Goal: Task Accomplishment & Management: Use online tool/utility

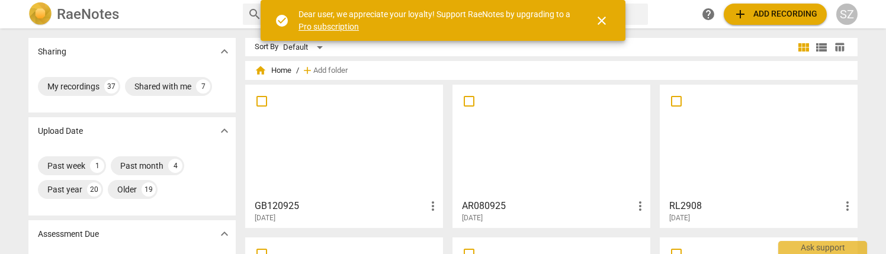
click at [322, 140] on div at bounding box center [344, 141] width 190 height 105
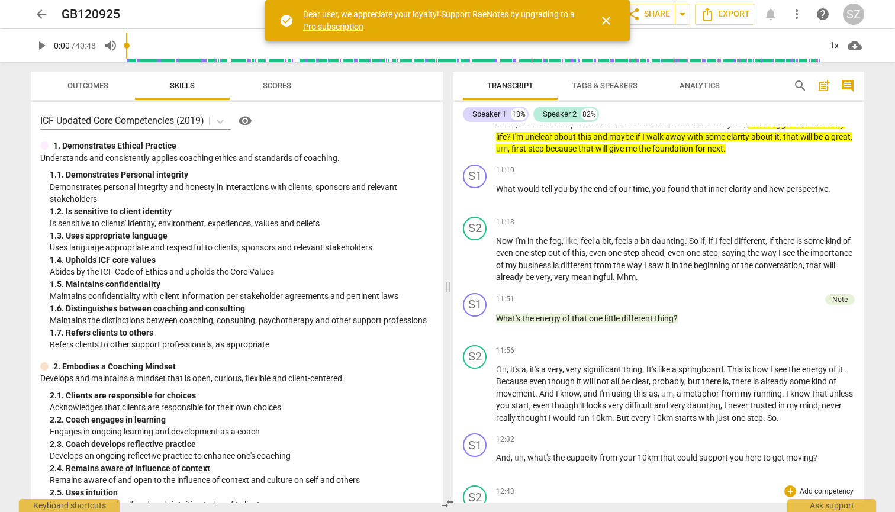
scroll to position [2056, 0]
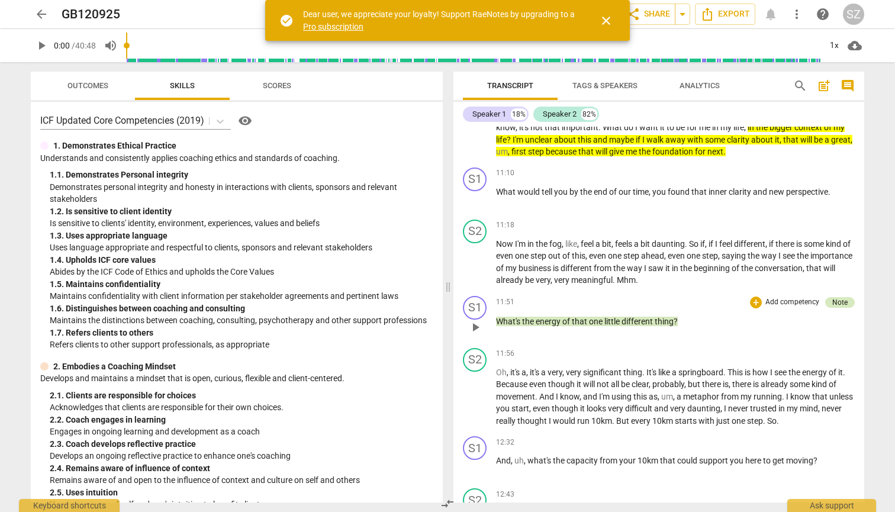
click at [842, 253] on div "Note" at bounding box center [840, 302] width 15 height 11
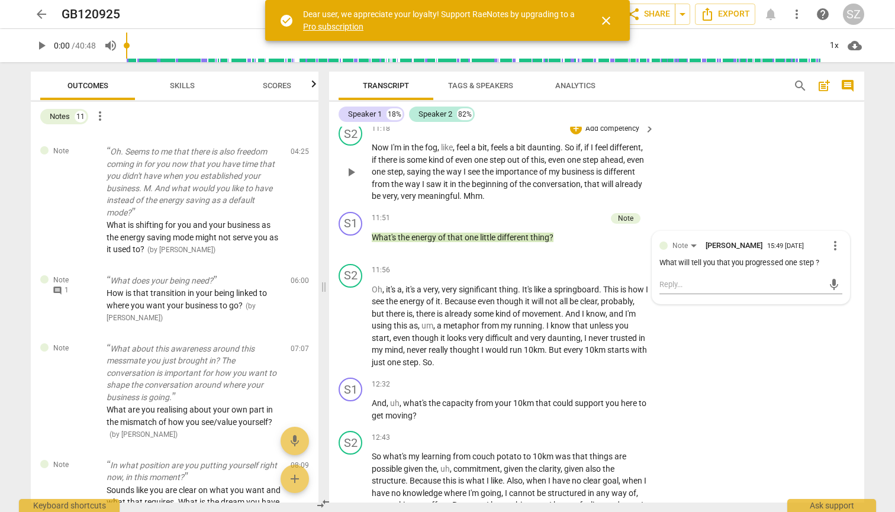
scroll to position [2423, 0]
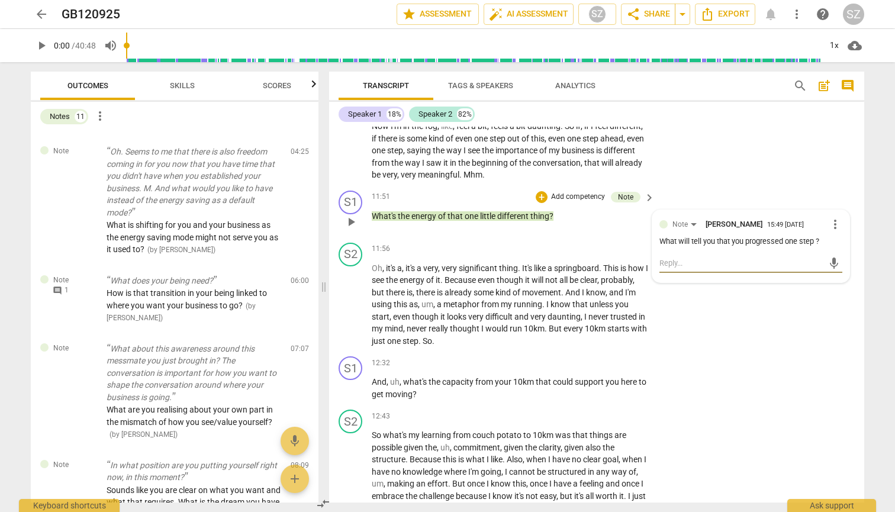
click at [718, 253] on textarea at bounding box center [742, 263] width 164 height 11
type textarea "I"
type textarea "Is"
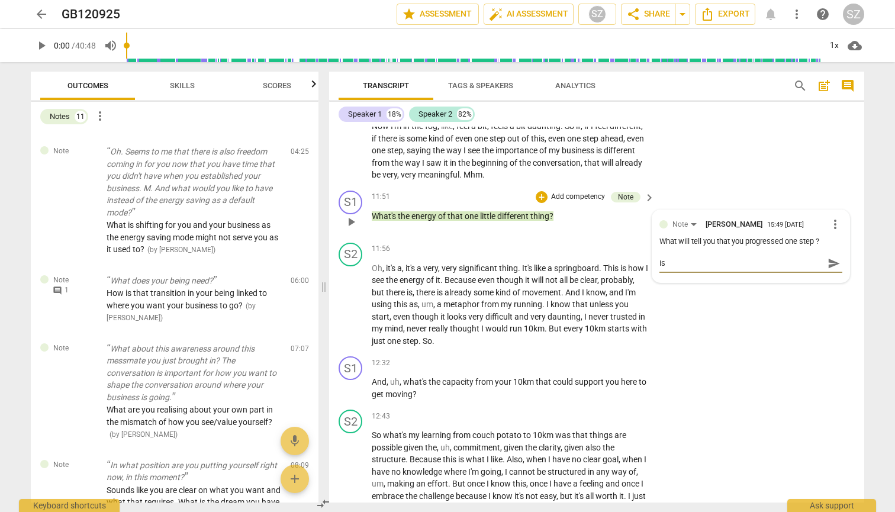
type textarea "Is"
type textarea "Is t"
type textarea "Is th"
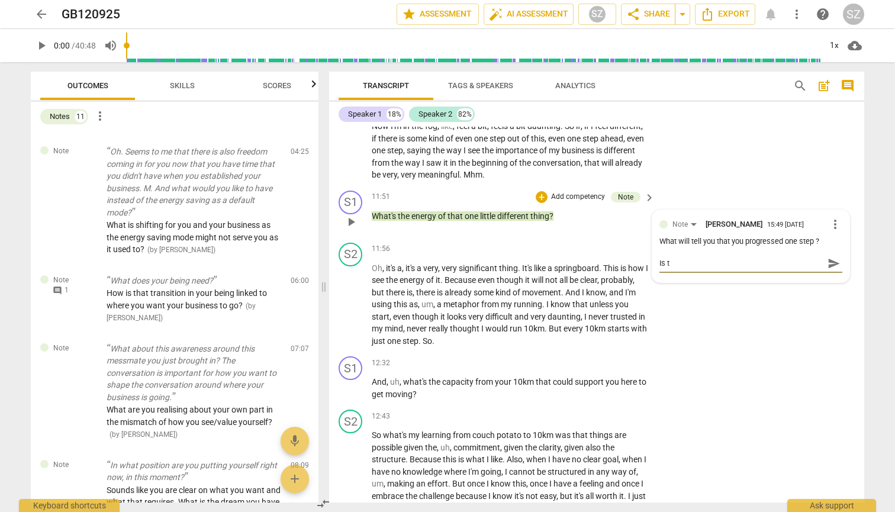
type textarea "Is th"
type textarea "Is tha"
type textarea "Is that"
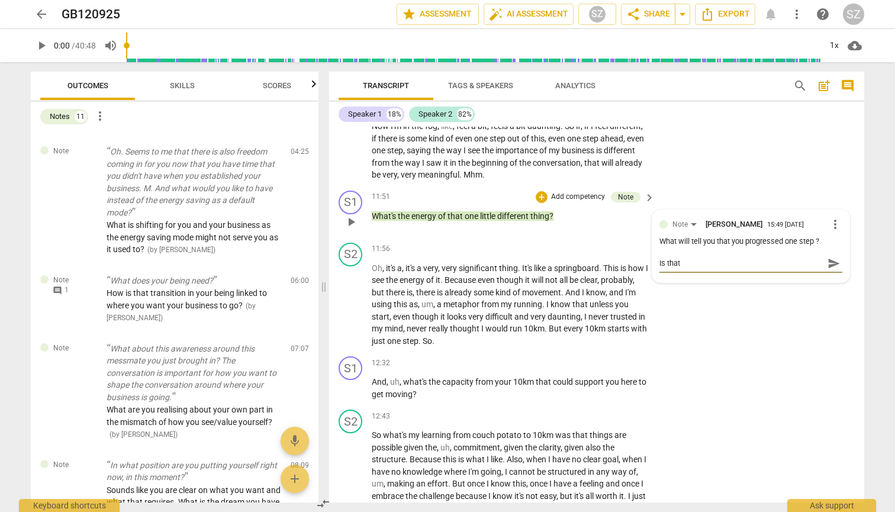
type textarea "Is that"
type textarea "Is that w"
type textarea "Is that wo"
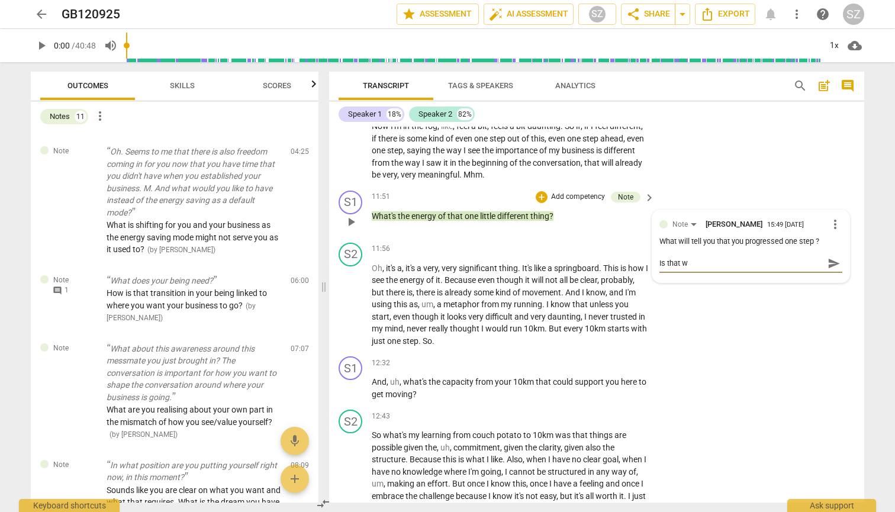
type textarea "Is that wo"
type textarea "Is that w"
type textarea "Is that"
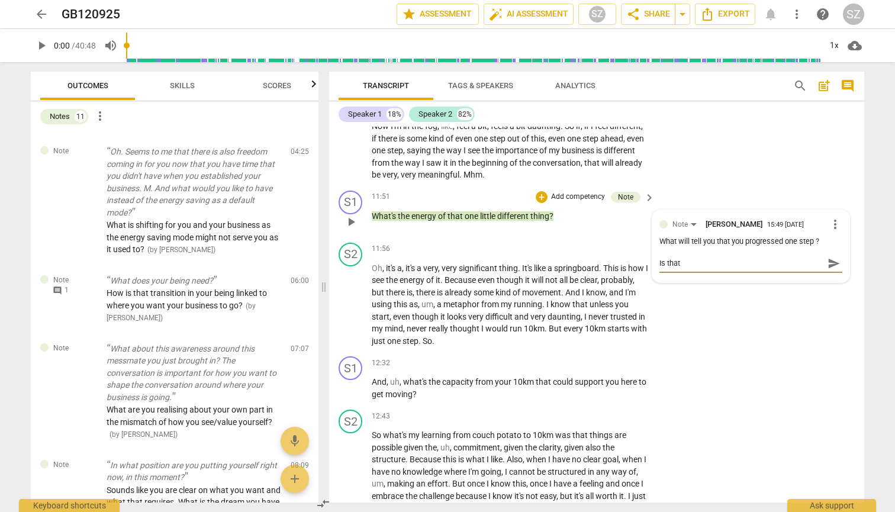
type textarea "Is that o"
type textarea "Is that on"
type textarea "Is that one"
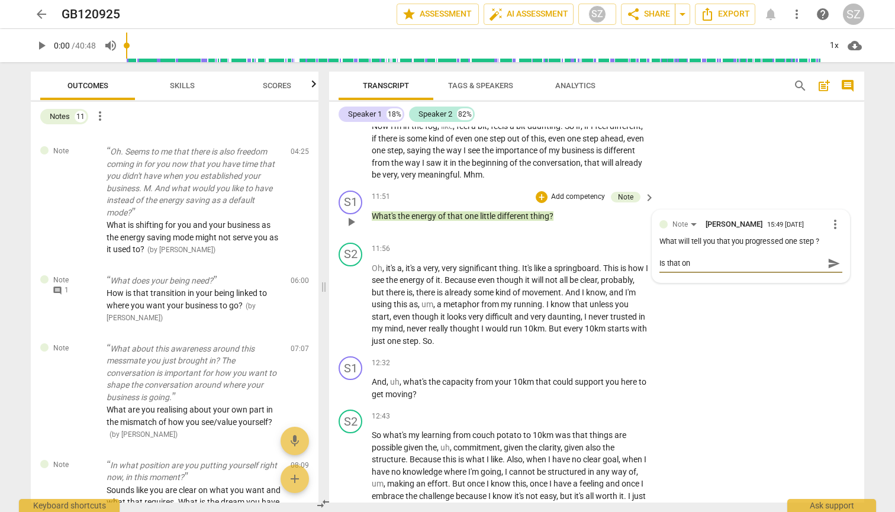
type textarea "Is that one"
type textarea "Is that one s"
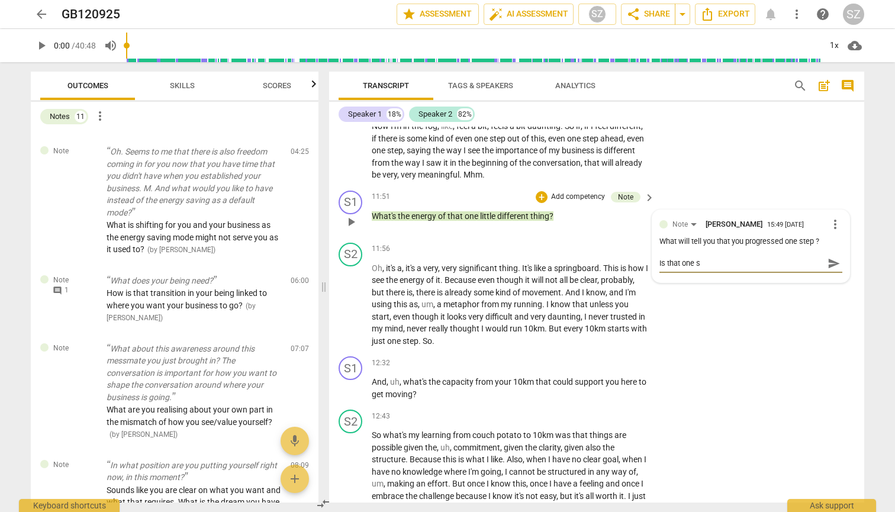
type textarea "Is that one st"
type textarea "Is that one ste"
type textarea "Is that one step"
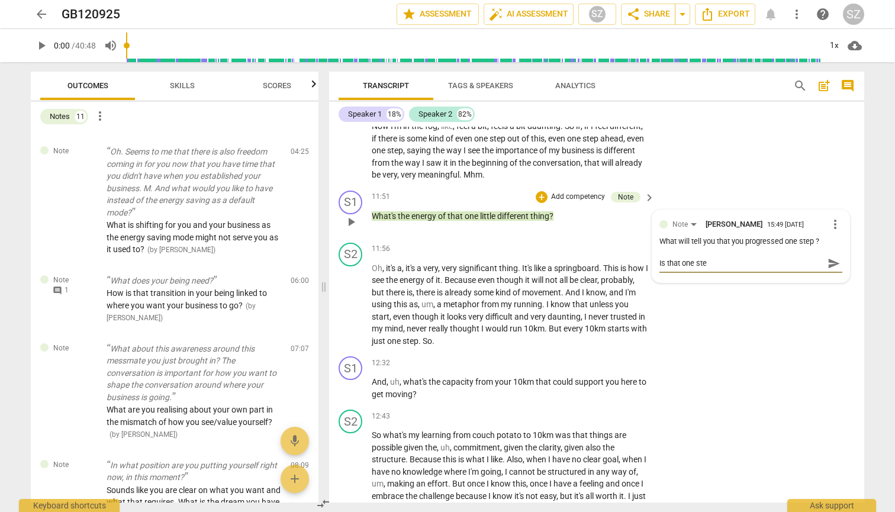
type textarea "Is that one step"
type textarea "Is that one step c"
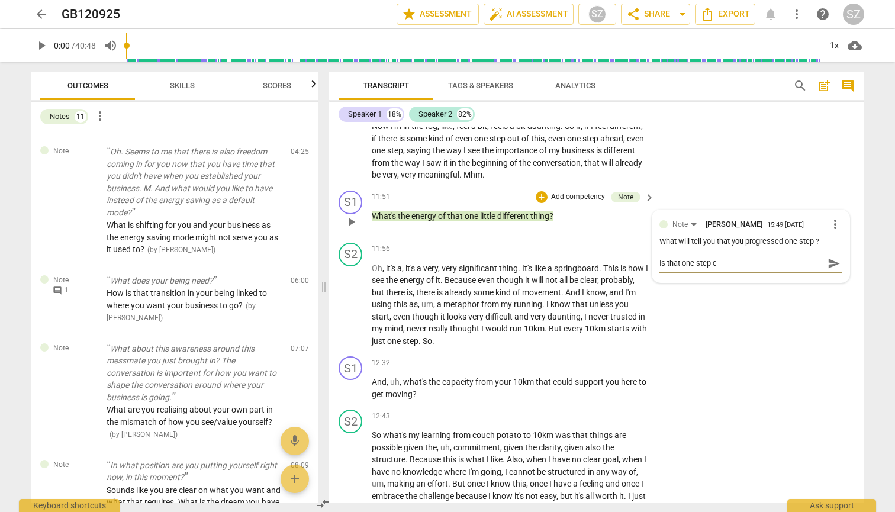
type textarea "Is that one step co"
type textarea "Is that one step con"
type textarea "Is that one step conn"
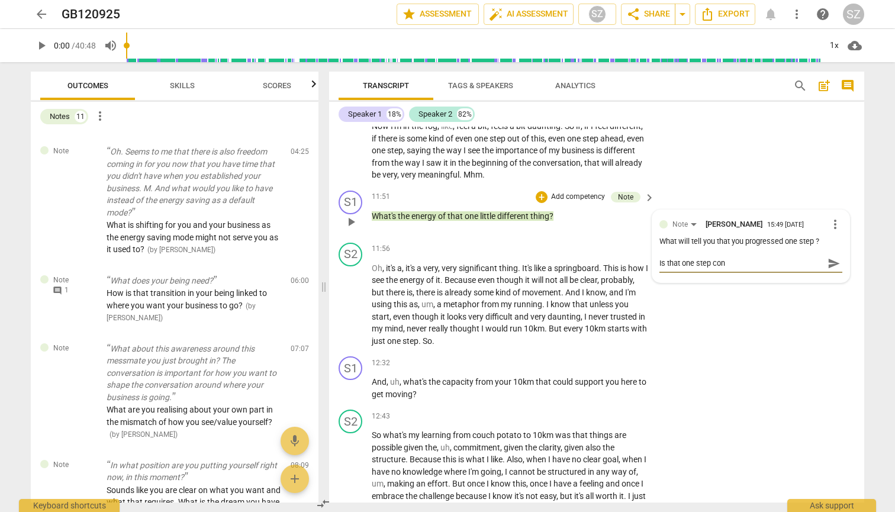
type textarea "Is that one step conn"
type textarea "Is that one step conne"
type textarea "Is that one step connec"
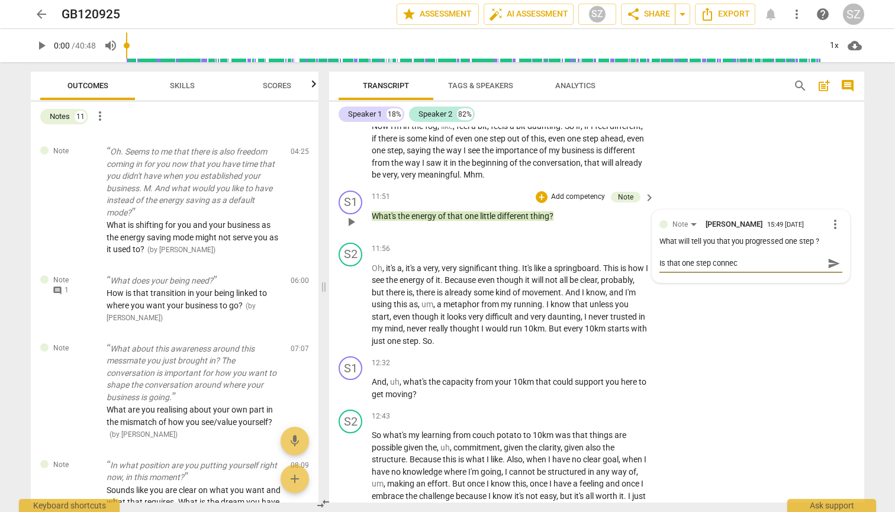
type textarea "Is that one step connect"
type textarea "Is that one step connecte"
type textarea "Is that one step connected"
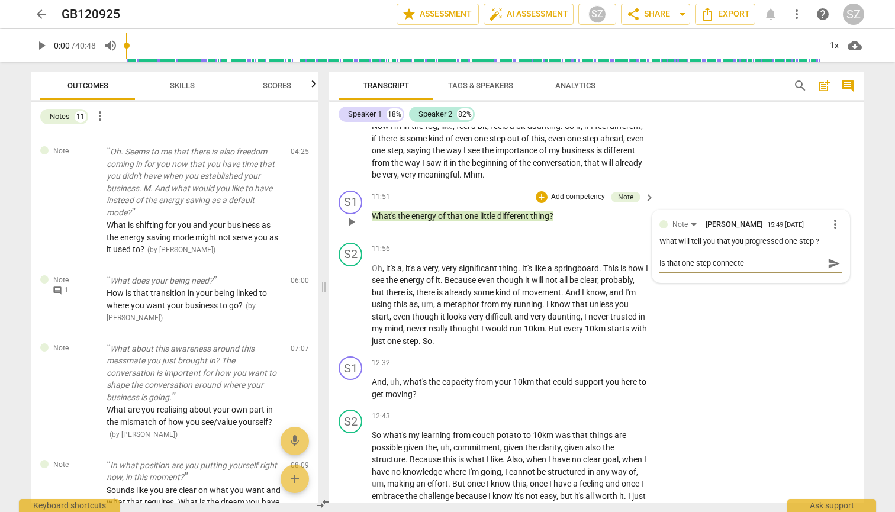
type textarea "Is that one step connected"
type textarea "Is that one step connected t"
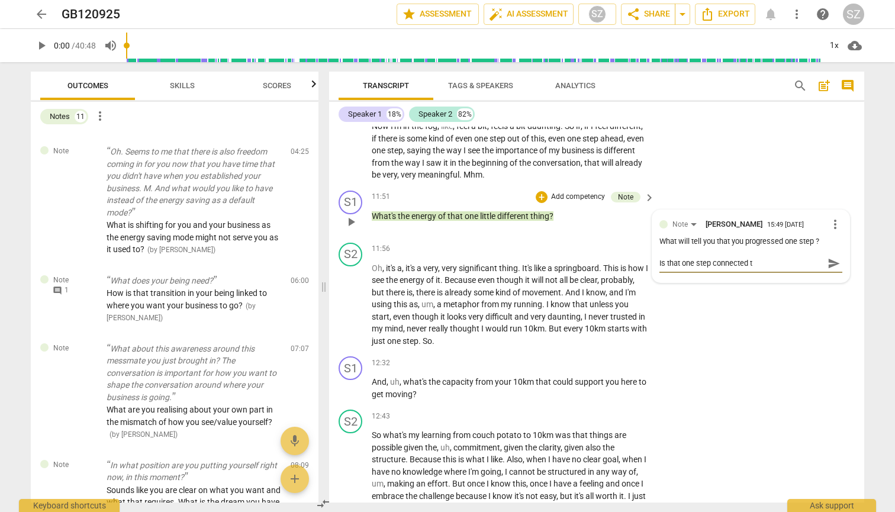
type textarea "Is that one step connected to"
type textarea "Is that one step connected to a"
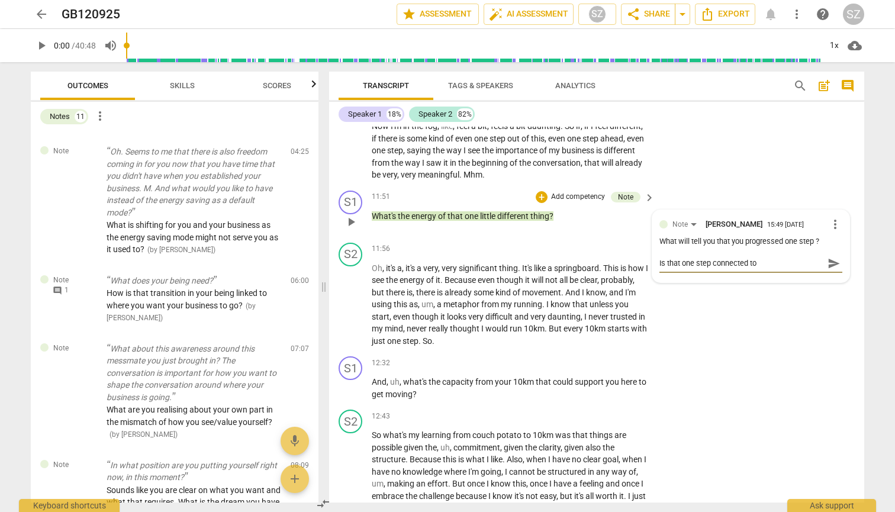
type textarea "Is that one step connected to a"
type textarea "Is that one step connected to an"
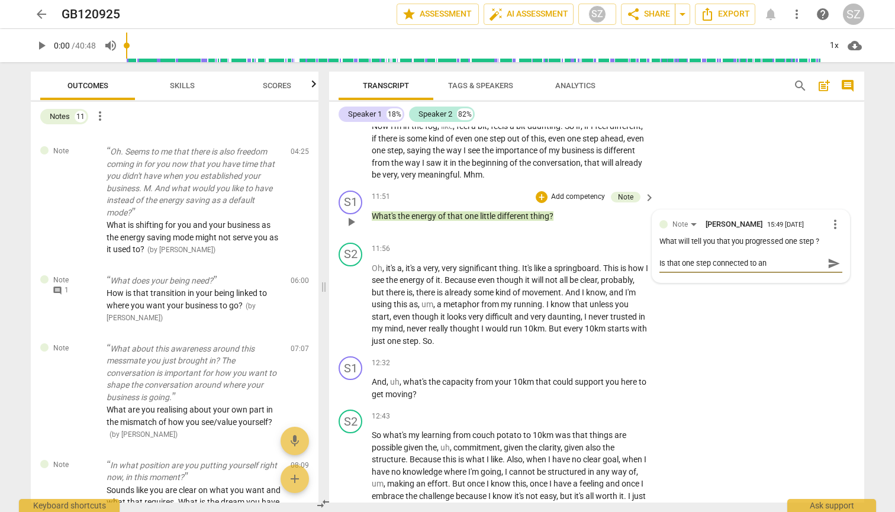
type textarea "Is that one step connected to an e"
type textarea "Is that one step connected to an ex"
type textarea "Is that one step connected to an exp"
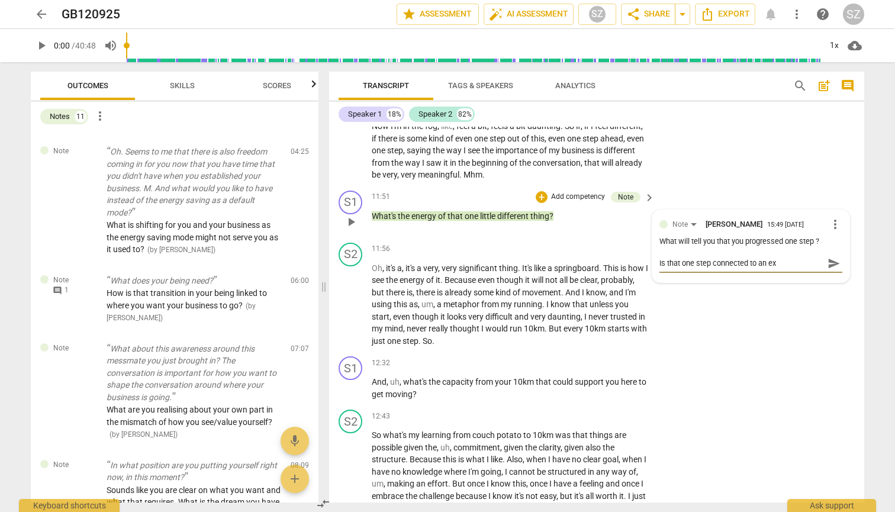
type textarea "Is that one step connected to an exp"
type textarea "Is that one step connected to an expe"
type textarea "Is that one step connected to an exper"
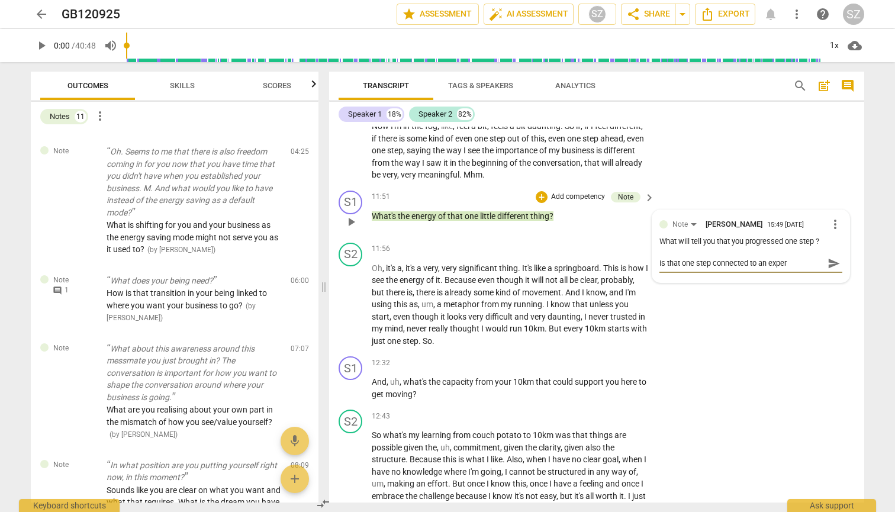
type textarea "Is that one step connected to an experi"
type textarea "Is that one step connected to an experie"
type textarea "Is that one step connected to an experien"
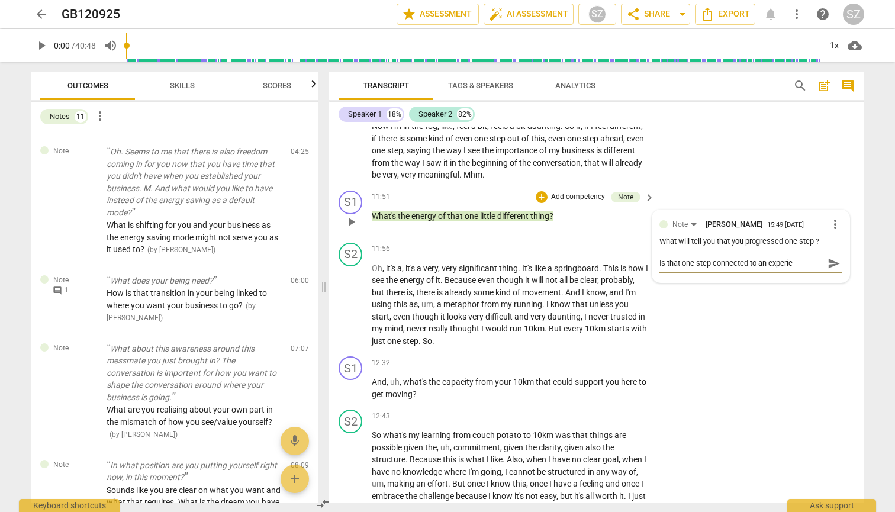
type textarea "Is that one step connected to an experien"
type textarea "Is that one step connected to an experienc"
type textarea "Is that one step connected to an experience"
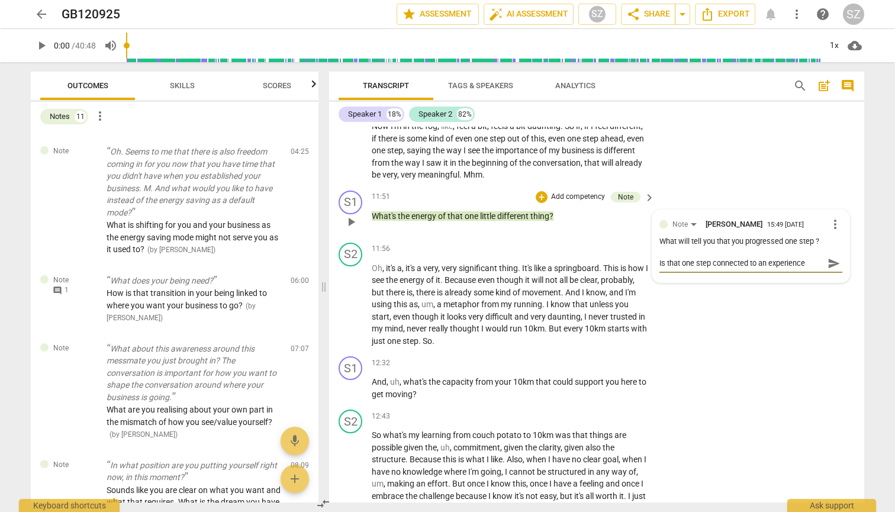
type textarea "Is that one step connected to an experience"
type textarea "Is that one step connected to an experience o"
type textarea "Is that one step connected to an experience or"
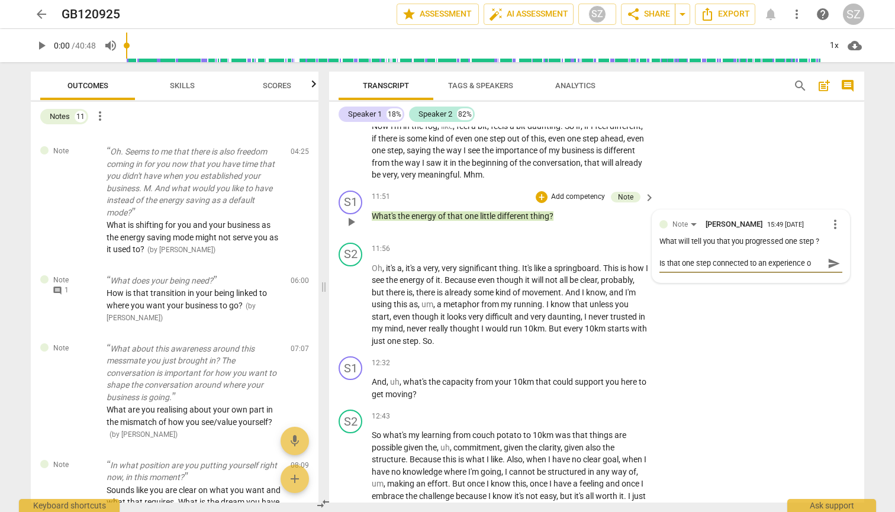
type textarea "Is that one step connected to an experience or"
type textarea "Is that one step connected to an experience or s"
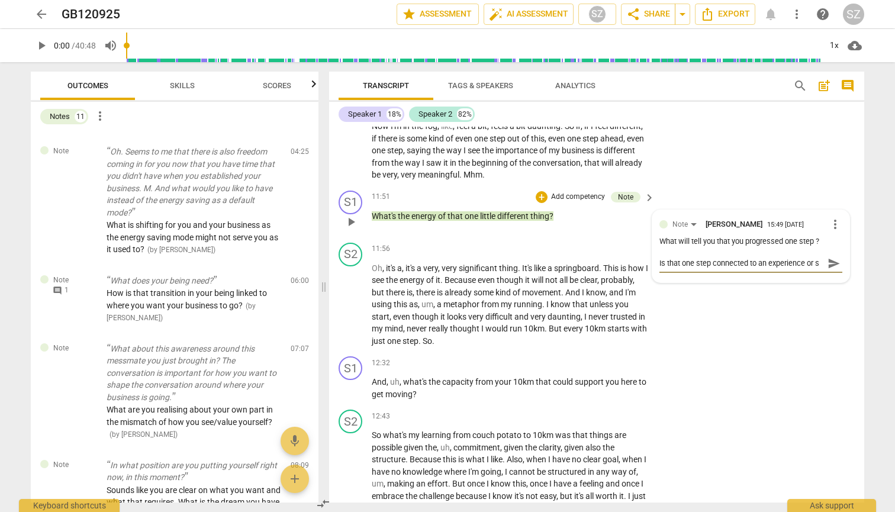
type textarea "Is that one step connected to an experience or se"
type textarea "Is that one step connected to an experience or sen"
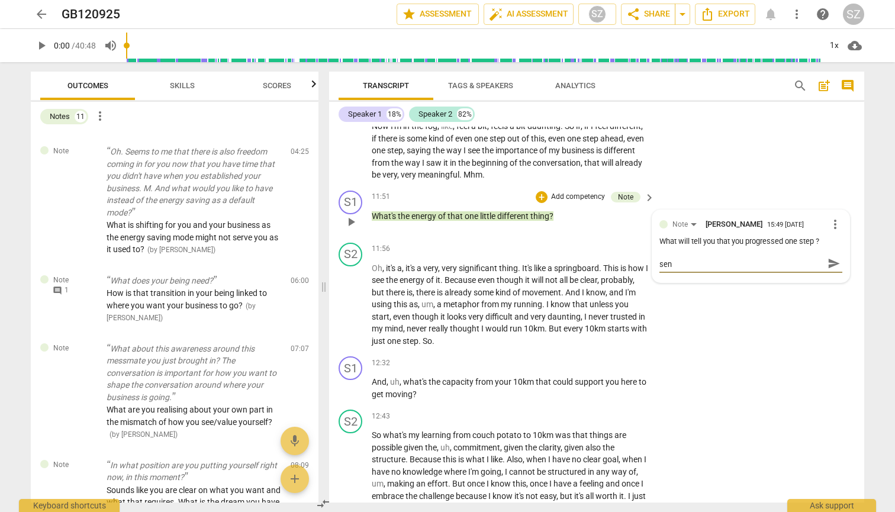
type textarea "Is that one step connected to an experience or sens"
type textarea "Is that one step connected to an experience or sensa"
type textarea "Is that one step connected to an experience or [PERSON_NAME]"
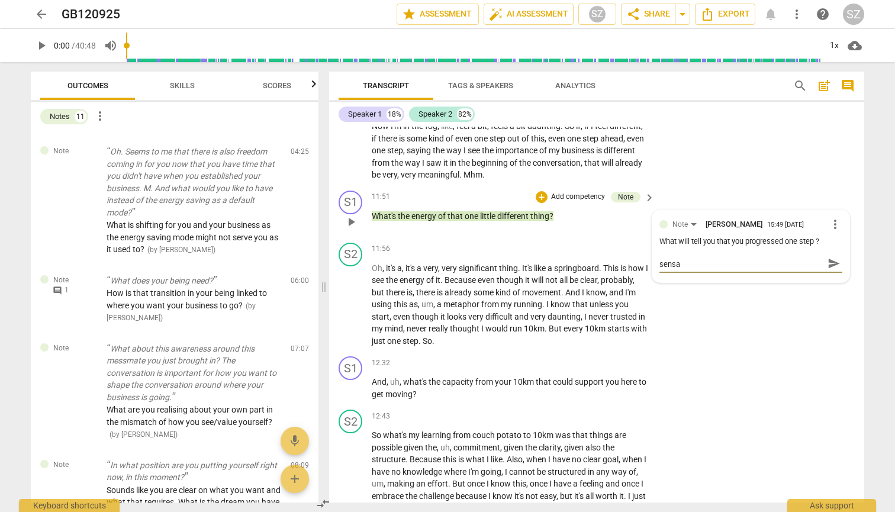
type textarea "Is that one step connected to an experience or [PERSON_NAME]"
type textarea "Is that one step connected to an experience or sensati"
type textarea "Is that one step connected to an experience or sensatio"
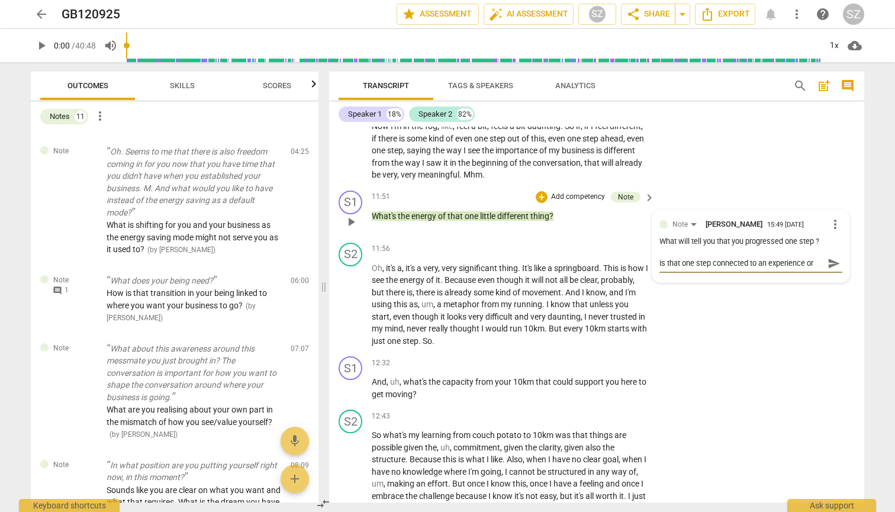
type textarea "Is that one step connected to an experience or sensatio"
type textarea "Is that one step connected to an experience or sensation"
type textarea "Is that one step connected to an experience or sensation?"
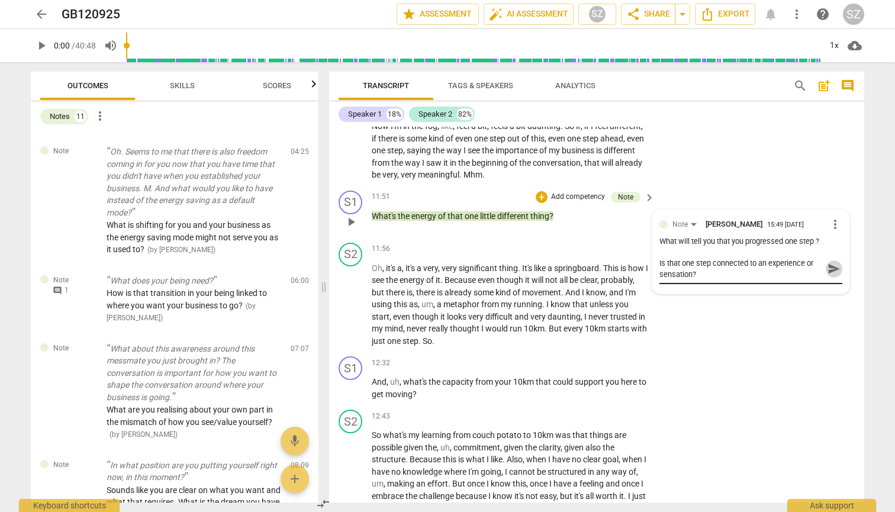
click at [830, 253] on span "send" at bounding box center [834, 268] width 13 height 13
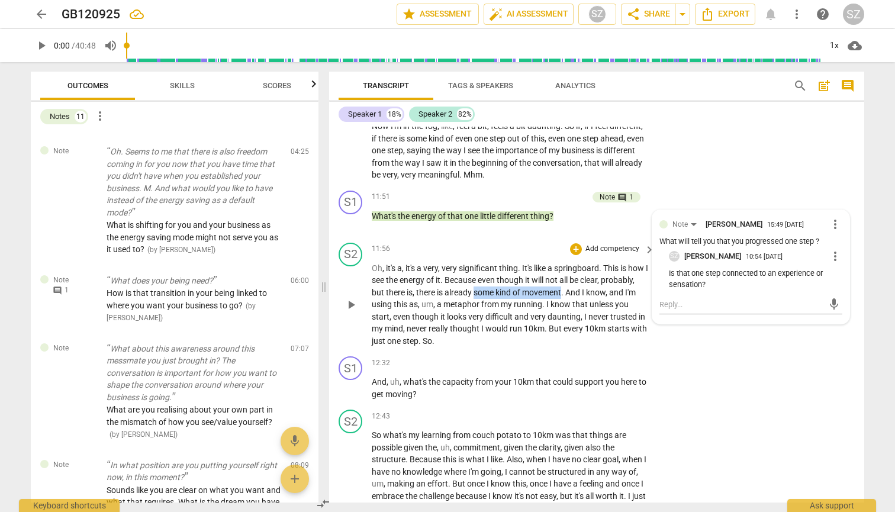
drag, startPoint x: 511, startPoint y: 271, endPoint x: 600, endPoint y: 274, distance: 88.9
click at [600, 253] on p "Oh , it's a , it's a very , very significant thing . It's like a springboard . …" at bounding box center [510, 304] width 277 height 85
click at [625, 253] on icon "button" at bounding box center [625, 255] width 7 height 8
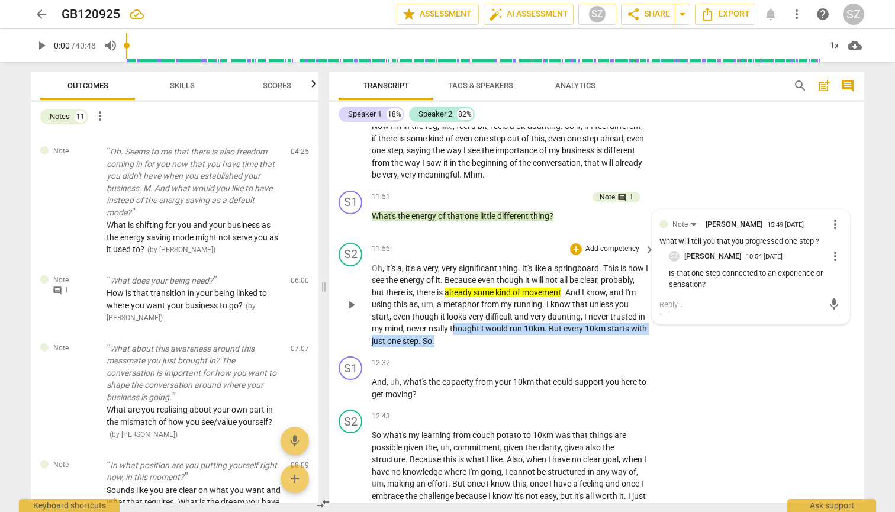
drag, startPoint x: 490, startPoint y: 306, endPoint x: 601, endPoint y: 323, distance: 112.6
click at [601, 253] on p "Oh , it's a , it's a very , very significant thing . It's like a springboard . …" at bounding box center [510, 304] width 277 height 85
click at [503, 253] on icon "button" at bounding box center [503, 302] width 7 height 8
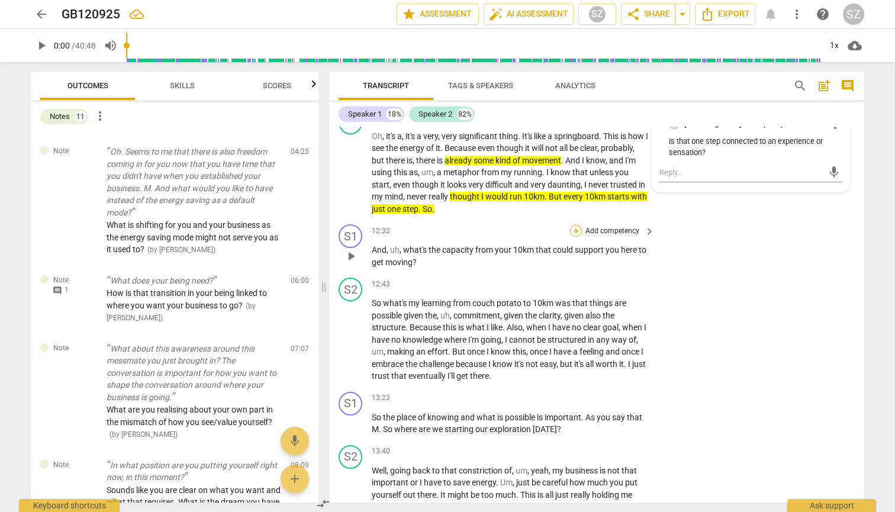
scroll to position [2568, 0]
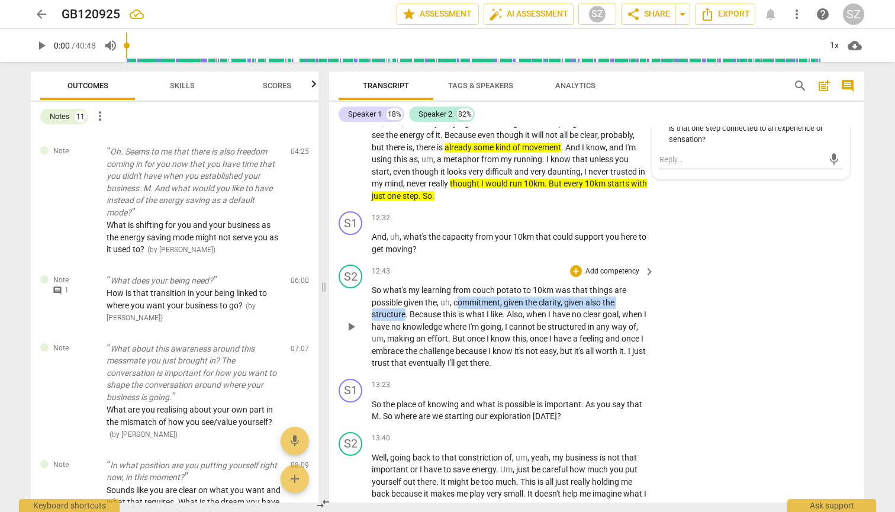
drag, startPoint x: 458, startPoint y: 278, endPoint x: 404, endPoint y: 293, distance: 56.5
click at [404, 253] on p "So what's my learning from couch potato to 10km was that things are possible gi…" at bounding box center [510, 326] width 277 height 85
click at [433, 253] on icon "button" at bounding box center [431, 274] width 7 height 8
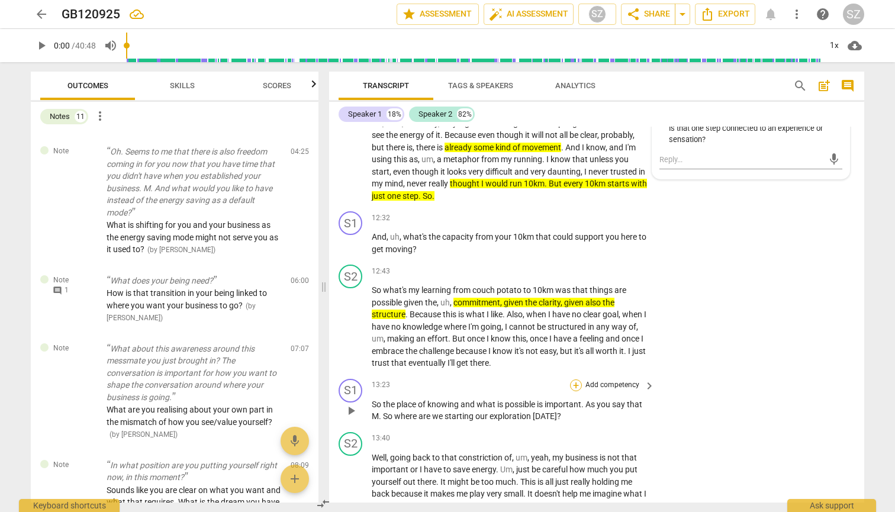
click at [574, 253] on div "+" at bounding box center [576, 386] width 12 height 12
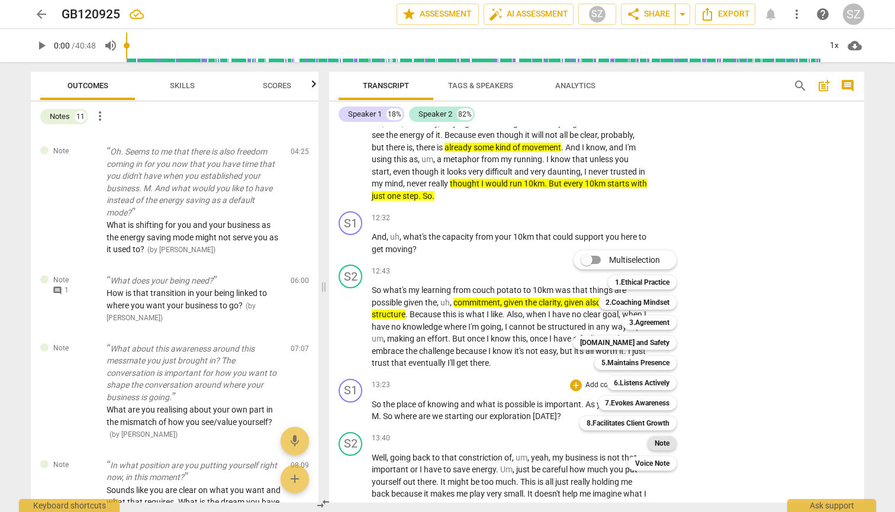
click at [656, 253] on b "Note" at bounding box center [662, 443] width 15 height 14
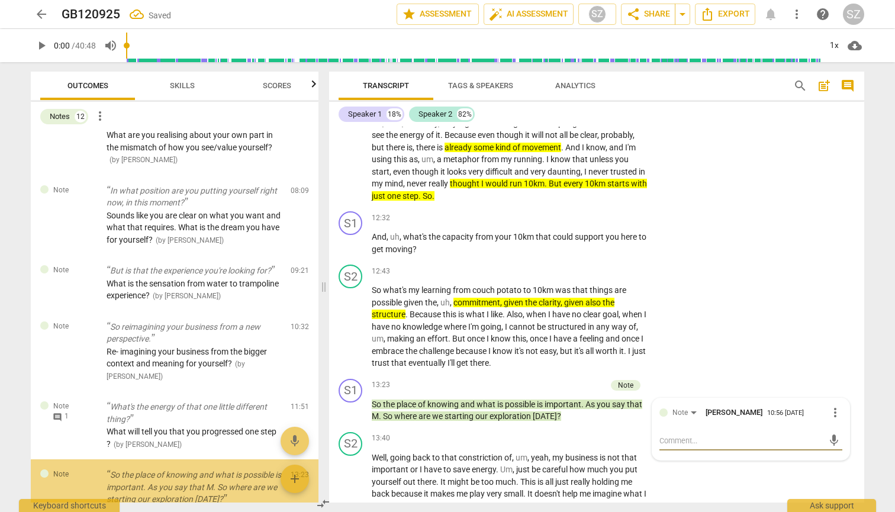
scroll to position [704, 0]
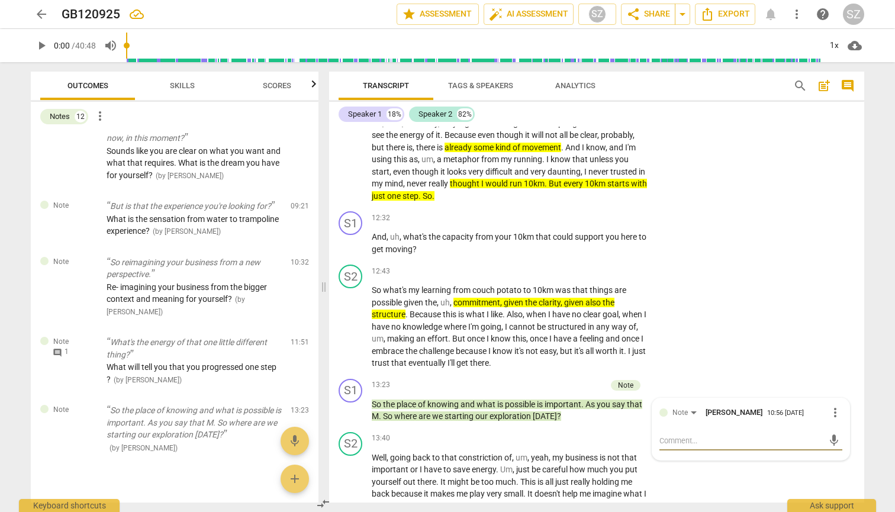
type textarea "W"
type textarea "Wa"
type textarea "Wah"
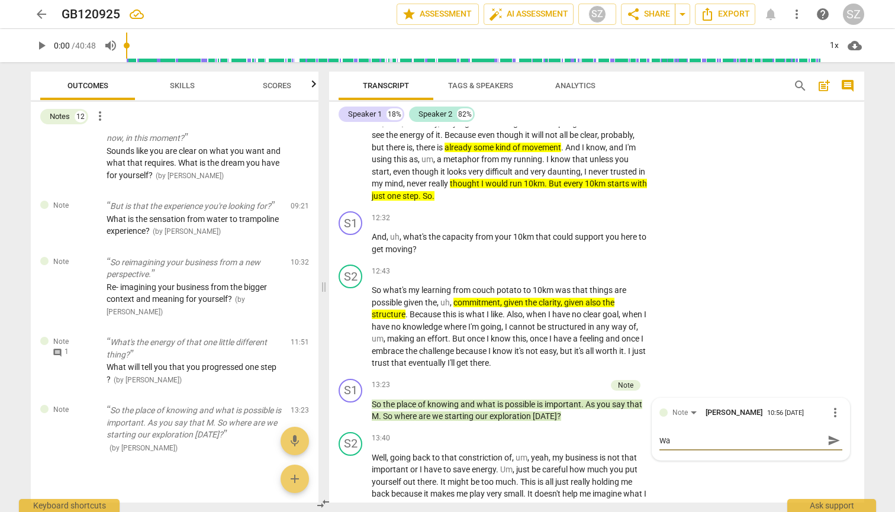
type textarea "Wah"
type textarea "Waht"
type textarea "What"
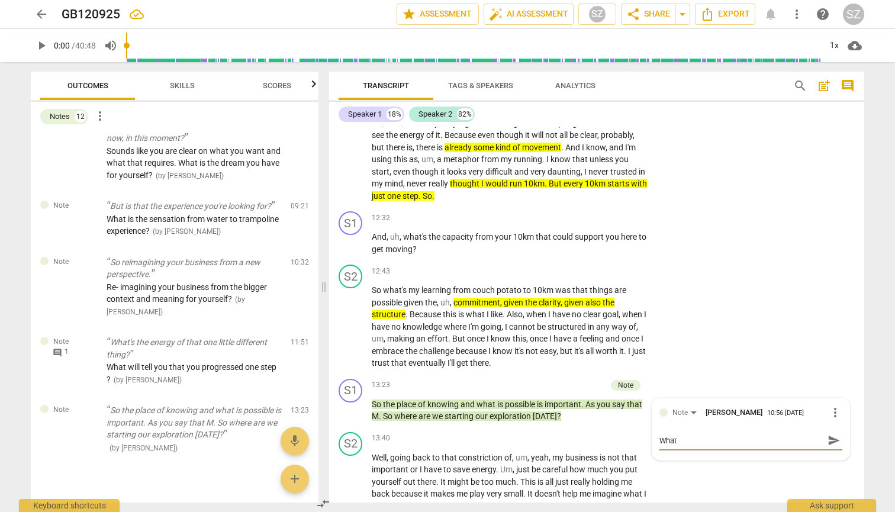
type textarea "What d"
type textarea "What do"
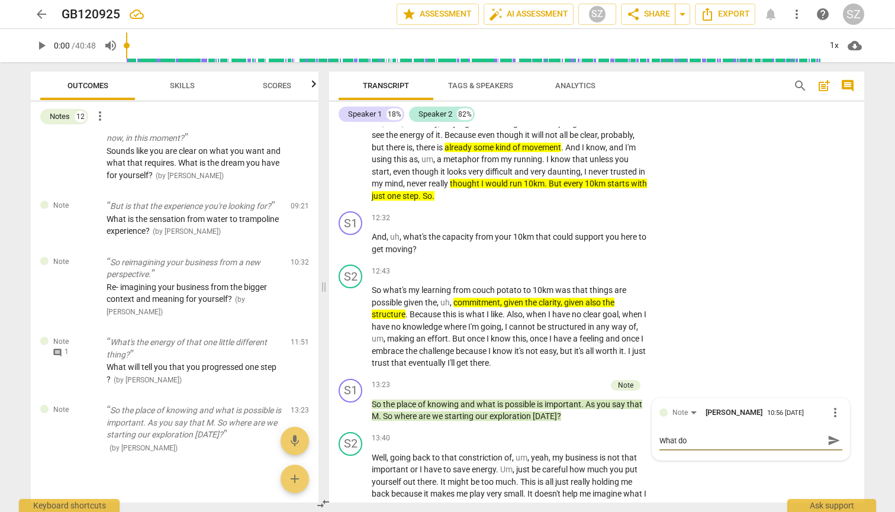
type textarea "What do"
type textarea "What do y"
type textarea "What do yo"
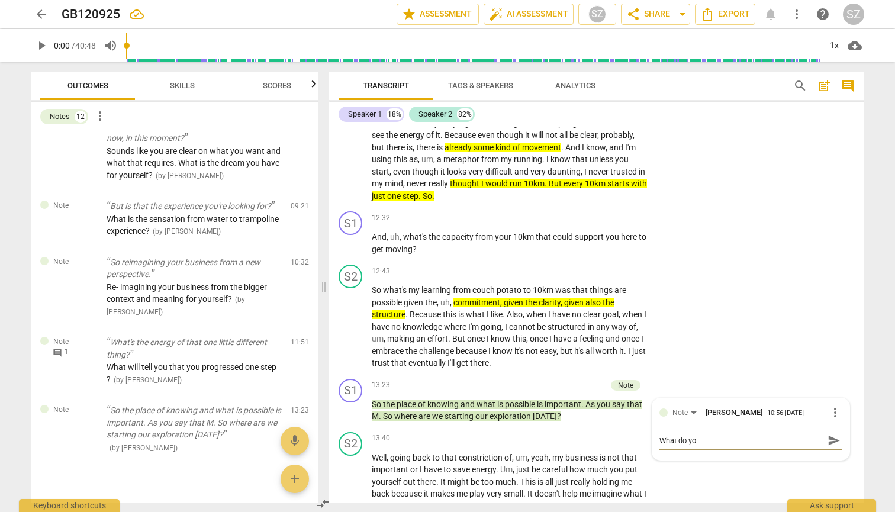
type textarea "What do you"
type textarea "What do you n"
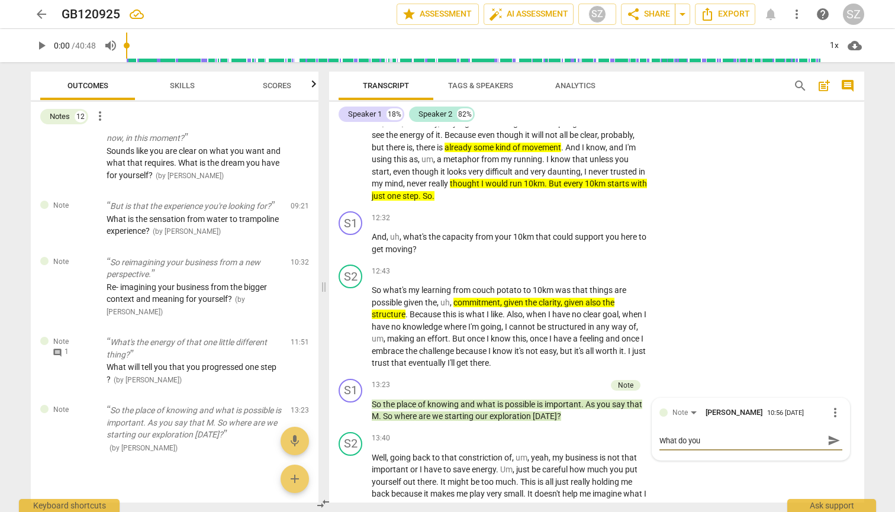
type textarea "What do you n"
type textarea "What do you ne"
type textarea "What do you nee"
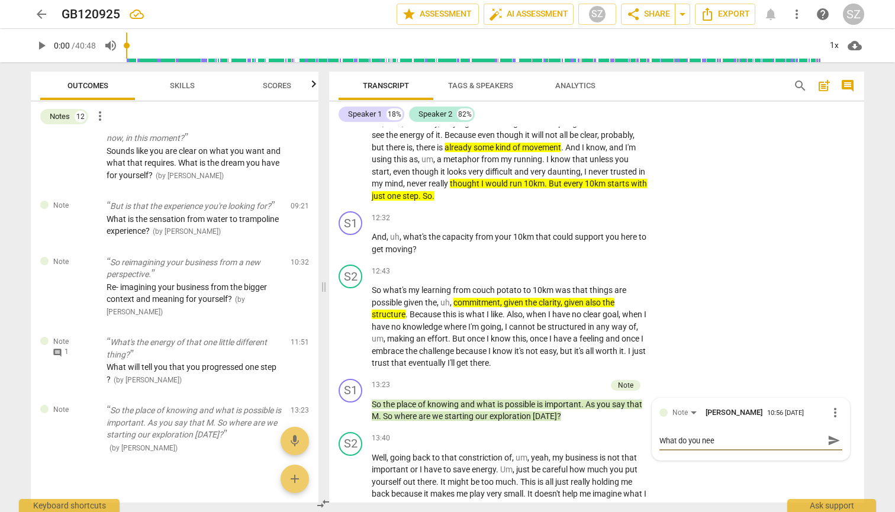
type textarea "What do you need"
type textarea "What do you need t"
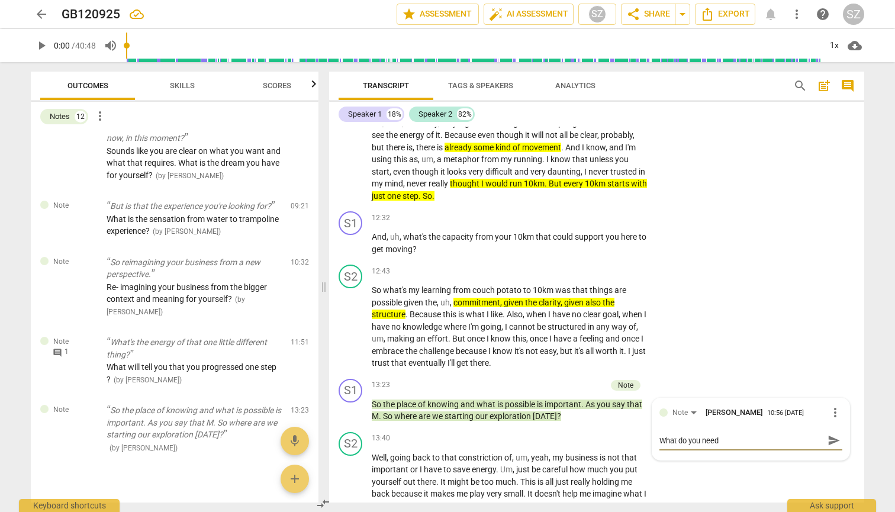
type textarea "What do you need t"
type textarea "What do you need to"
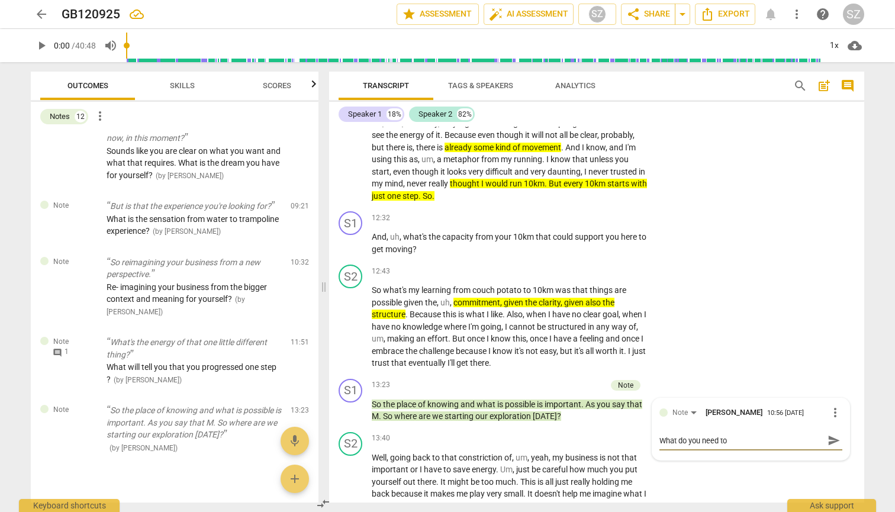
type textarea "What do you need to c"
type textarea "What do you need to ch"
type textarea "What do you need to cha"
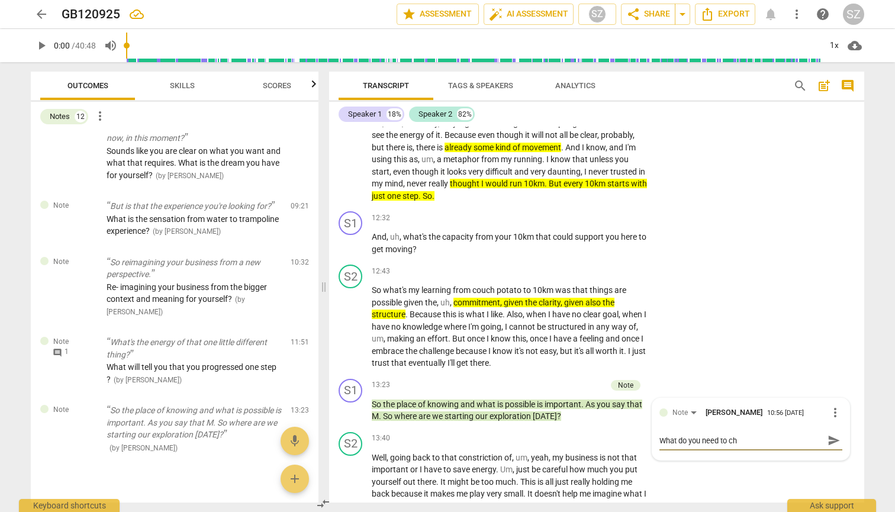
type textarea "What do you need to cha"
type textarea "What do you need to [PERSON_NAME]"
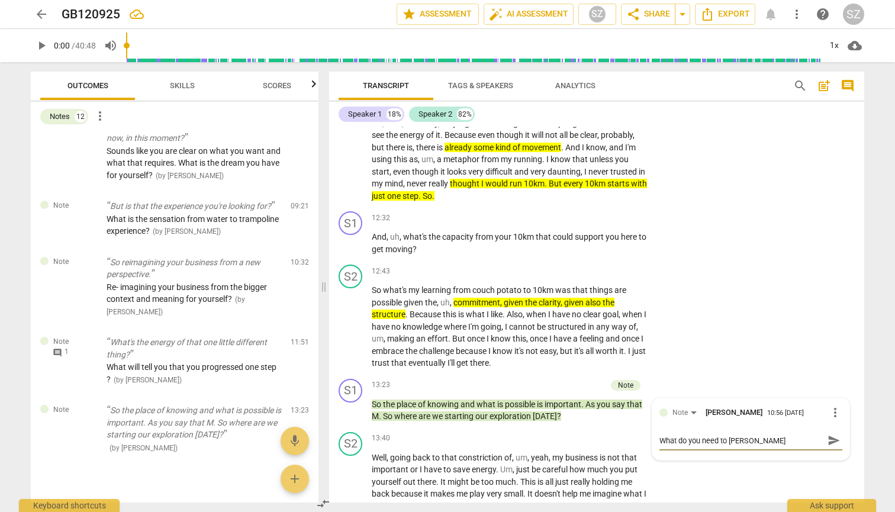
type textarea "What do you need to change"
type textarea "What do you need to change i"
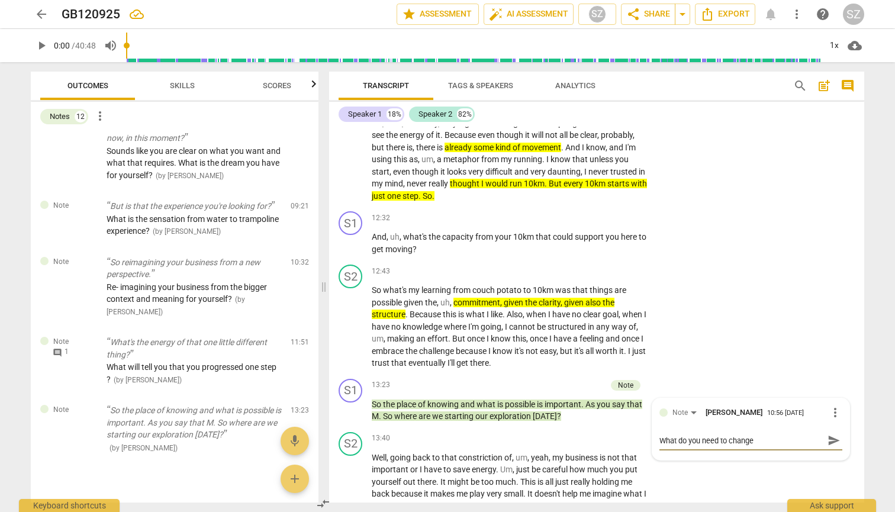
type textarea "What do you need to change i"
type textarea "What do you need to change in"
type textarea "What do you need to change int"
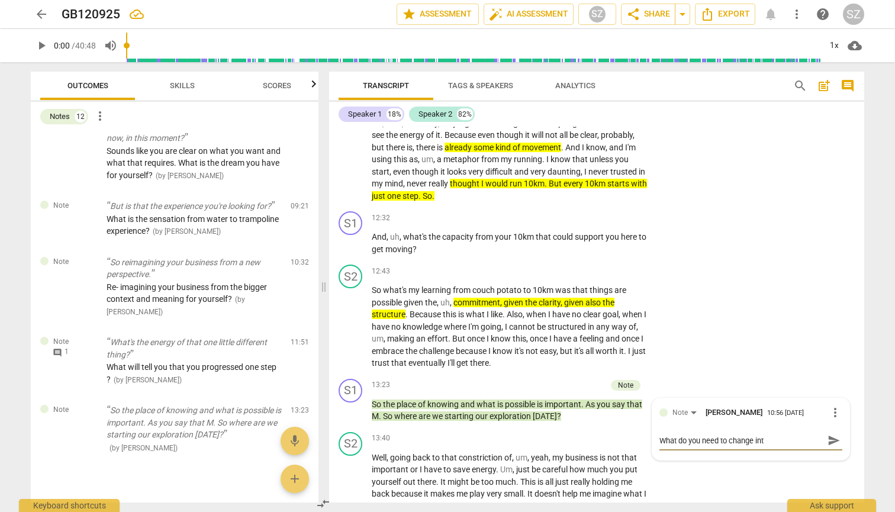
type textarea "What do you need to change inte"
type textarea "What do you need to change inter"
type textarea "What do you need to change intera"
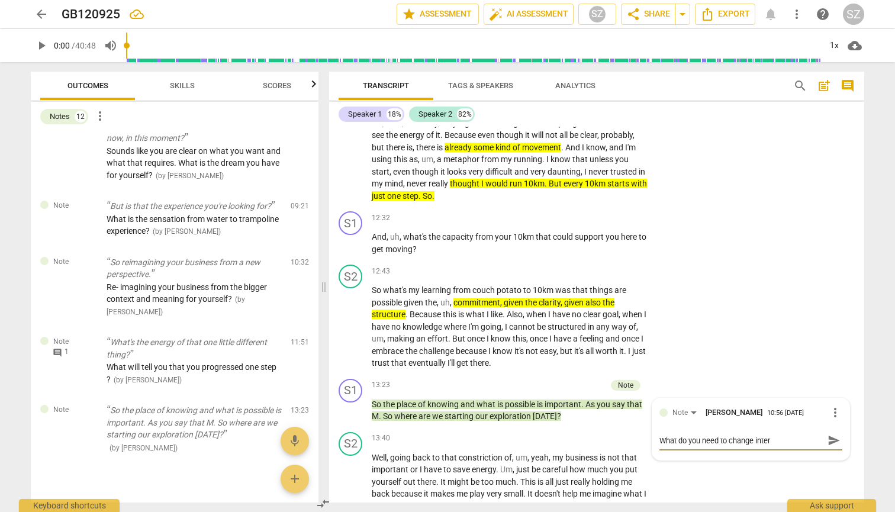
type textarea "What do you need to change intera"
type textarea "What do you need to change inter"
type textarea "What do you need to change intern"
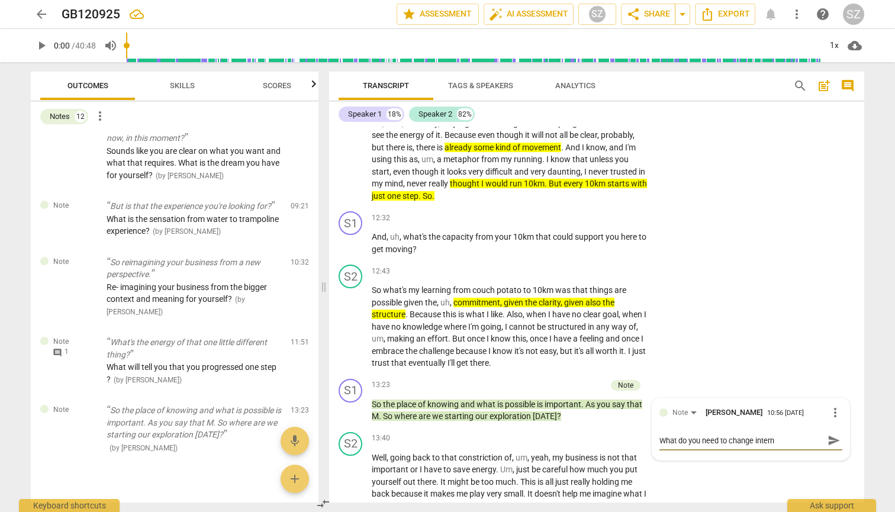
type textarea "What do you need to change interna"
type textarea "What do you need to change internal"
type textarea "What do you need to change internall"
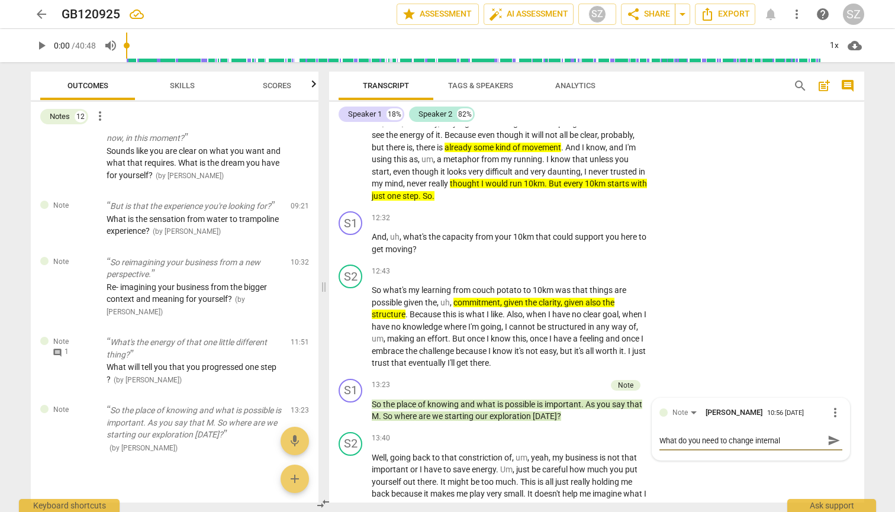
type textarea "What do you need to change internall"
click at [830, 253] on span "send" at bounding box center [834, 446] width 13 height 13
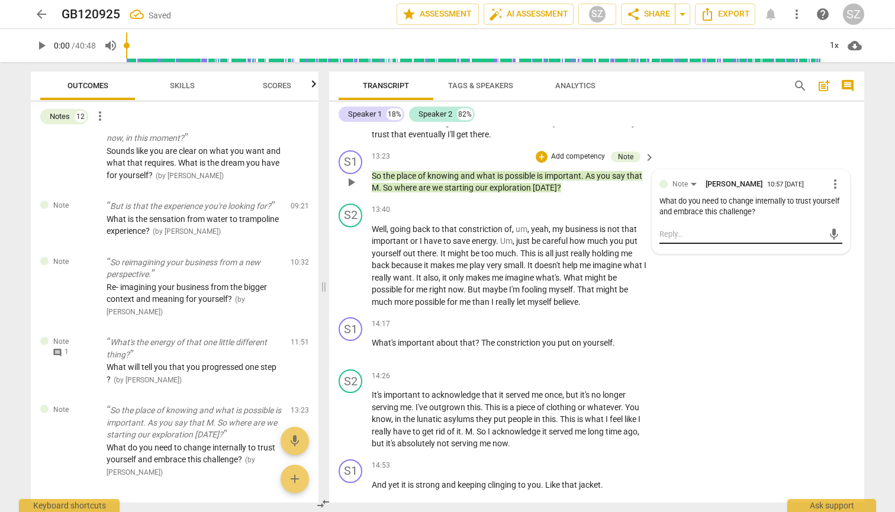
scroll to position [2797, 0]
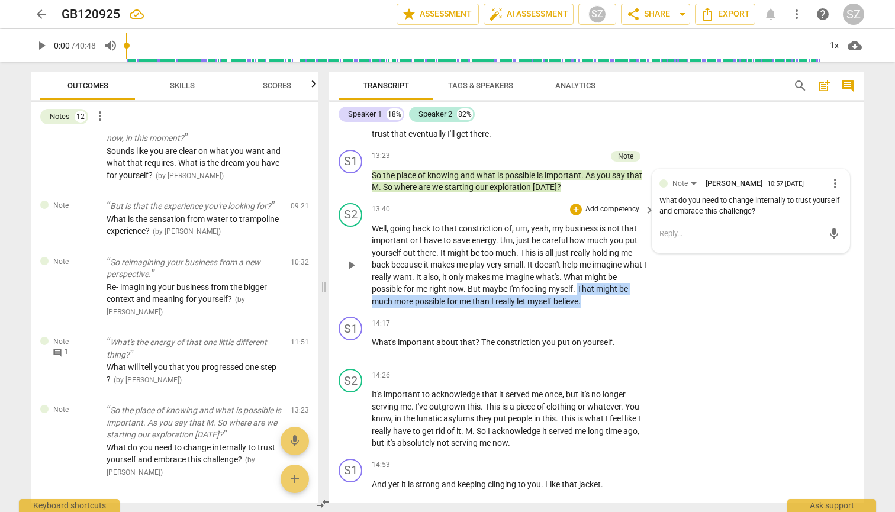
drag, startPoint x: 582, startPoint y: 262, endPoint x: 593, endPoint y: 274, distance: 16.3
click at [593, 253] on p "Well , going back to that constriction of , um , yeah , my business is not that…" at bounding box center [510, 265] width 277 height 85
click at [607, 253] on icon "button" at bounding box center [613, 259] width 12 height 14
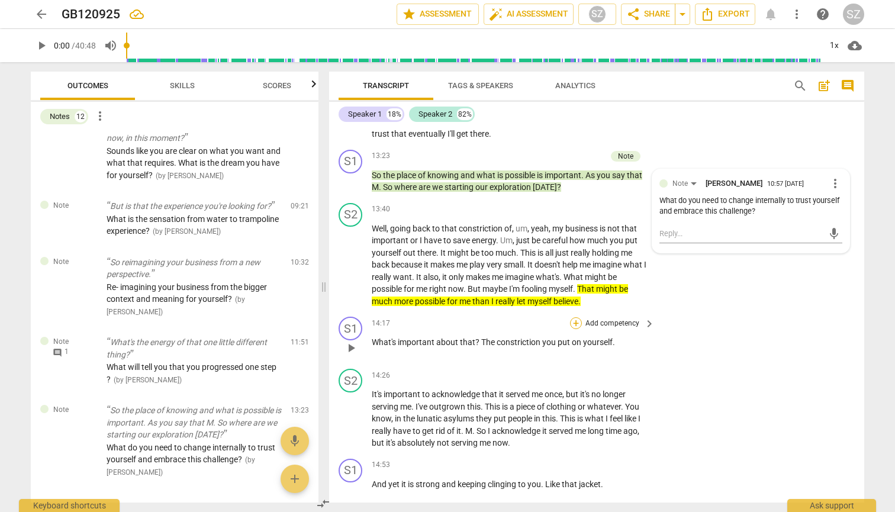
click at [572, 253] on div "+" at bounding box center [576, 323] width 12 height 12
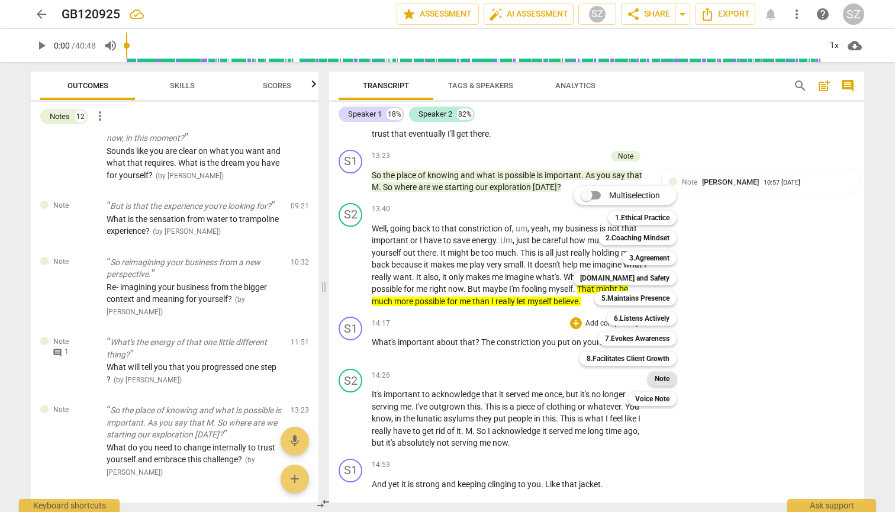
click at [662, 253] on b "Note" at bounding box center [662, 379] width 15 height 14
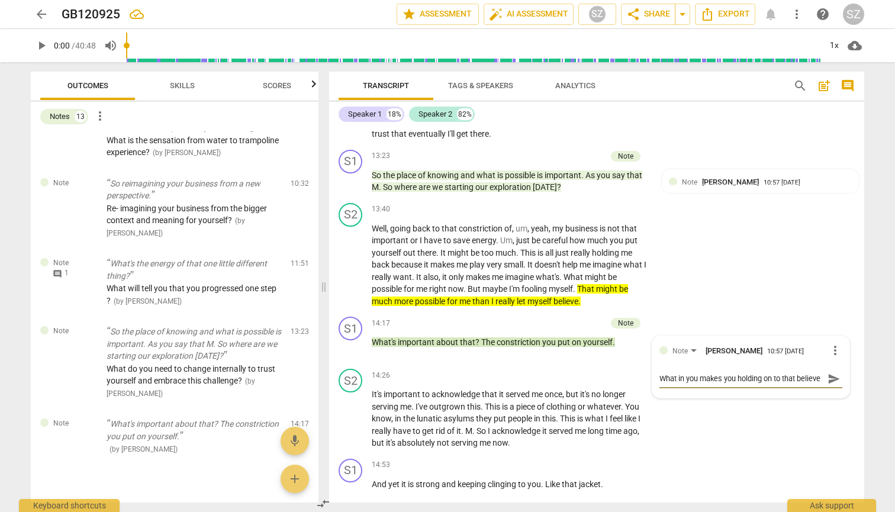
scroll to position [10, 0]
click at [829, 253] on span "send" at bounding box center [834, 379] width 13 height 13
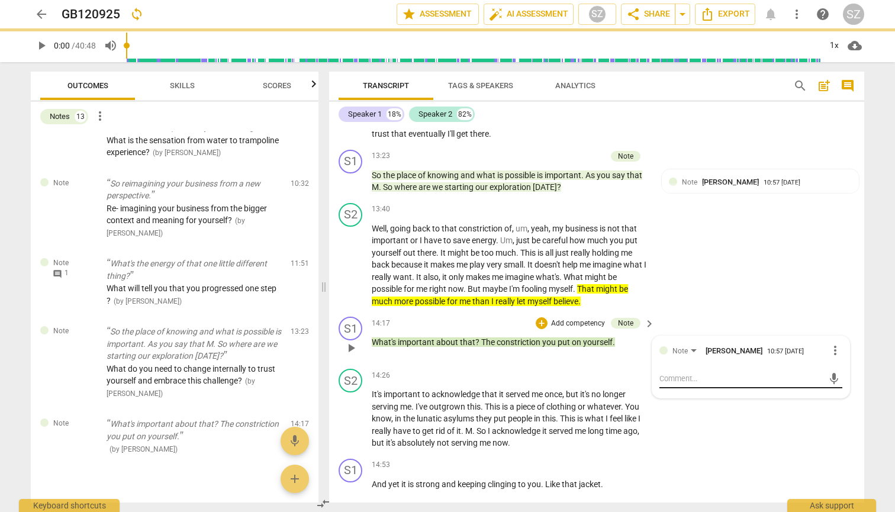
scroll to position [0, 0]
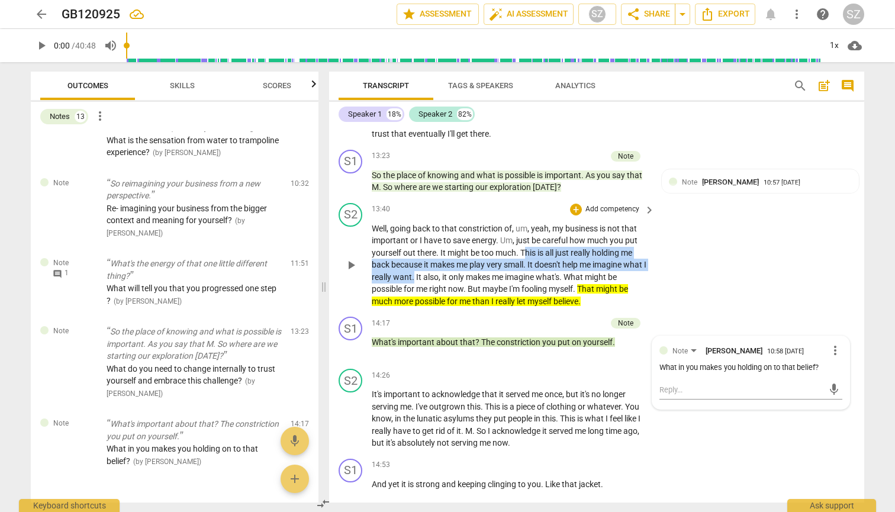
drag, startPoint x: 527, startPoint y: 229, endPoint x: 439, endPoint y: 253, distance: 90.9
click at [439, 252] on p "Well , going back to that constriction of , um , yeah , my business is not that…" at bounding box center [510, 265] width 277 height 85
click at [468, 235] on icon "button" at bounding box center [466, 233] width 7 height 8
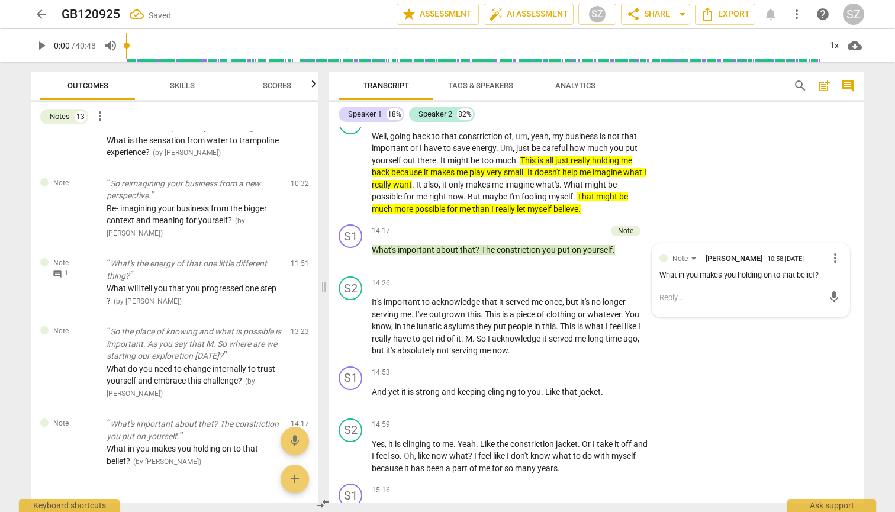
scroll to position [2910, 0]
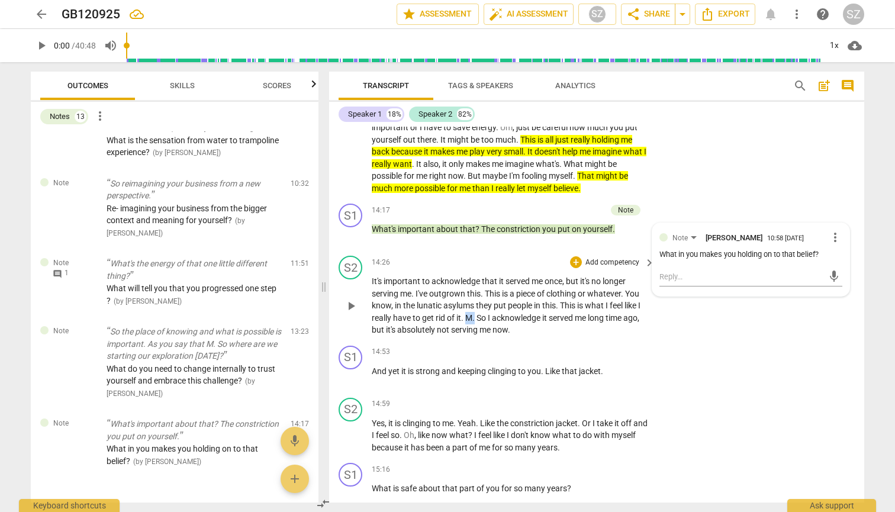
drag, startPoint x: 468, startPoint y: 291, endPoint x: 478, endPoint y: 291, distance: 10.1
click at [478, 253] on p "It's important to acknowledge that it served me once , but it's no longer servi…" at bounding box center [510, 305] width 277 height 61
click at [496, 253] on span "acknowledge" at bounding box center [517, 317] width 50 height 9
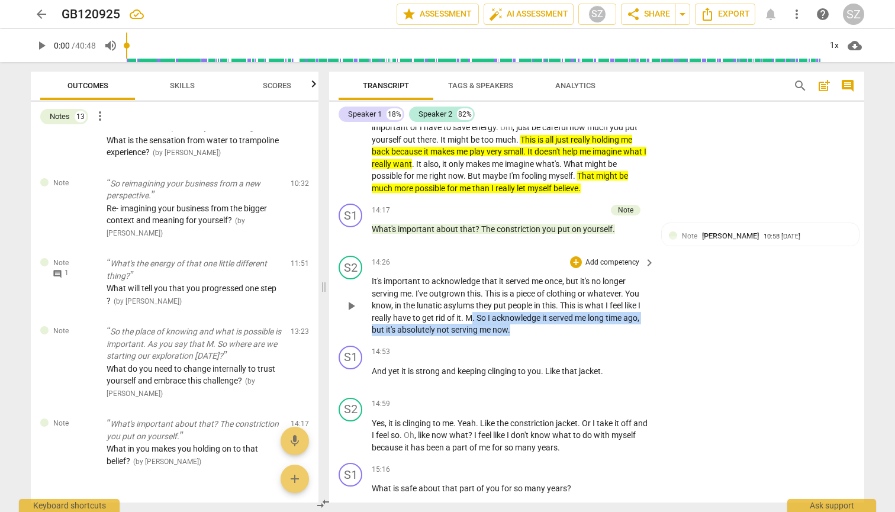
drag, startPoint x: 473, startPoint y: 288, endPoint x: 522, endPoint y: 309, distance: 53.3
click at [522, 253] on div "S2 play_arrow pause 14:26 + Add competency keyboard_arrow_right It's important …" at bounding box center [596, 296] width 535 height 90
click at [537, 253] on icon "button" at bounding box center [540, 286] width 12 height 14
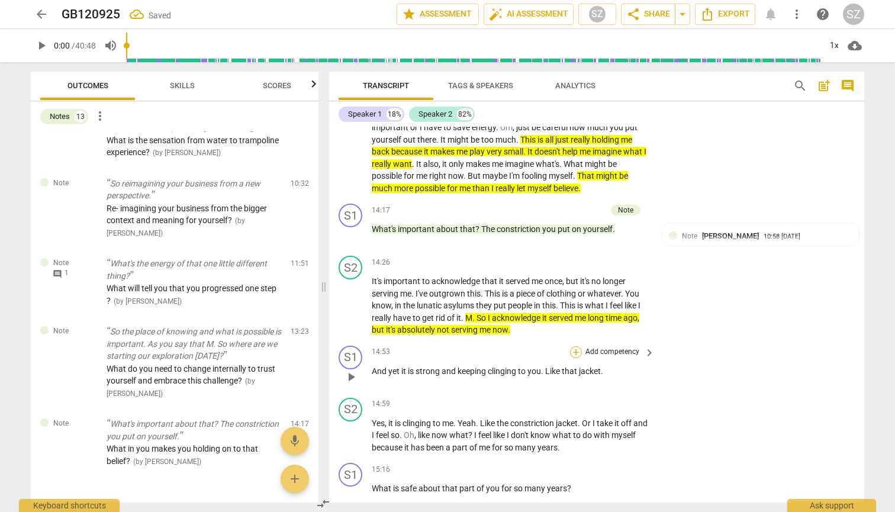
click at [573, 253] on div "+" at bounding box center [576, 352] width 12 height 12
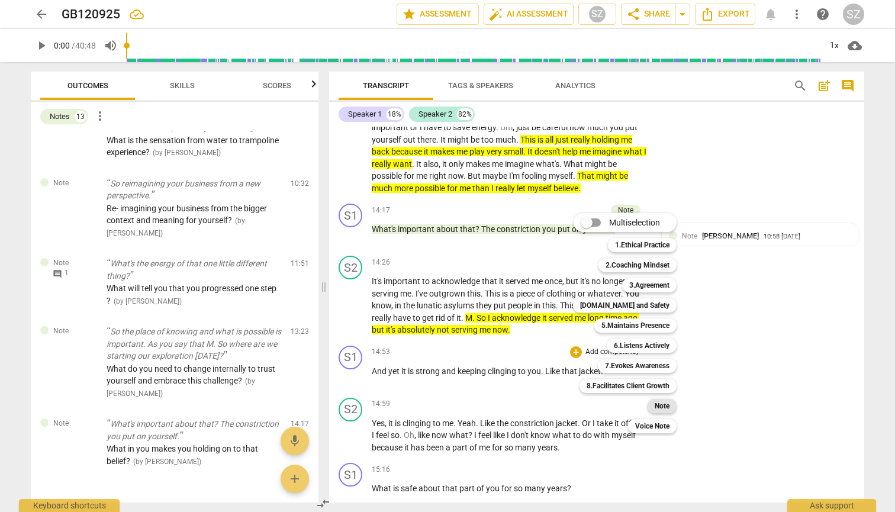
click at [664, 253] on b "Note" at bounding box center [662, 406] width 15 height 14
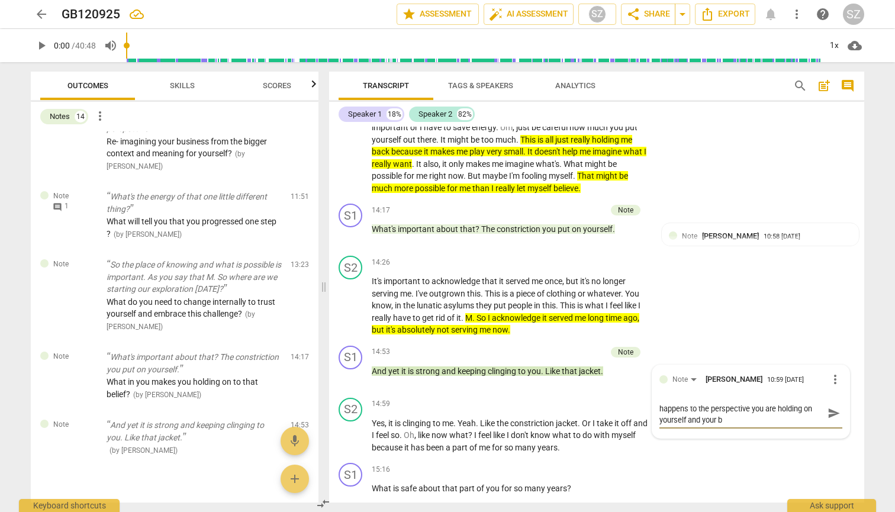
scroll to position [0, 0]
click at [829, 253] on span "send" at bounding box center [834, 418] width 13 height 13
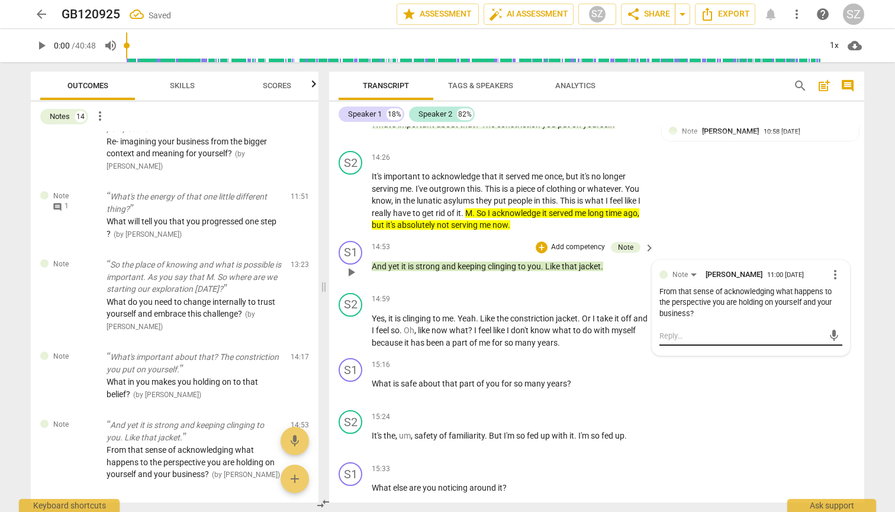
scroll to position [3026, 0]
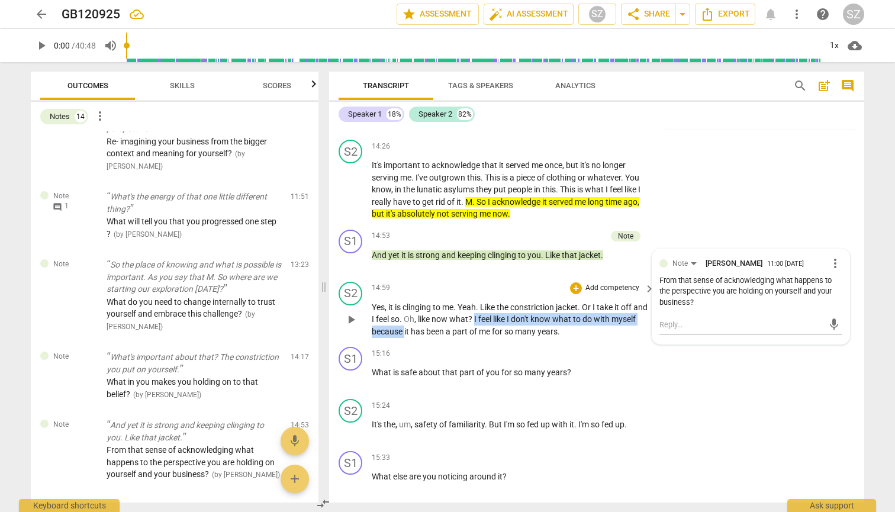
drag, startPoint x: 492, startPoint y: 289, endPoint x: 432, endPoint y: 305, distance: 61.3
click at [432, 253] on p "Yes , it is clinging to me . Yeah . Like the constriction jacket . Or I take it…" at bounding box center [510, 319] width 277 height 37
click at [457, 253] on icon "button" at bounding box center [458, 285] width 7 height 8
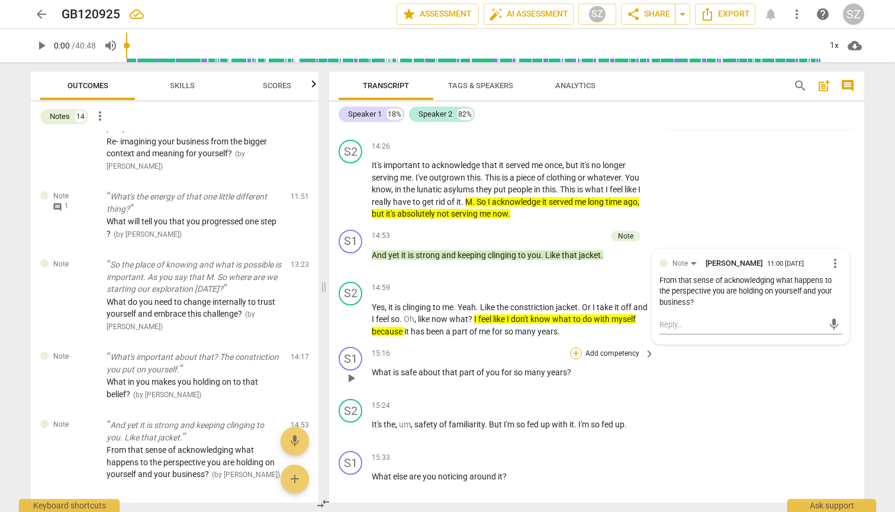
click at [575, 253] on div "+" at bounding box center [576, 354] width 12 height 12
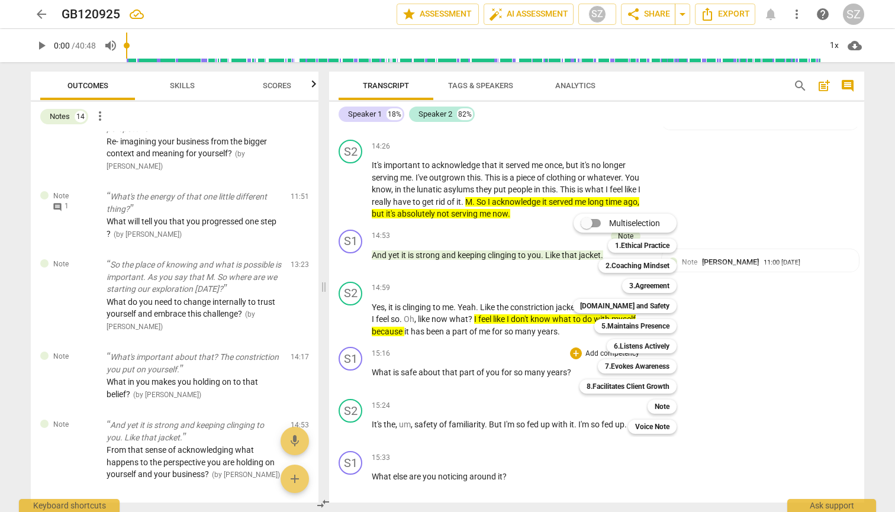
click at [557, 253] on div at bounding box center [447, 256] width 895 height 512
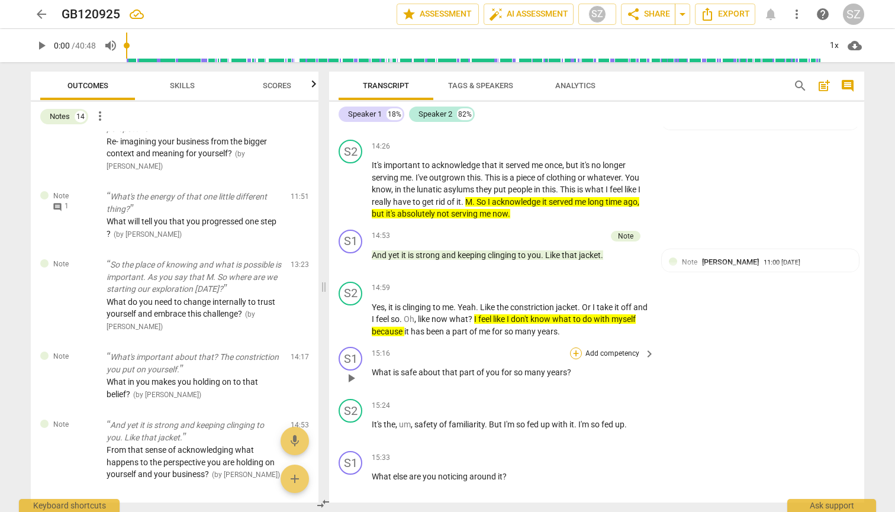
click at [577, 253] on div "+" at bounding box center [576, 354] width 12 height 12
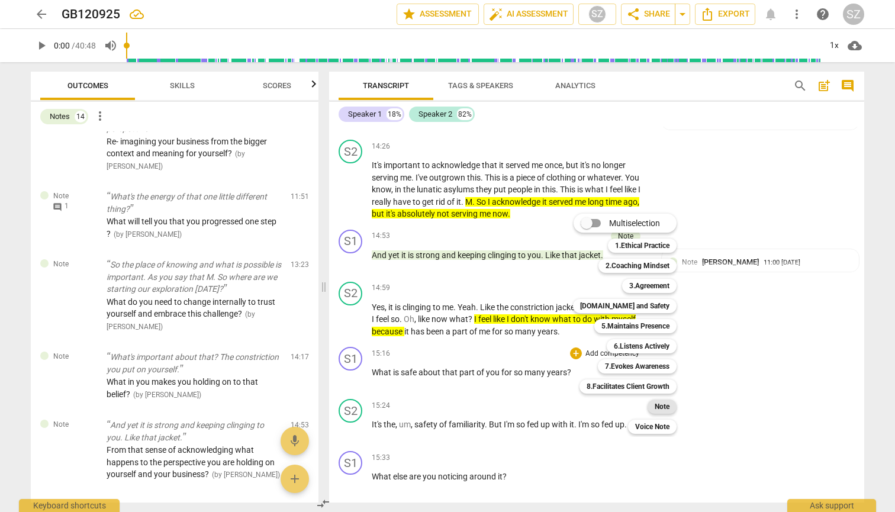
click at [662, 253] on b "Note" at bounding box center [662, 407] width 15 height 14
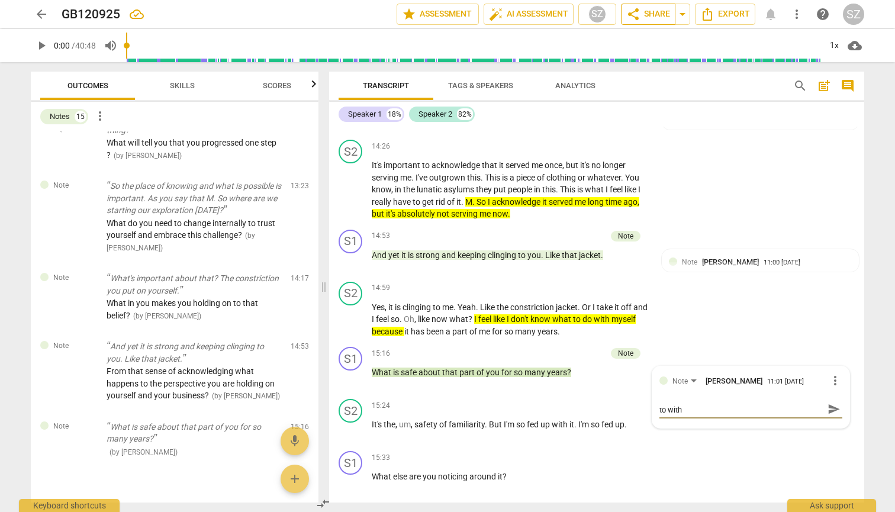
scroll to position [0, 0]
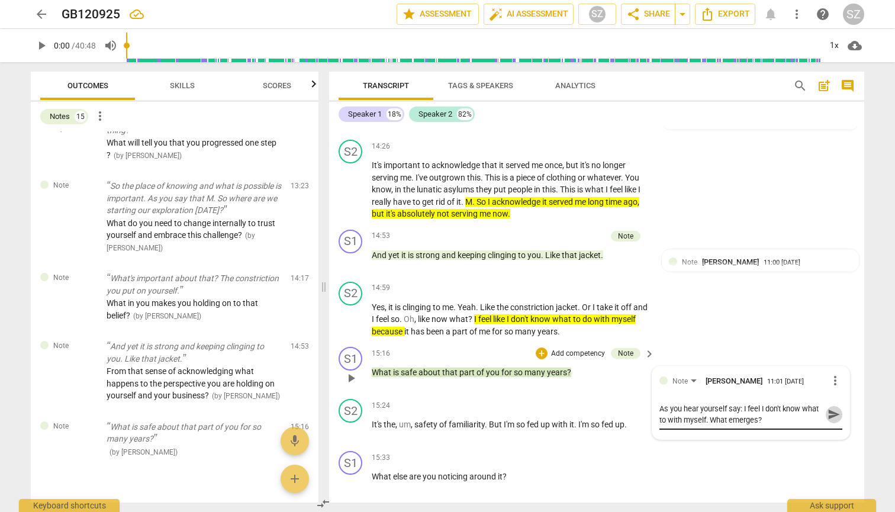
click at [828, 253] on span "send" at bounding box center [834, 414] width 13 height 13
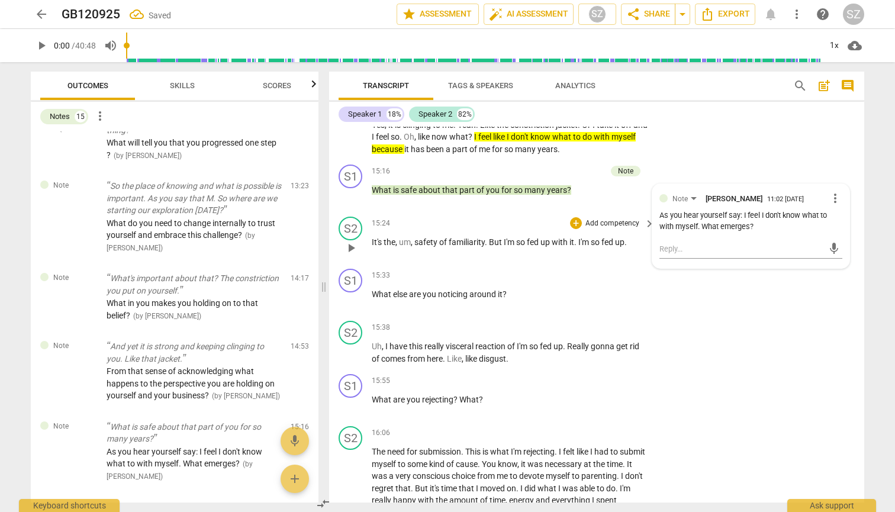
scroll to position [3219, 0]
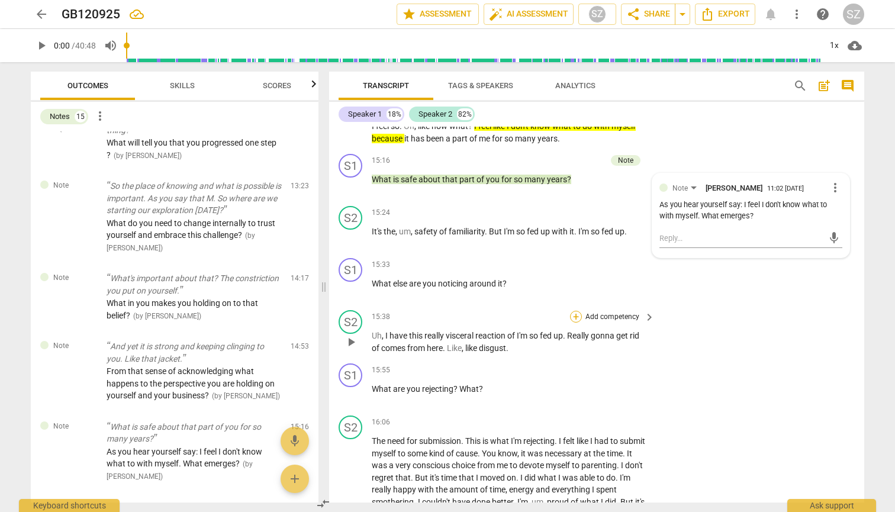
click at [571, 253] on div "+" at bounding box center [576, 317] width 12 height 12
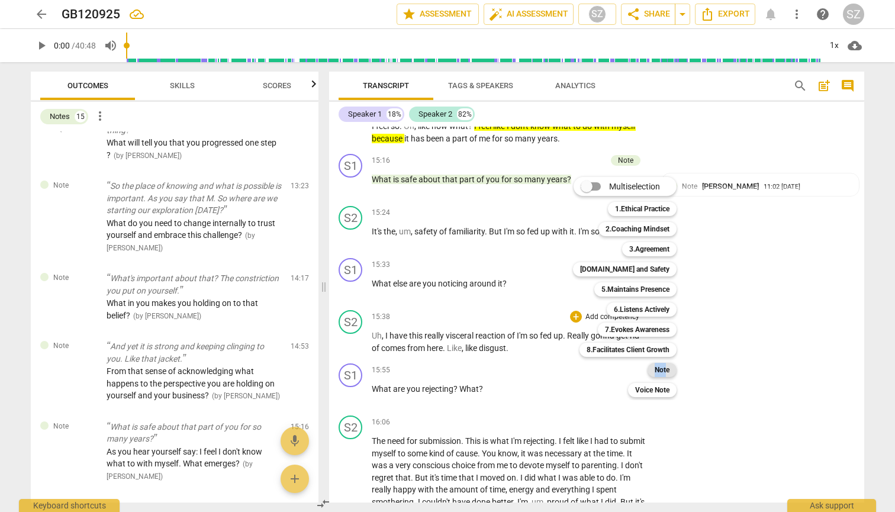
click at [666, 253] on div "Note 9" at bounding box center [669, 370] width 52 height 20
click at [709, 253] on div at bounding box center [447, 256] width 895 height 512
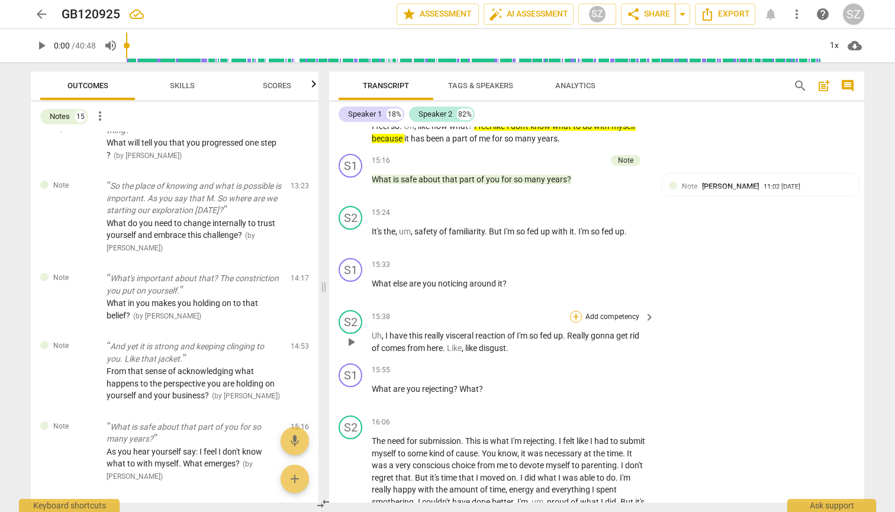
click at [576, 253] on div "+" at bounding box center [576, 317] width 12 height 12
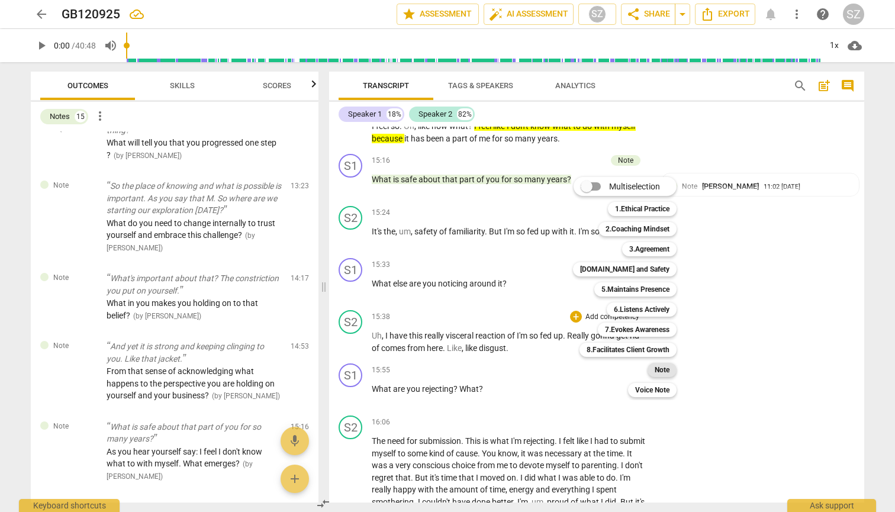
click at [663, 253] on b "Note" at bounding box center [662, 370] width 15 height 14
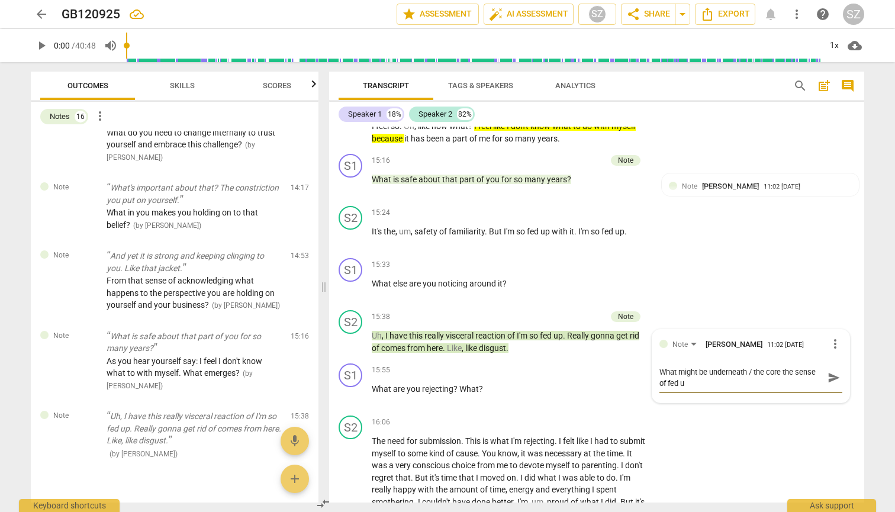
scroll to position [0, 0]
click at [833, 253] on span "send" at bounding box center [834, 377] width 13 height 13
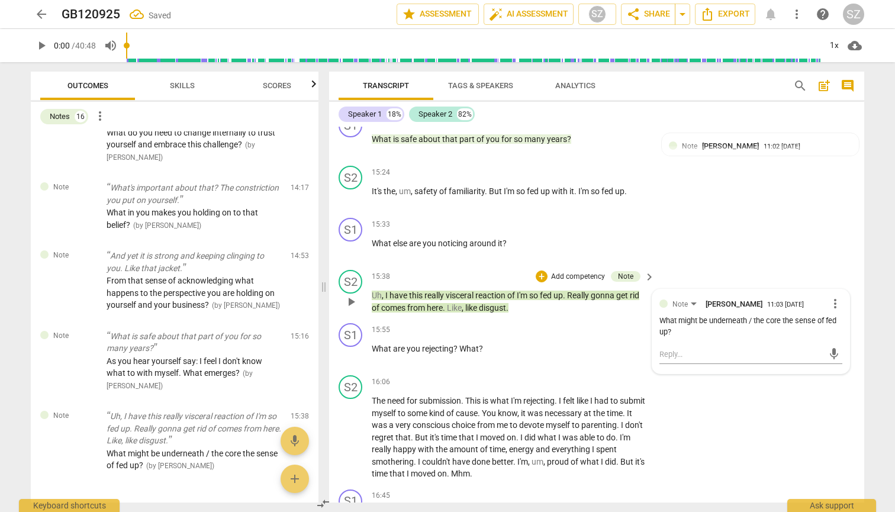
scroll to position [3261, 0]
click at [664, 253] on textarea at bounding box center [742, 353] width 164 height 11
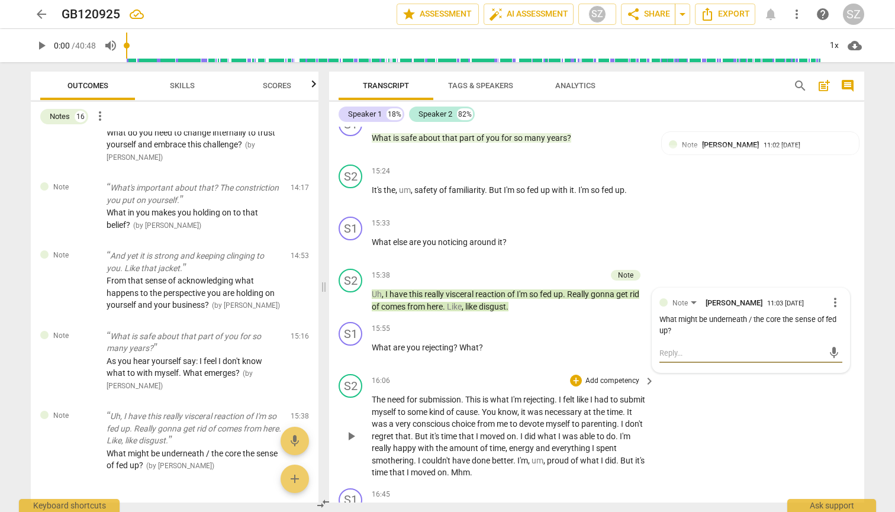
click at [561, 253] on div "S2 play_arrow pause 16:06 + Add competency keyboard_arrow_right The need for su…" at bounding box center [596, 427] width 535 height 114
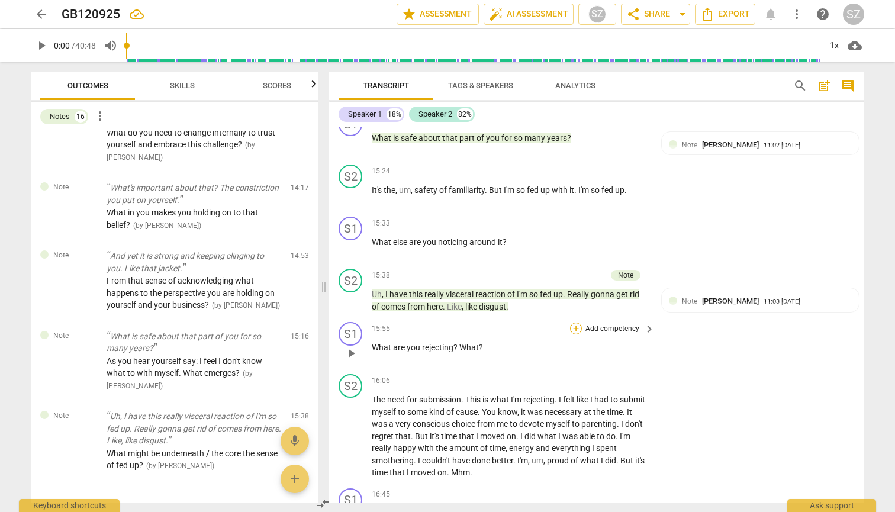
click at [576, 253] on div "+" at bounding box center [576, 329] width 12 height 12
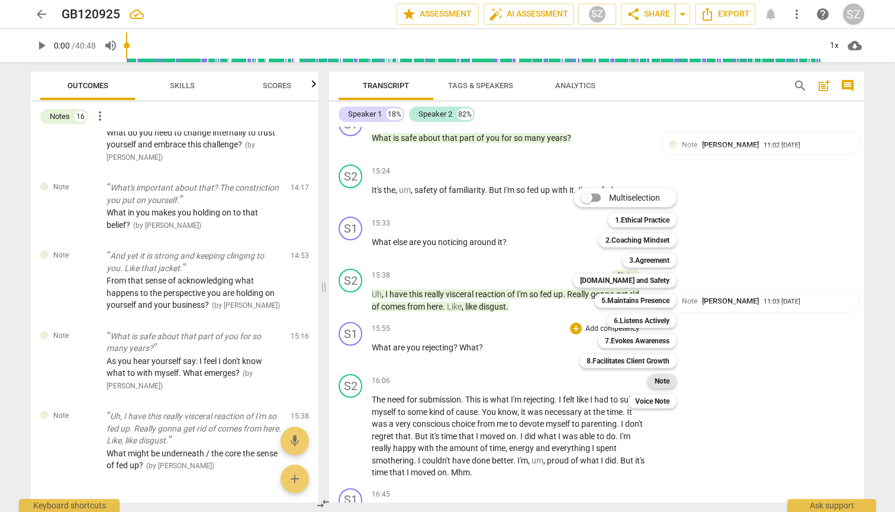
click at [656, 253] on b "Note" at bounding box center [662, 381] width 15 height 14
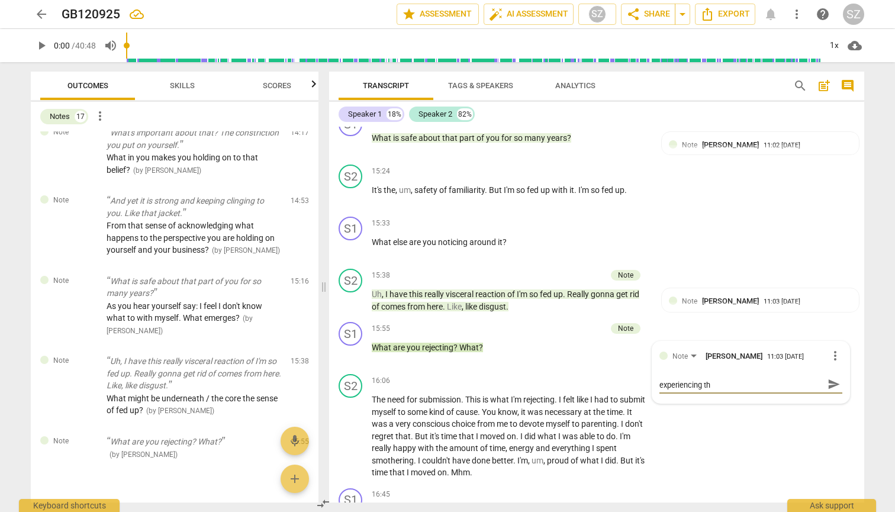
scroll to position [0, 0]
click at [828, 253] on span "send" at bounding box center [834, 389] width 13 height 13
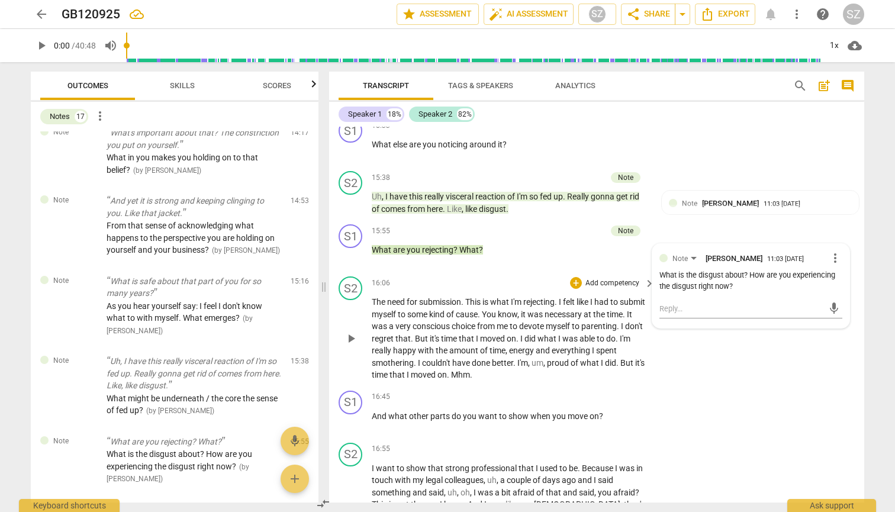
scroll to position [3376, 0]
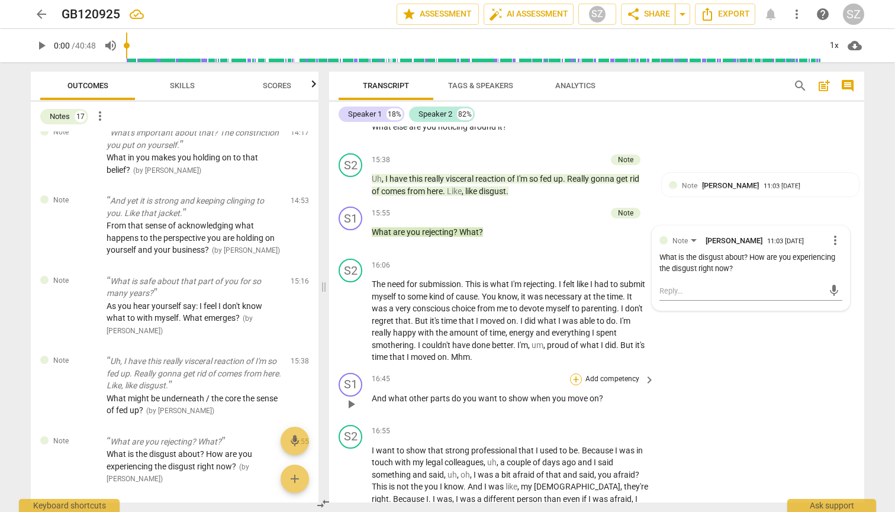
click at [574, 253] on div "+" at bounding box center [576, 380] width 12 height 12
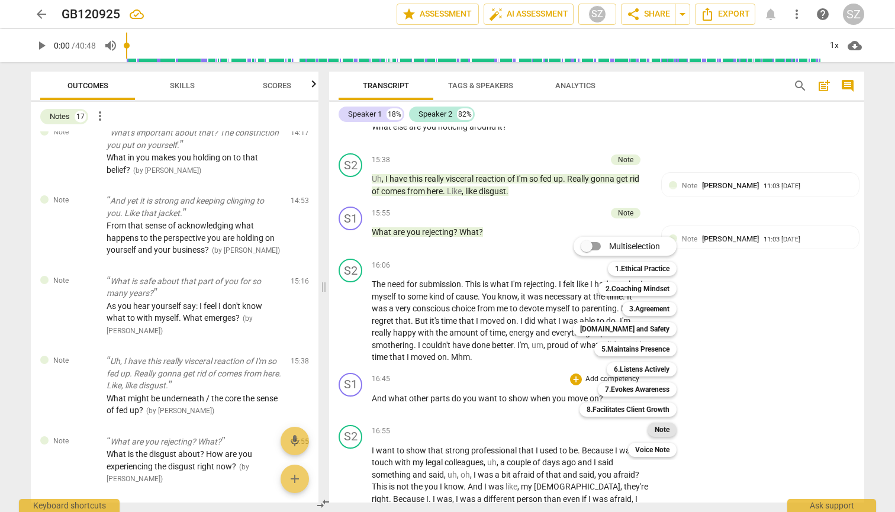
click at [669, 253] on b "Note" at bounding box center [662, 430] width 15 height 14
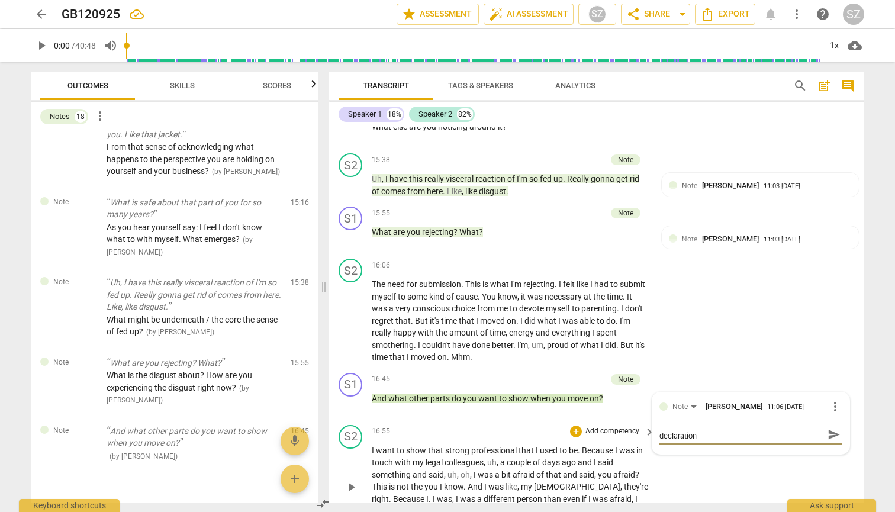
scroll to position [0, 0]
click at [826, 253] on span "send" at bounding box center [834, 440] width 17 height 14
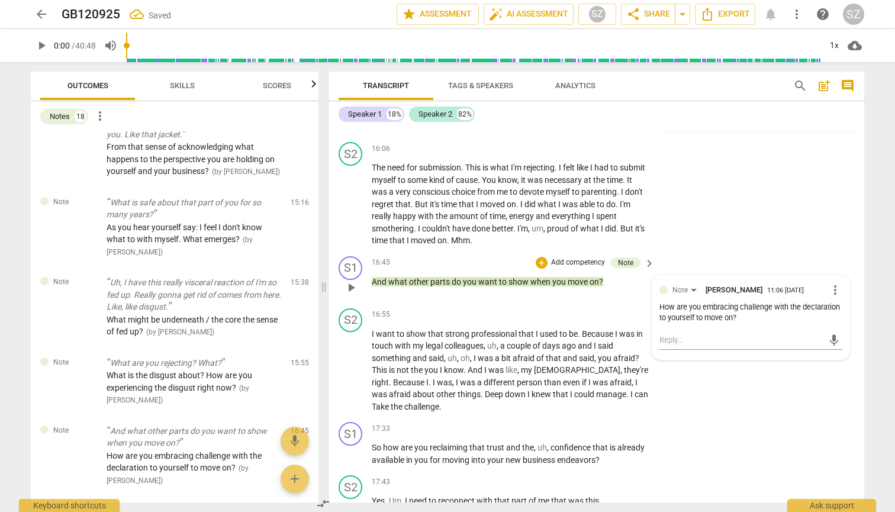
scroll to position [3496, 0]
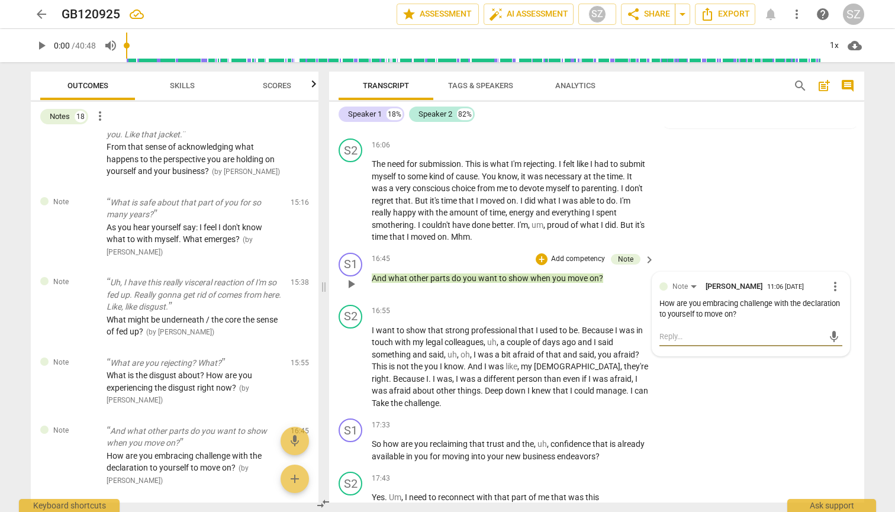
click at [666, 253] on textarea at bounding box center [742, 336] width 164 height 11
click at [829, 253] on span "send" at bounding box center [834, 336] width 13 height 13
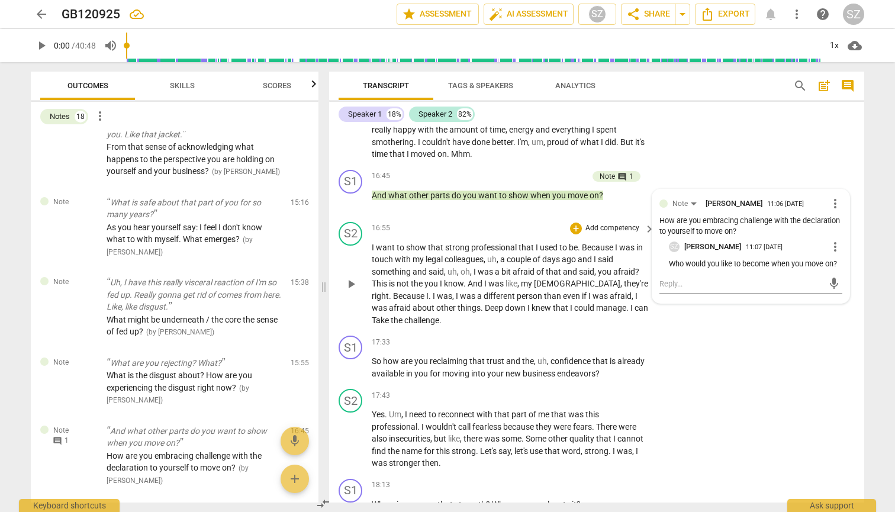
scroll to position [3586, 0]
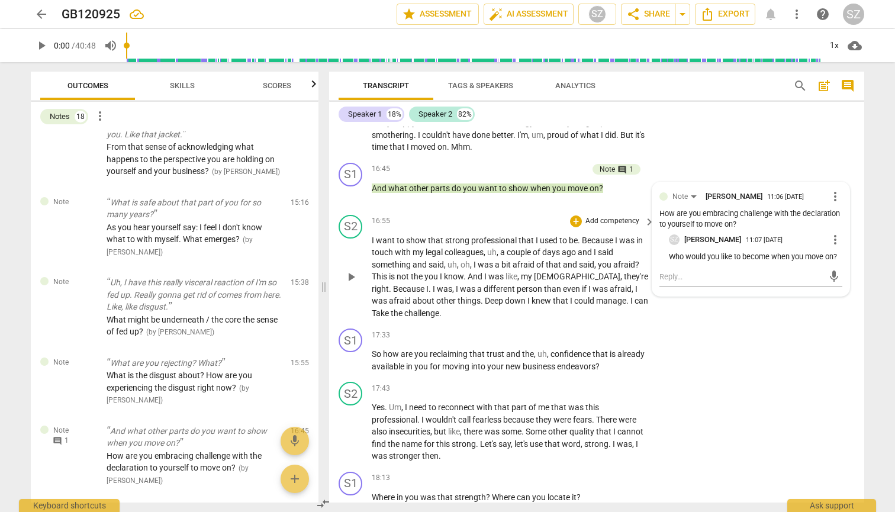
click at [410, 236] on span "show" at bounding box center [417, 240] width 22 height 9
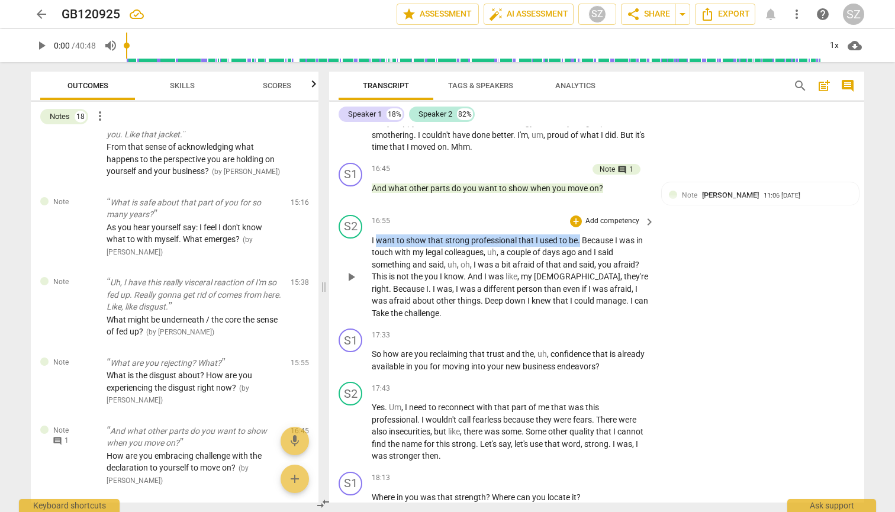
drag, startPoint x: 379, startPoint y: 207, endPoint x: 579, endPoint y: 210, distance: 199.6
click at [579, 235] on p "I want to show that strong professional that I used to be . Because I was in to…" at bounding box center [510, 277] width 277 height 85
click at [604, 189] on icon "button" at bounding box center [608, 192] width 12 height 14
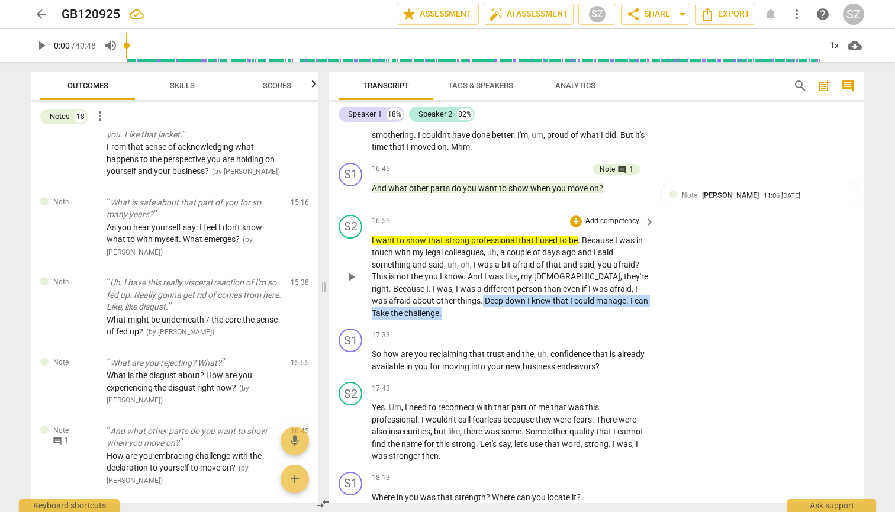
drag, startPoint x: 418, startPoint y: 264, endPoint x: 621, endPoint y: 279, distance: 204.3
click at [621, 253] on p "I want to show that strong professional that I used to be . Because I was in to…" at bounding box center [510, 277] width 277 height 85
click at [431, 253] on icon "button" at bounding box center [437, 263] width 12 height 14
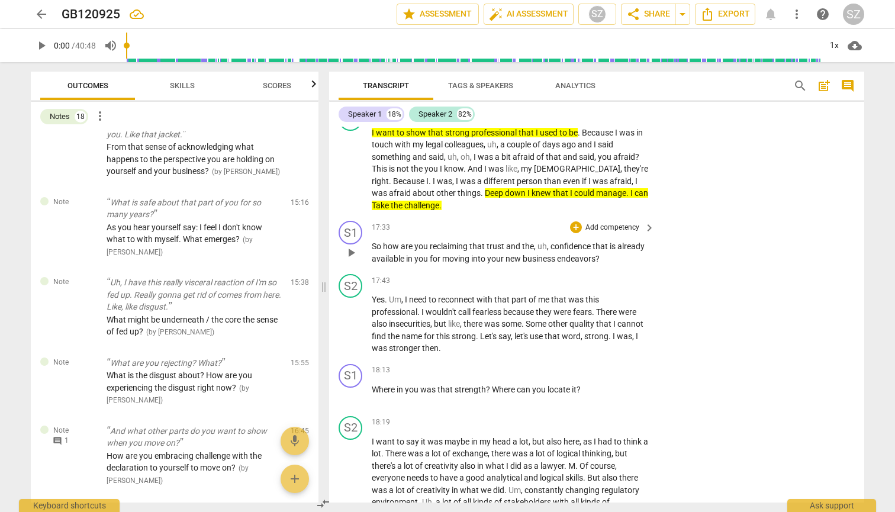
scroll to position [3700, 0]
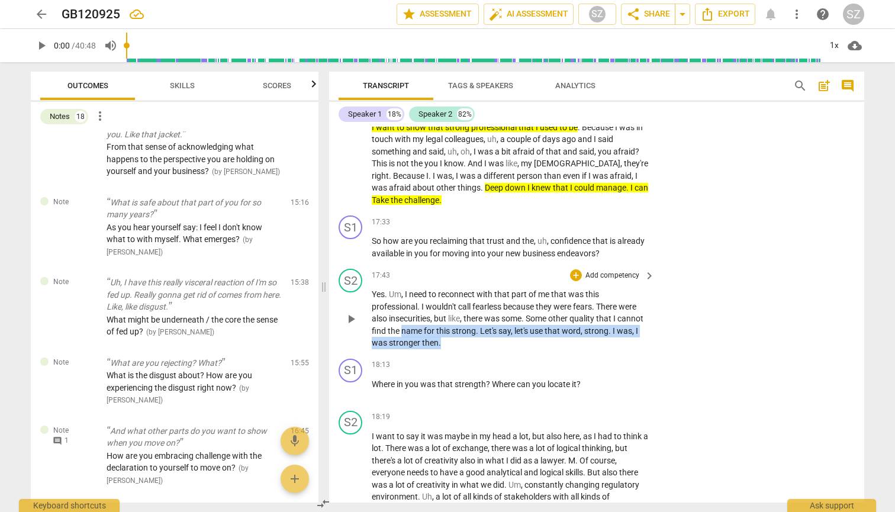
drag, startPoint x: 403, startPoint y: 296, endPoint x: 538, endPoint y: 309, distance: 135.7
click at [538, 253] on p "Yes . Um , I need to reconnect with that part of me that was this professional …" at bounding box center [510, 318] width 277 height 61
click at [466, 253] on icon "button" at bounding box center [468, 291] width 12 height 14
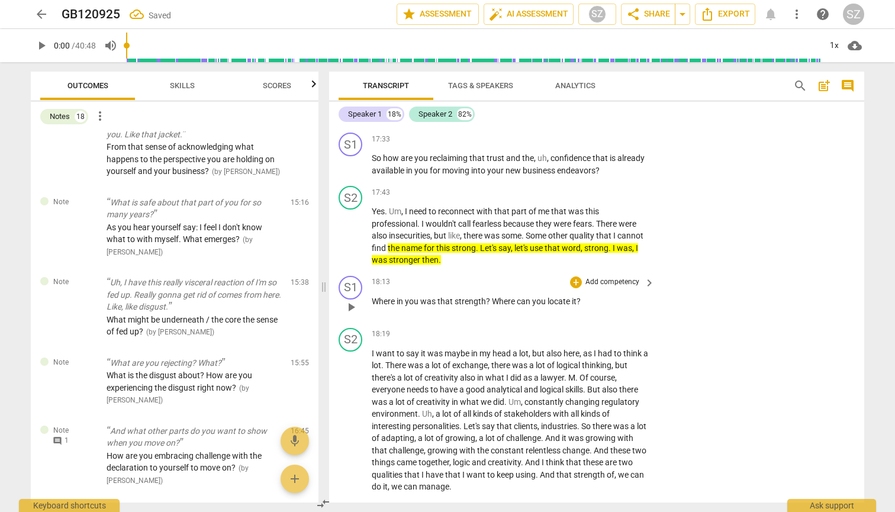
scroll to position [3785, 0]
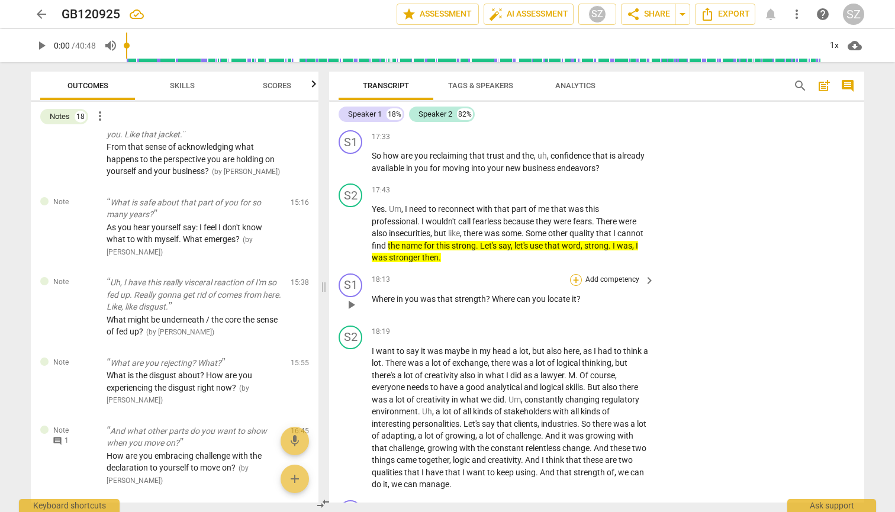
click at [574, 253] on div "+" at bounding box center [576, 280] width 12 height 12
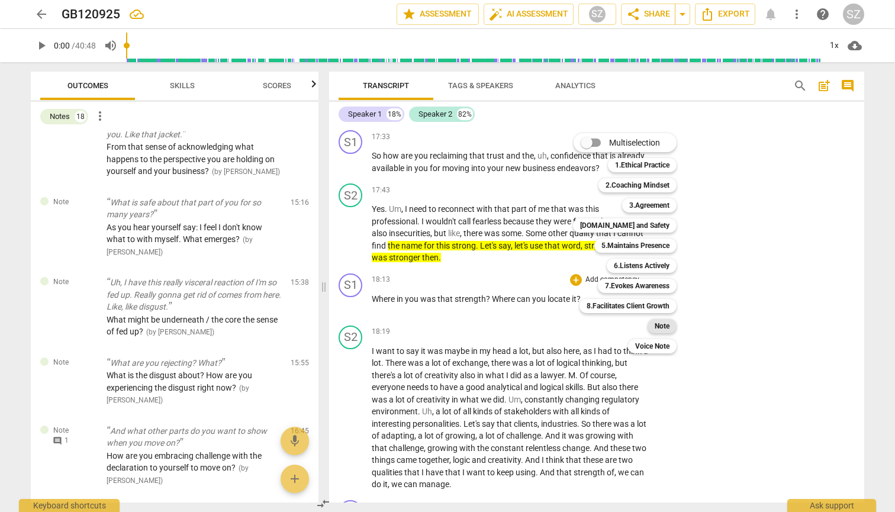
click at [663, 253] on b "Note" at bounding box center [662, 326] width 15 height 14
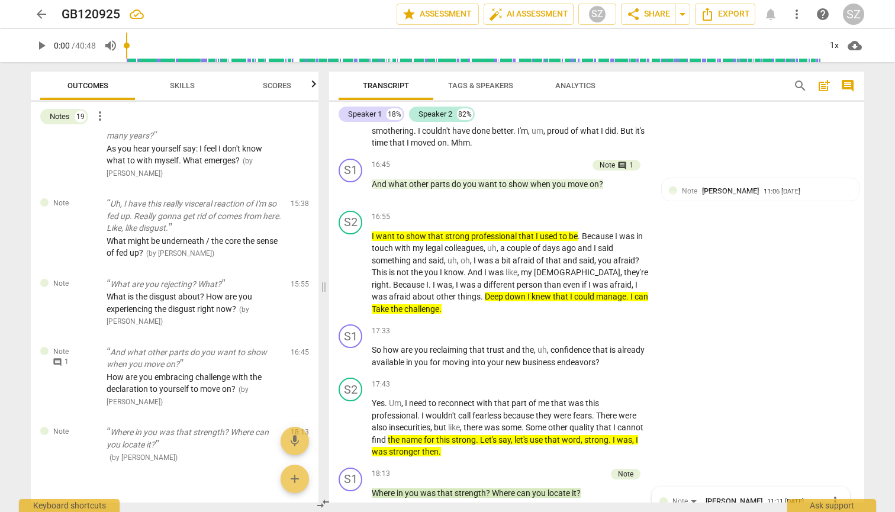
scroll to position [3590, 0]
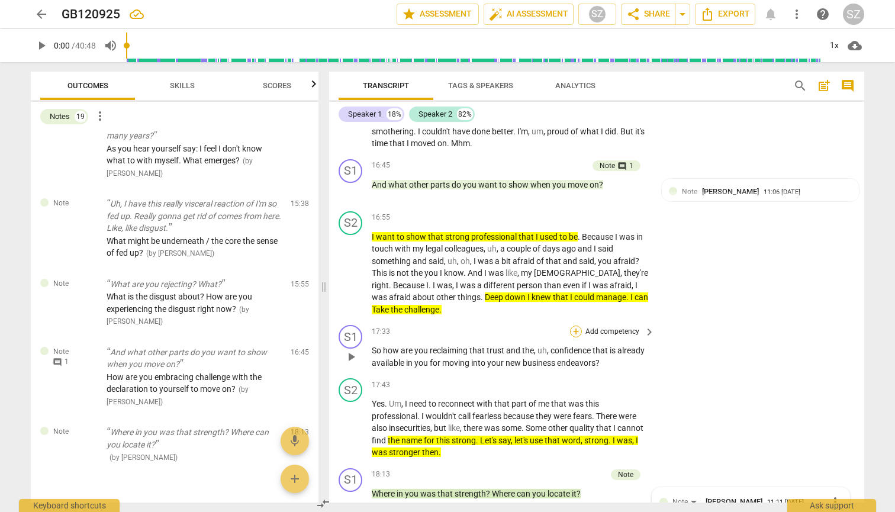
click at [573, 253] on div "+" at bounding box center [576, 332] width 12 height 12
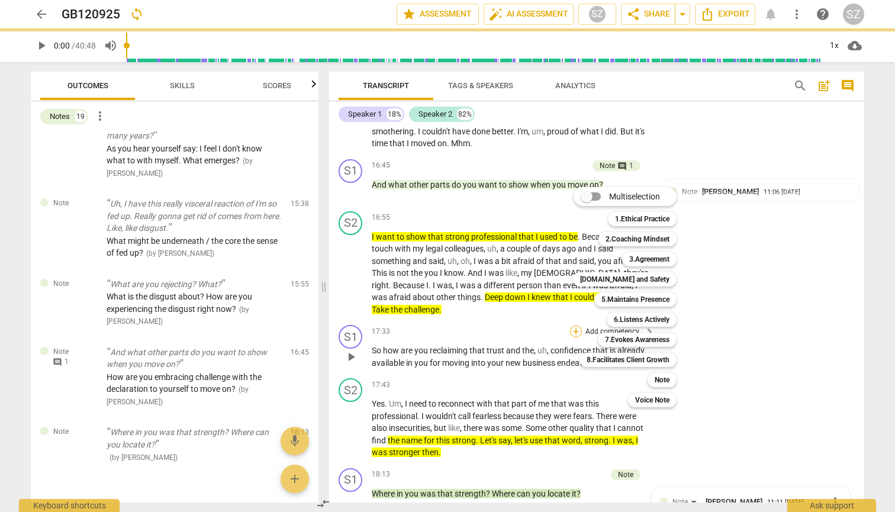
scroll to position [0, 0]
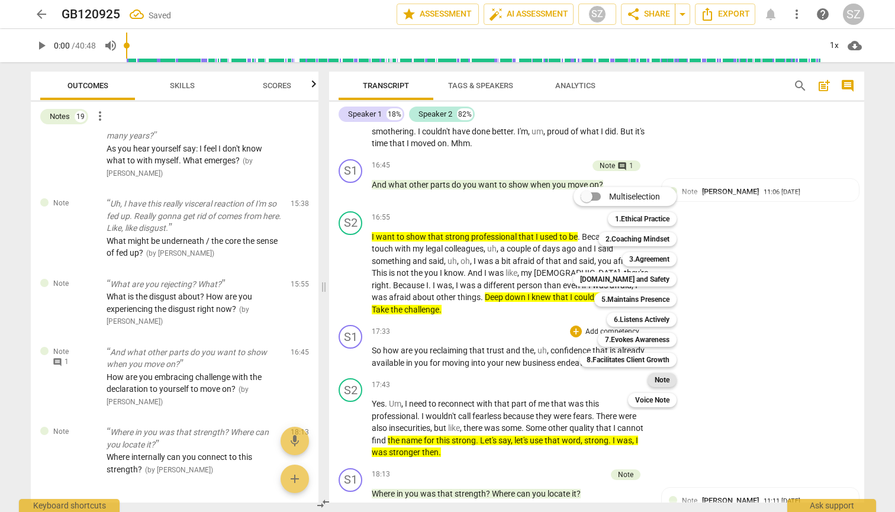
click at [660, 253] on b "Note" at bounding box center [662, 380] width 15 height 14
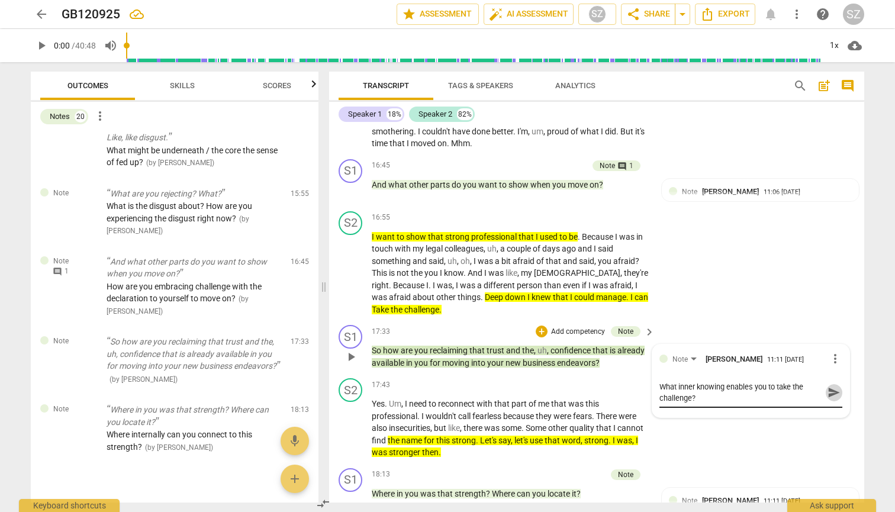
click at [830, 253] on span "send" at bounding box center [834, 392] width 13 height 13
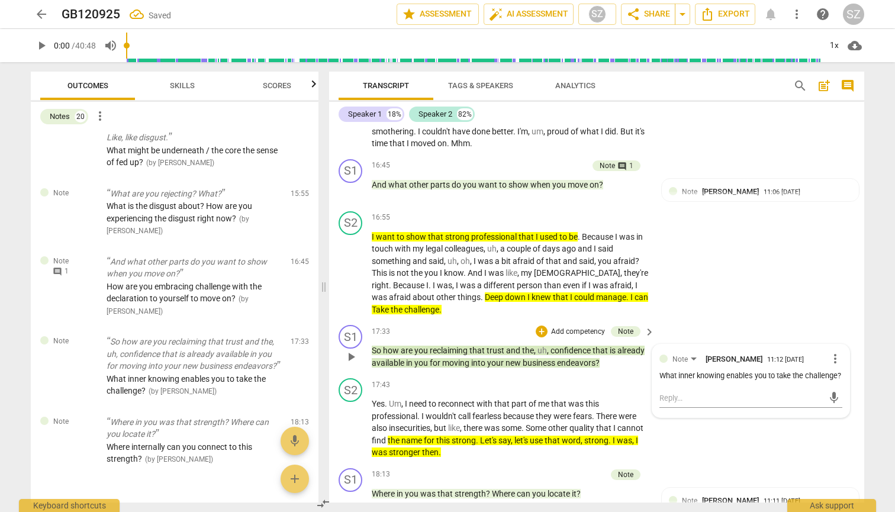
click at [685, 253] on div "What inner knowing enables you to take the challenge?" at bounding box center [751, 376] width 183 height 11
click at [730, 253] on div "What inner knowing enables you to take the challenge?" at bounding box center [751, 376] width 183 height 11
click at [833, 253] on span "more_vert" at bounding box center [836, 359] width 14 height 14
click at [834, 253] on li "Edit" at bounding box center [844, 325] width 41 height 23
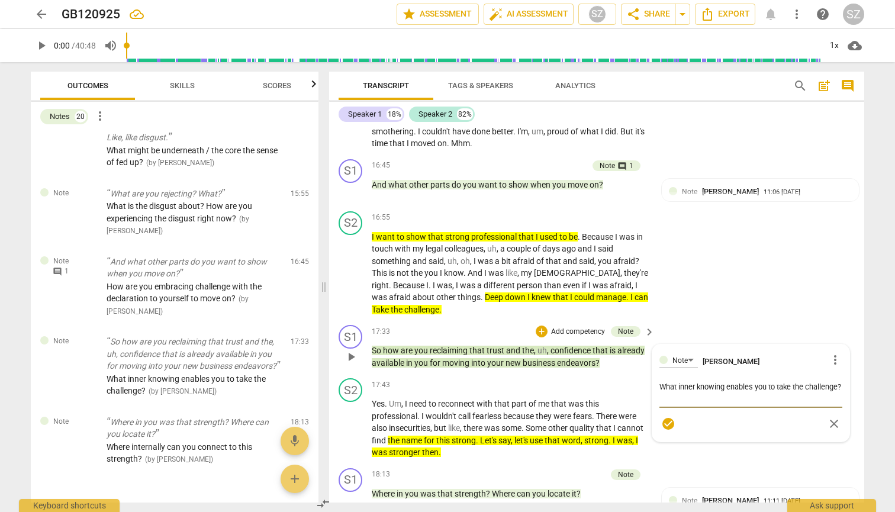
click at [737, 253] on textarea "What inner knowing enables you to take the challenge?" at bounding box center [751, 392] width 183 height 23
click at [725, 253] on textarea "What inner knowing enables you to take the challenge?" at bounding box center [751, 392] width 183 height 23
click at [772, 253] on textarea "What inner knowing would enables you to take the challenge?" at bounding box center [751, 392] width 183 height 23
click at [830, 253] on textarea "What inner knowing would enable you to take the challenge?" at bounding box center [751, 392] width 183 height 23
drag, startPoint x: 830, startPoint y: 350, endPoint x: 817, endPoint y: 350, distance: 13.0
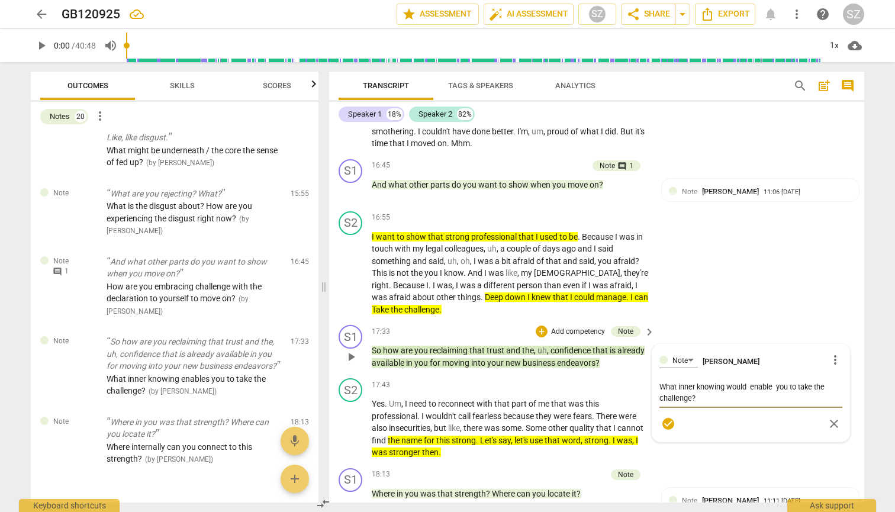
click at [817, 253] on textarea "What inner knowing would enable you to take the challenge?" at bounding box center [751, 392] width 183 height 23
click at [666, 253] on span "check_circle" at bounding box center [669, 424] width 14 height 14
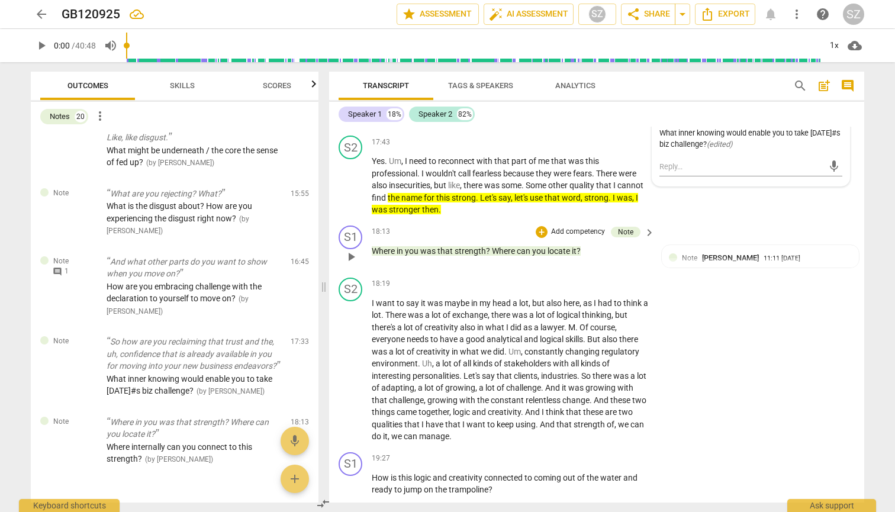
scroll to position [3849, 0]
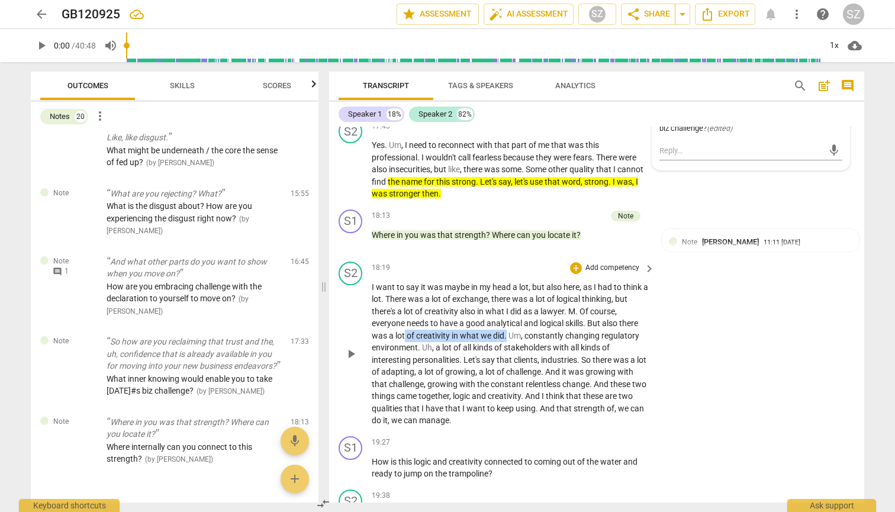
drag, startPoint x: 405, startPoint y: 300, endPoint x: 507, endPoint y: 300, distance: 101.9
click at [507, 253] on p "I want to say it was maybe in my head a lot , but also here , as I had to think…" at bounding box center [510, 354] width 277 height 146
click at [535, 253] on icon "button" at bounding box center [535, 281] width 7 height 8
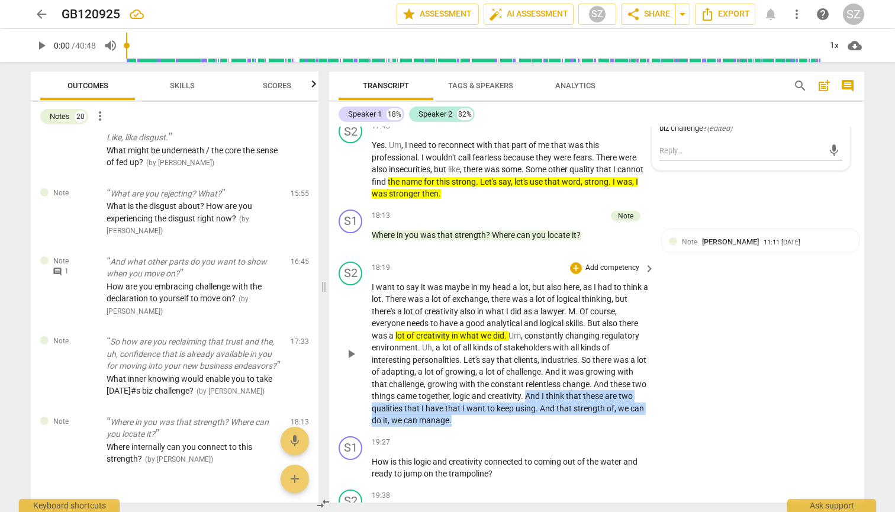
drag, startPoint x: 544, startPoint y: 358, endPoint x: 586, endPoint y: 380, distance: 47.7
click at [586, 253] on p "I want to say it was maybe in my head a lot , but also here , as I had to think…" at bounding box center [510, 354] width 277 height 146
click at [493, 253] on icon "button" at bounding box center [493, 363] width 7 height 8
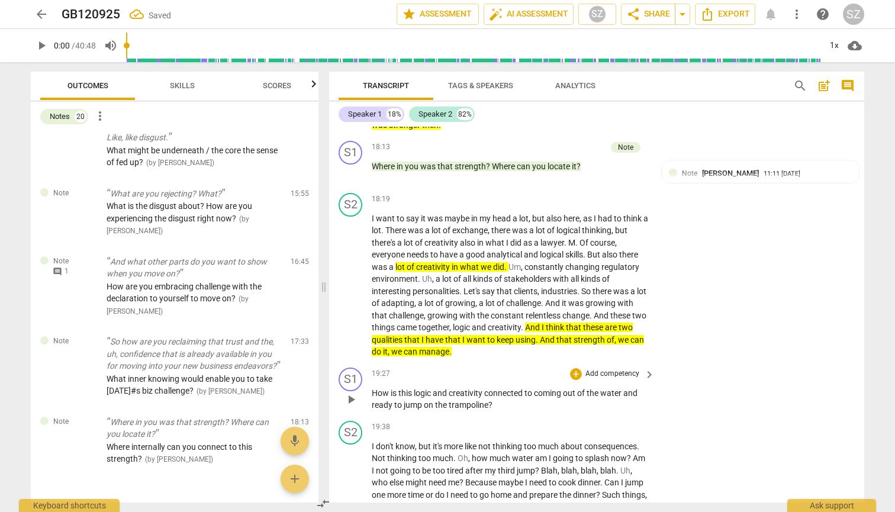
scroll to position [3919, 0]
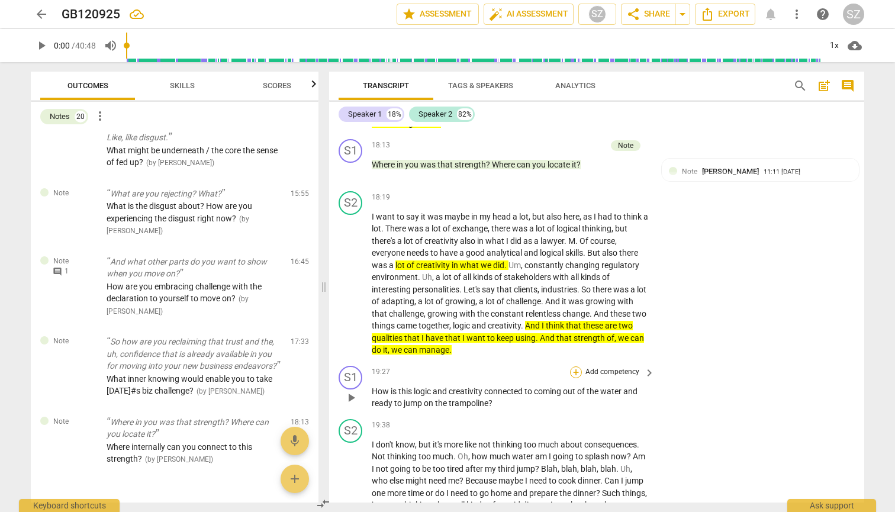
click at [574, 253] on div "+" at bounding box center [576, 373] width 12 height 12
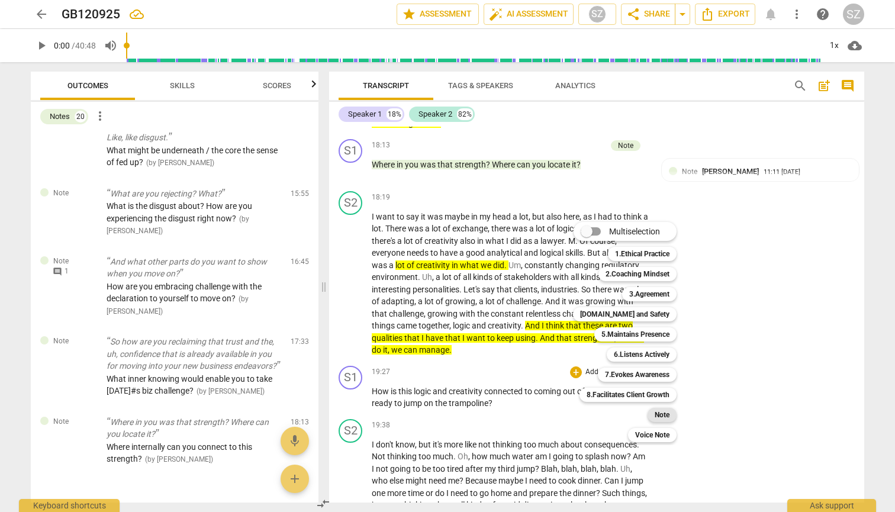
click at [673, 253] on div "Note" at bounding box center [662, 415] width 29 height 14
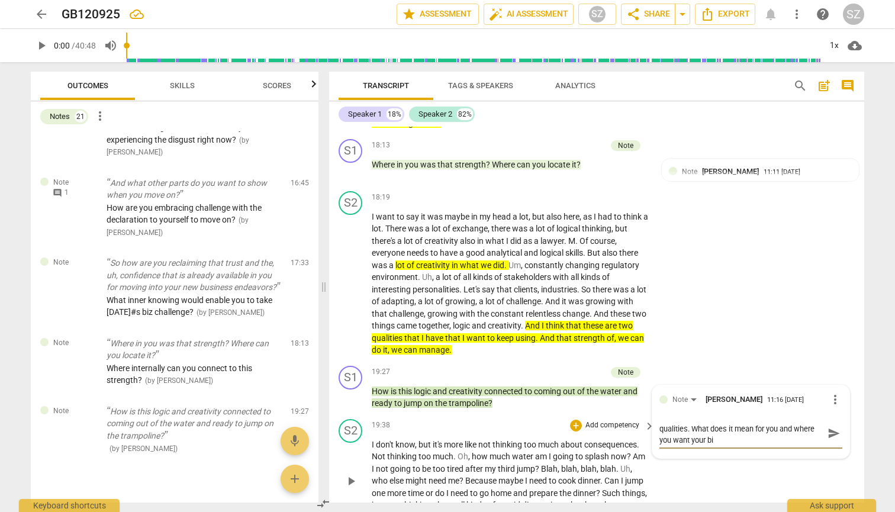
scroll to position [0, 0]
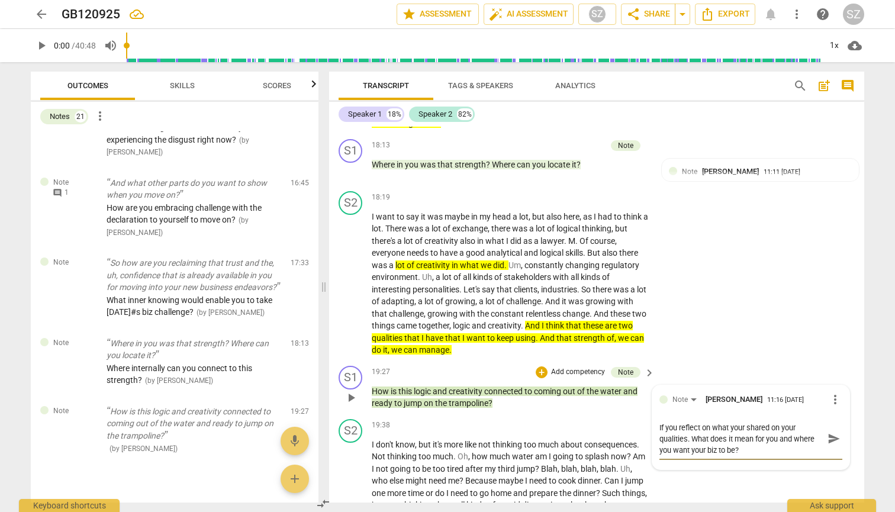
click at [828, 253] on span "send" at bounding box center [834, 438] width 13 height 13
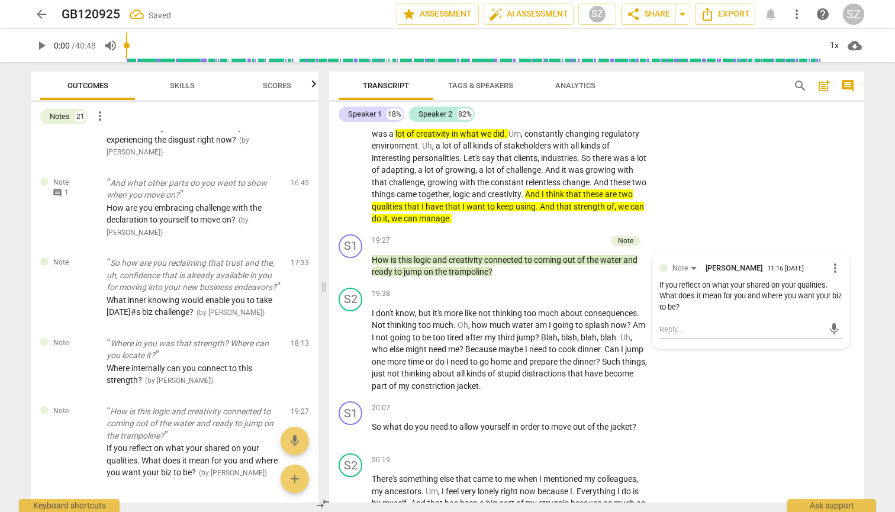
scroll to position [4059, 0]
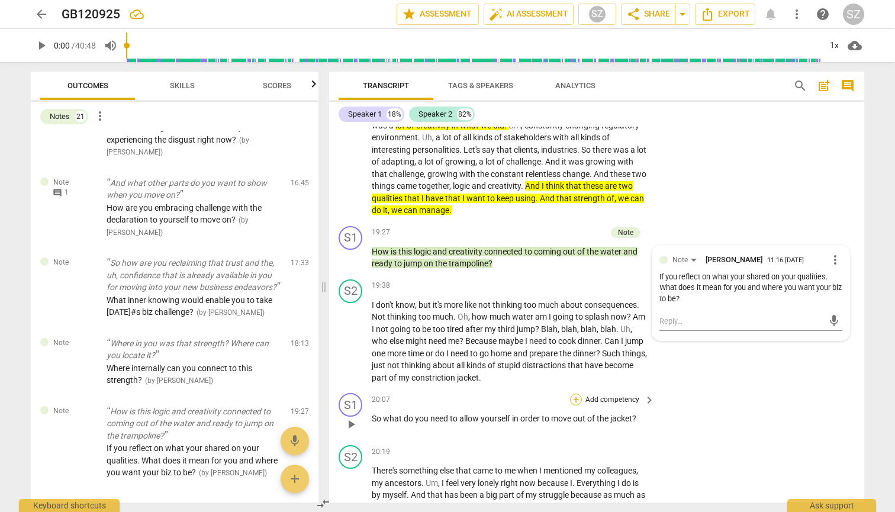
click at [575, 253] on div "+" at bounding box center [576, 400] width 12 height 12
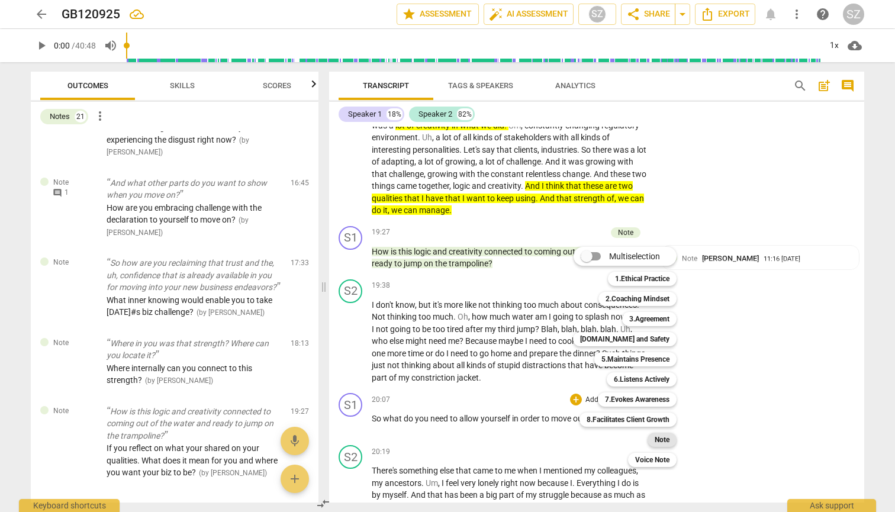
click at [664, 253] on b "Note" at bounding box center [662, 440] width 15 height 14
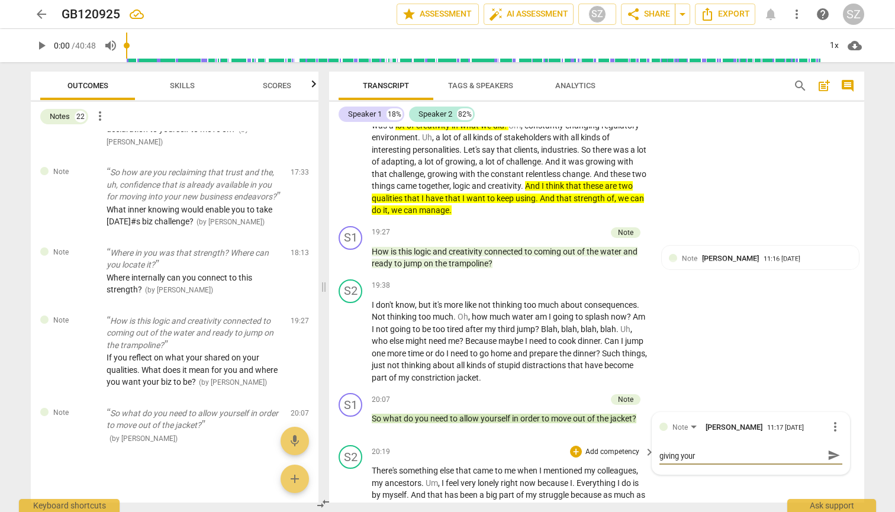
scroll to position [0, 0]
click at [828, 253] on span "send" at bounding box center [834, 460] width 13 height 13
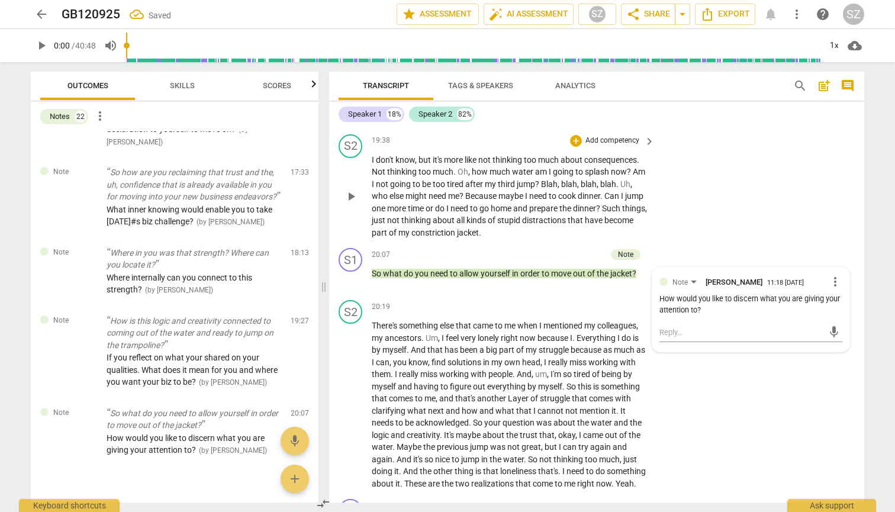
scroll to position [4206, 0]
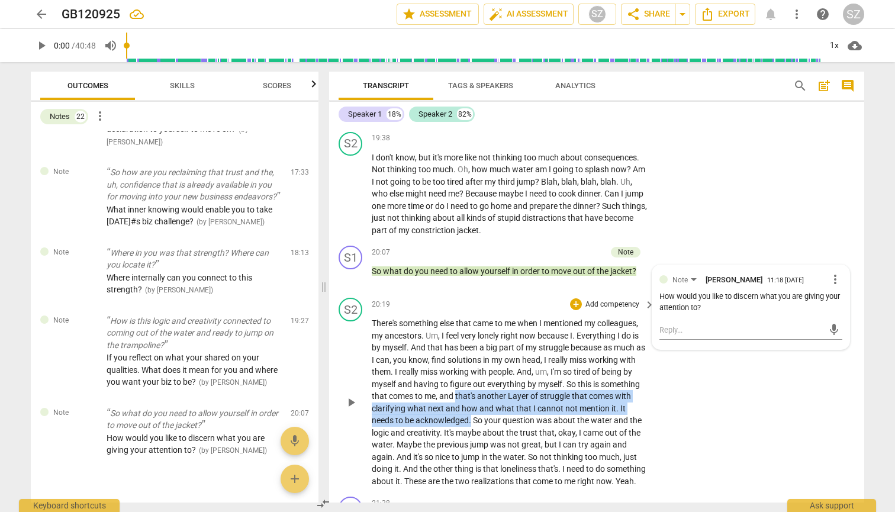
drag, startPoint x: 497, startPoint y: 354, endPoint x: 521, endPoint y: 375, distance: 31.9
click at [521, 253] on p "There's something else that came to me when I mentioned my colleagues , my ance…" at bounding box center [510, 402] width 277 height 170
click at [550, 253] on icon "button" at bounding box center [549, 358] width 7 height 8
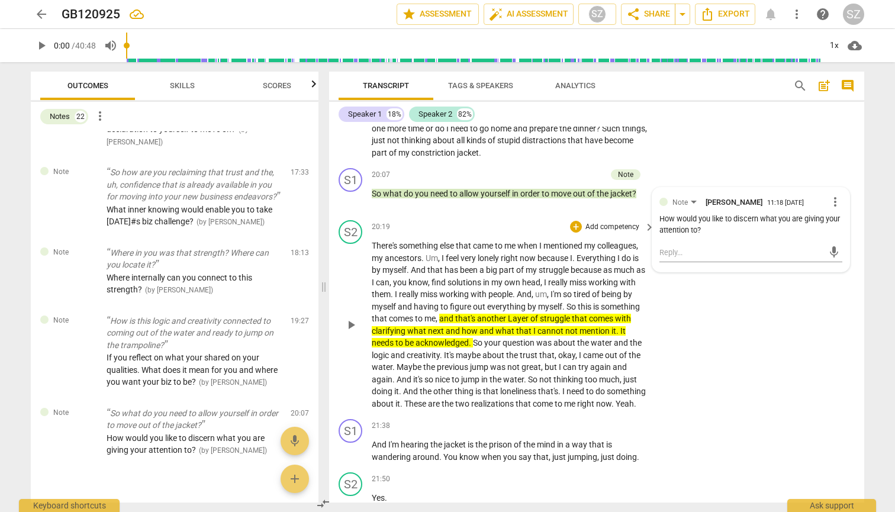
scroll to position [4295, 0]
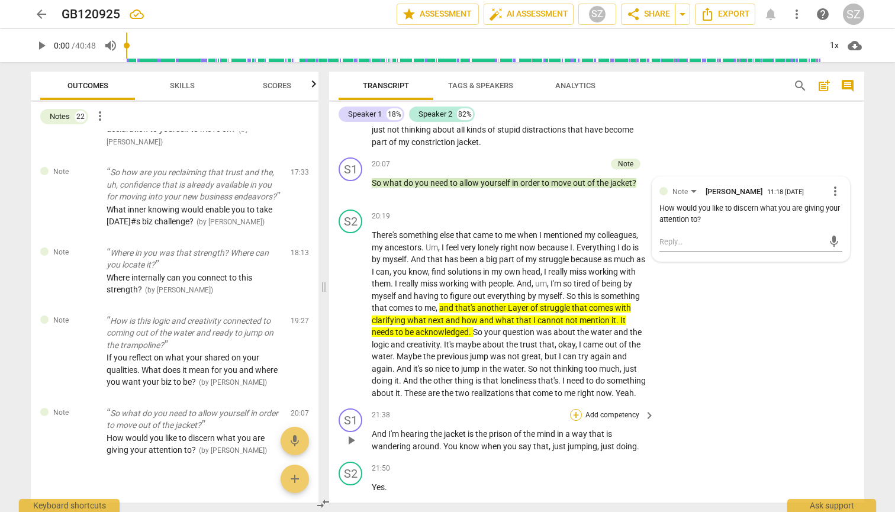
click at [574, 253] on div "+" at bounding box center [576, 415] width 12 height 12
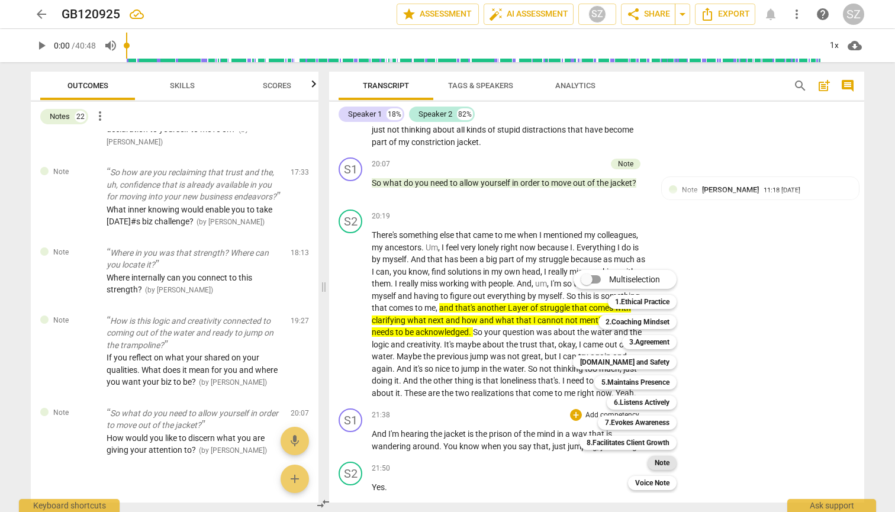
click at [655, 253] on b "Note" at bounding box center [662, 463] width 15 height 14
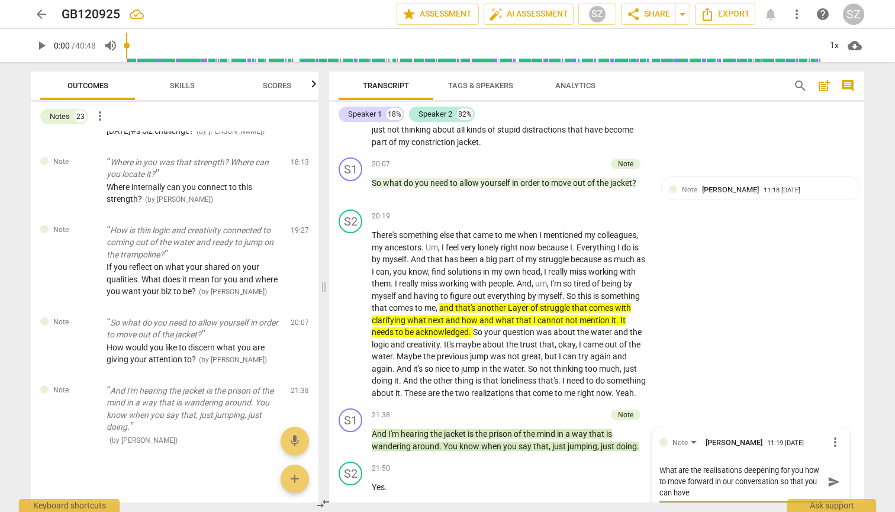
scroll to position [0, 0]
click at [828, 253] on span "send" at bounding box center [834, 482] width 13 height 13
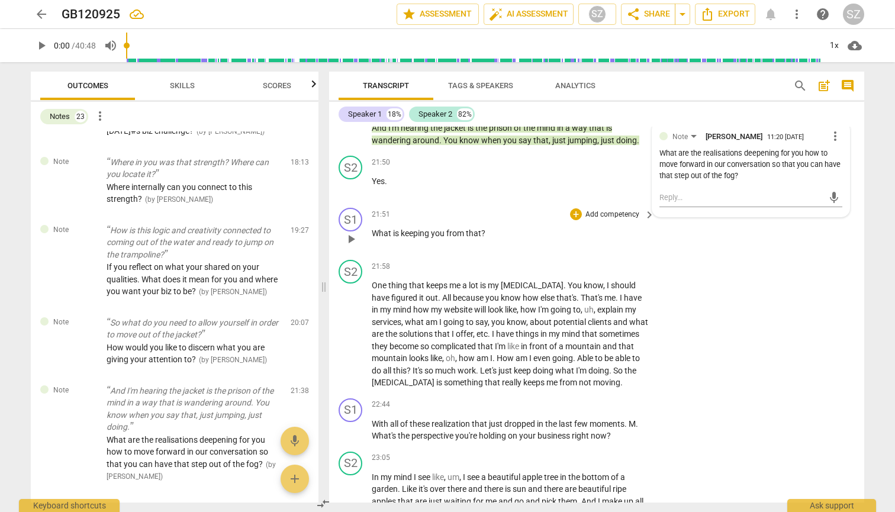
scroll to position [4603, 0]
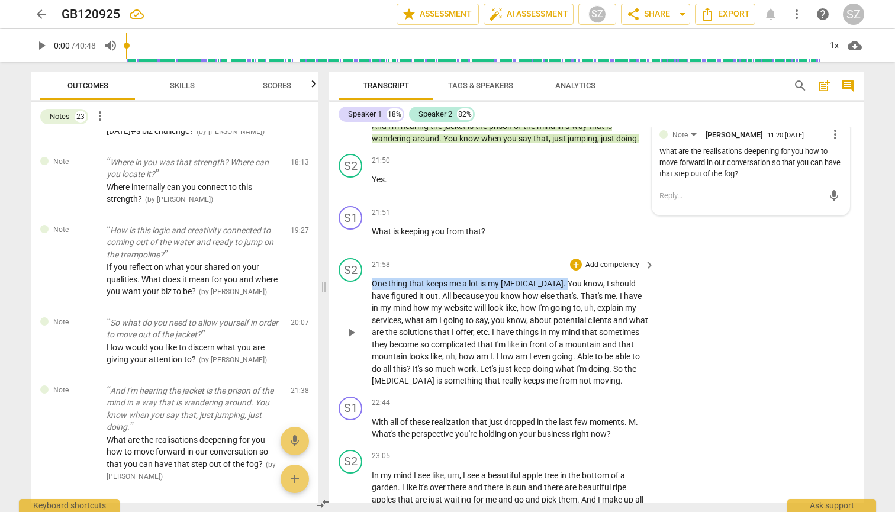
drag, startPoint x: 374, startPoint y: 248, endPoint x: 558, endPoint y: 248, distance: 184.8
click at [558, 253] on p "One thing that keeps me a lot is my [MEDICAL_DATA] . You know , I should have f…" at bounding box center [510, 333] width 277 height 110
click at [589, 235] on icon "button" at bounding box center [586, 233] width 12 height 14
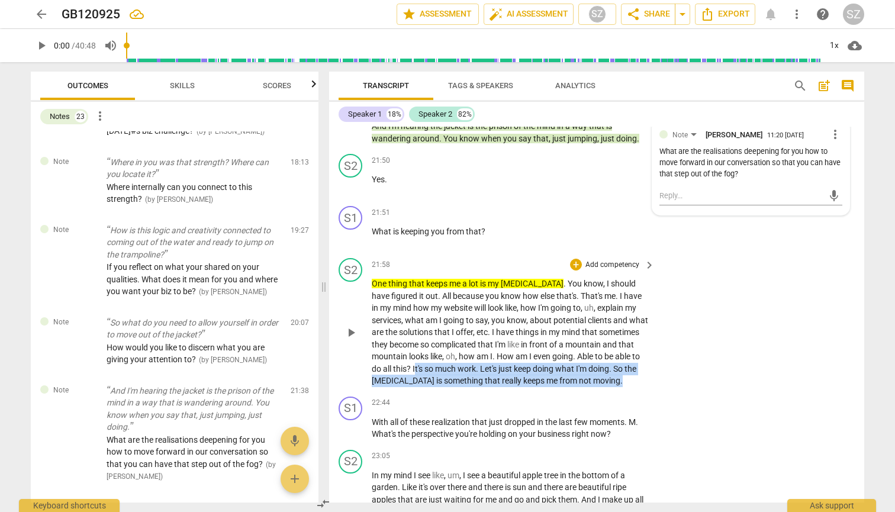
drag, startPoint x: 508, startPoint y: 330, endPoint x: 576, endPoint y: 359, distance: 74.6
click at [576, 253] on p "One thing that keeps me a lot is my [MEDICAL_DATA] . You know , I should have f…" at bounding box center [510, 333] width 277 height 110
click at [472, 253] on icon "button" at bounding box center [473, 342] width 4 height 5
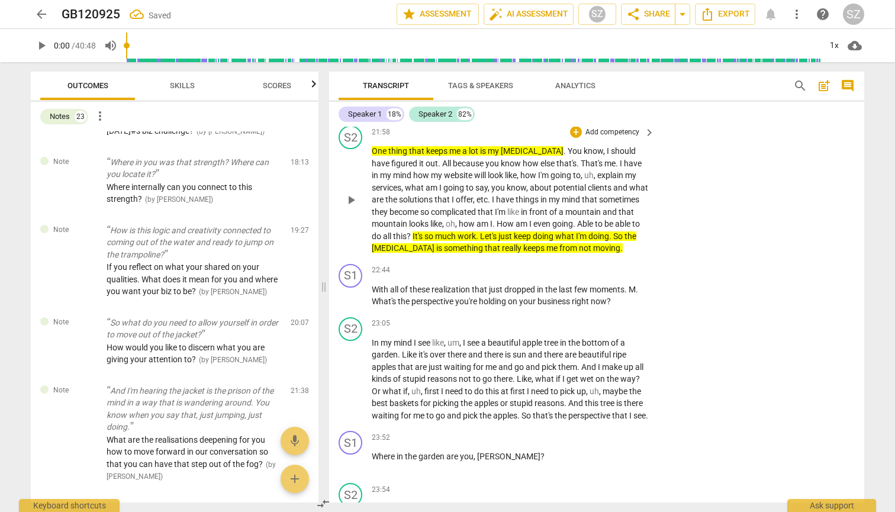
scroll to position [4738, 0]
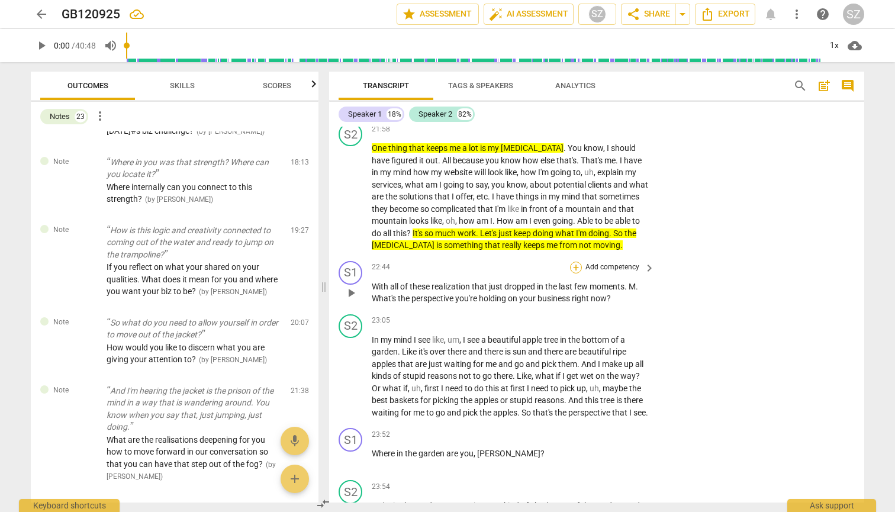
click at [575, 253] on div "+" at bounding box center [576, 268] width 12 height 12
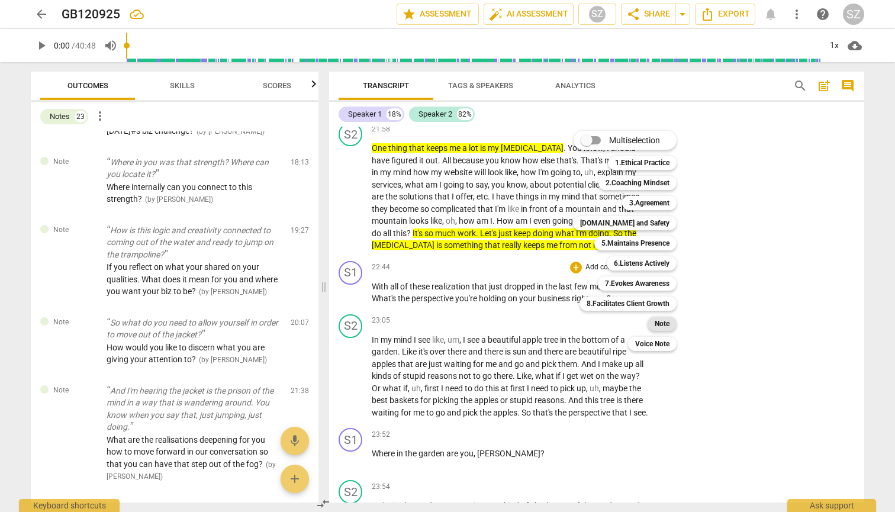
click at [655, 253] on b "Note" at bounding box center [662, 324] width 15 height 14
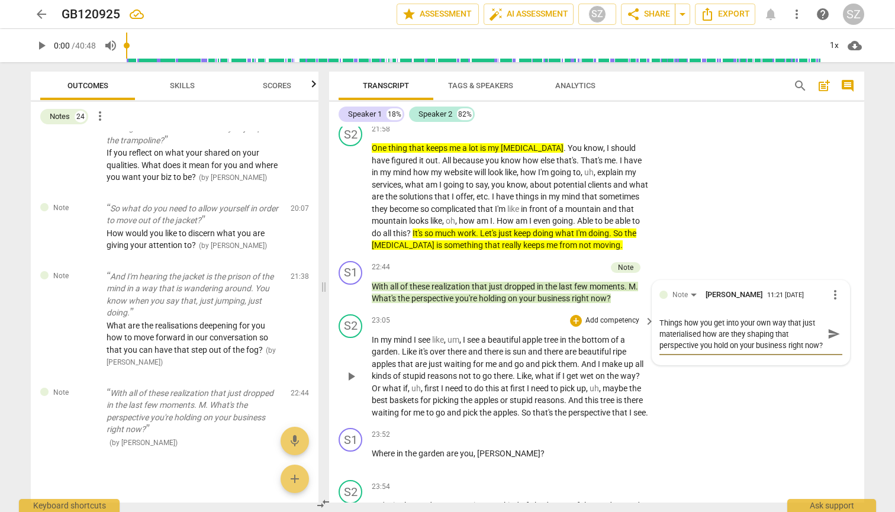
scroll to position [10, 0]
click at [839, 253] on div "Note [PERSON_NAME] 11:21 [DATE] more_vert Things how you get into your own way …" at bounding box center [751, 323] width 197 height 84
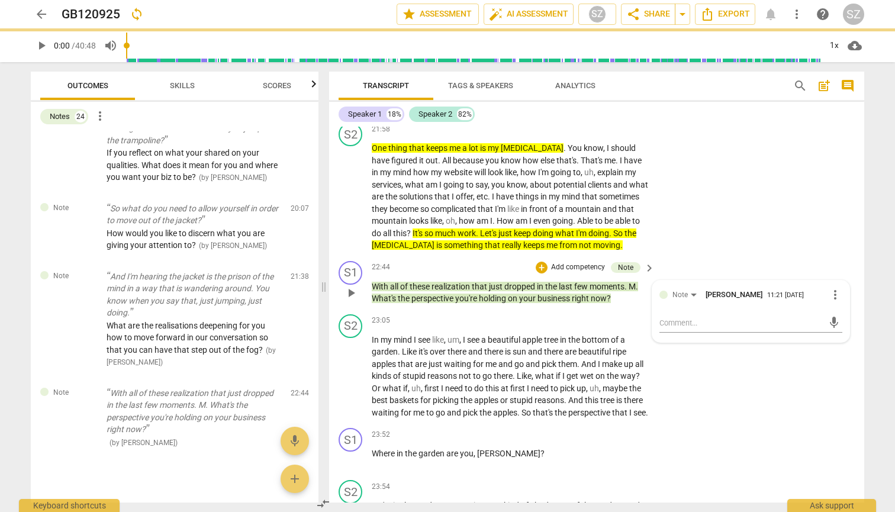
scroll to position [0, 0]
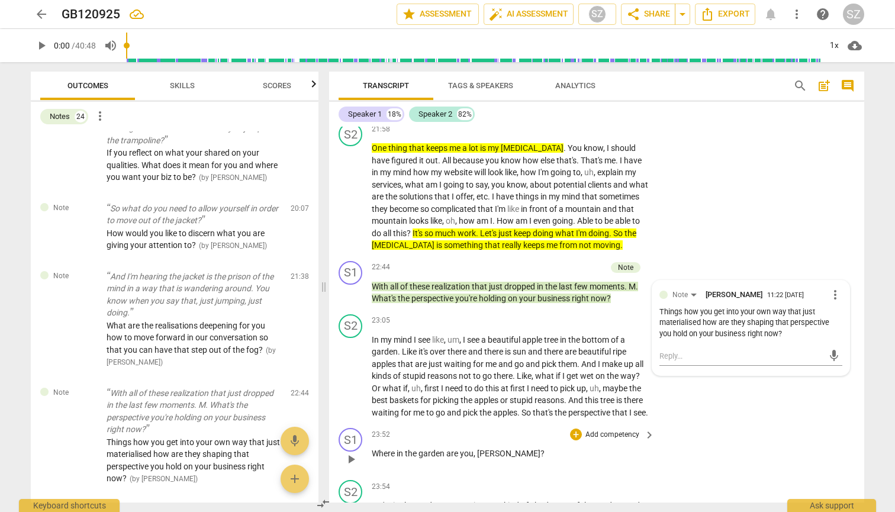
click at [722, 253] on div "S1 play_arrow pause 23:52 + Add competency keyboard_arrow_right Where in the ga…" at bounding box center [596, 449] width 535 height 52
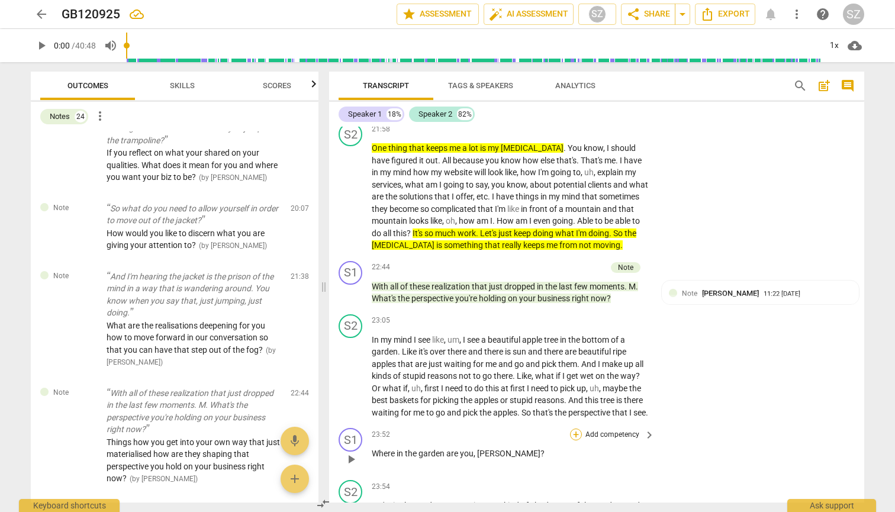
click at [571, 253] on div "+" at bounding box center [576, 435] width 12 height 12
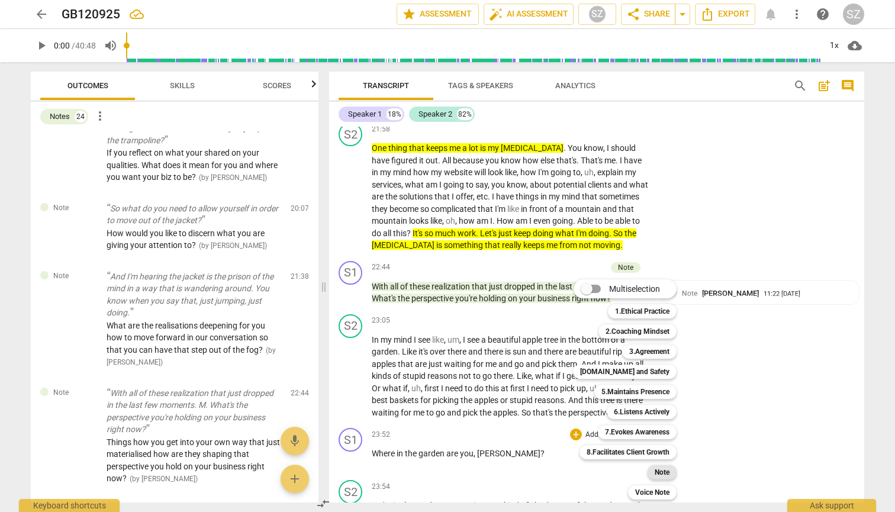
click at [669, 253] on b "Note" at bounding box center [662, 472] width 15 height 14
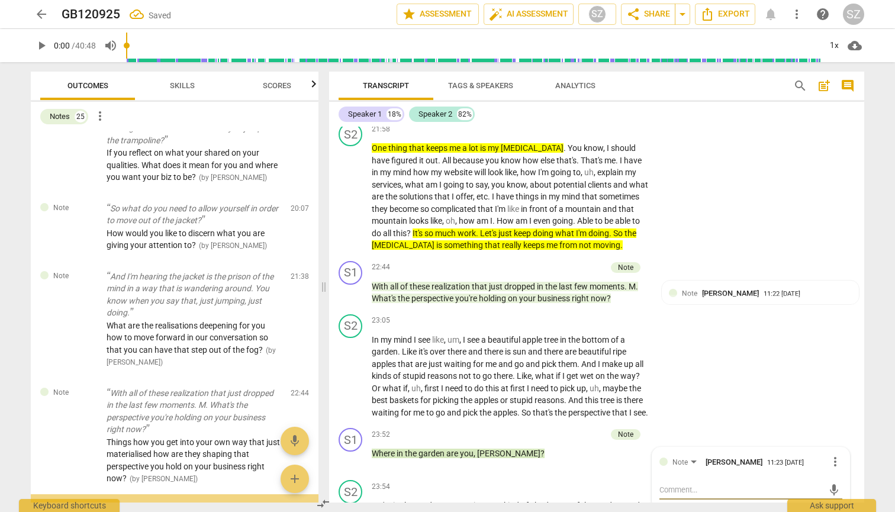
scroll to position [1775, 0]
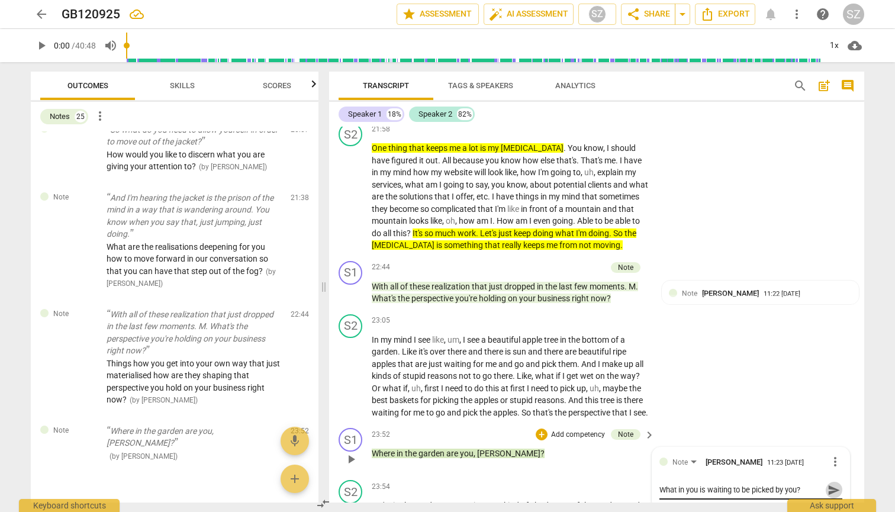
click at [828, 253] on span "send" at bounding box center [834, 490] width 13 height 13
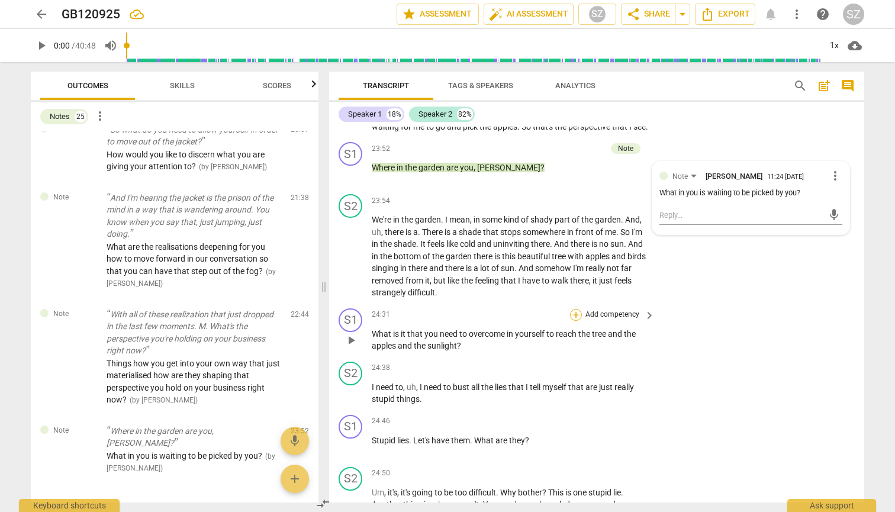
scroll to position [5040, 0]
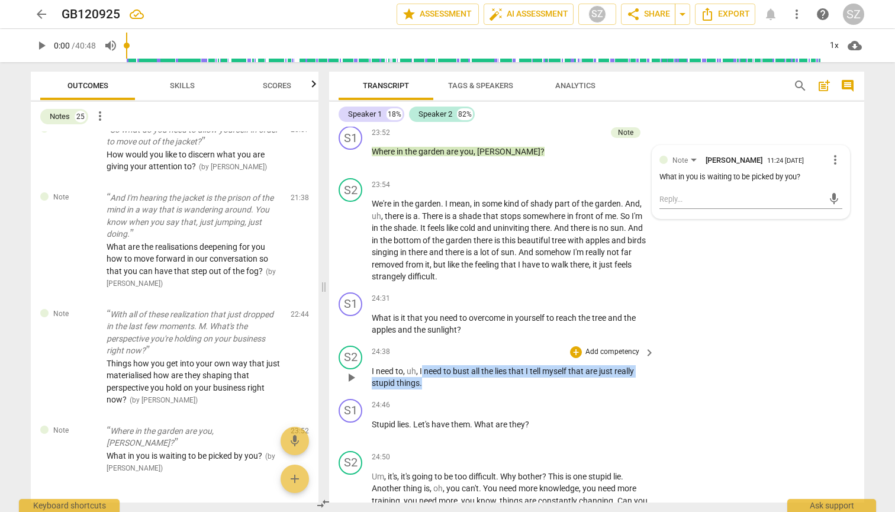
drag, startPoint x: 422, startPoint y: 351, endPoint x: 543, endPoint y: 364, distance: 122.0
click at [543, 253] on p "I need to , uh , I need to bust all the lies that I tell myself that are just r…" at bounding box center [510, 377] width 277 height 24
click at [445, 253] on icon "button" at bounding box center [449, 348] width 12 height 14
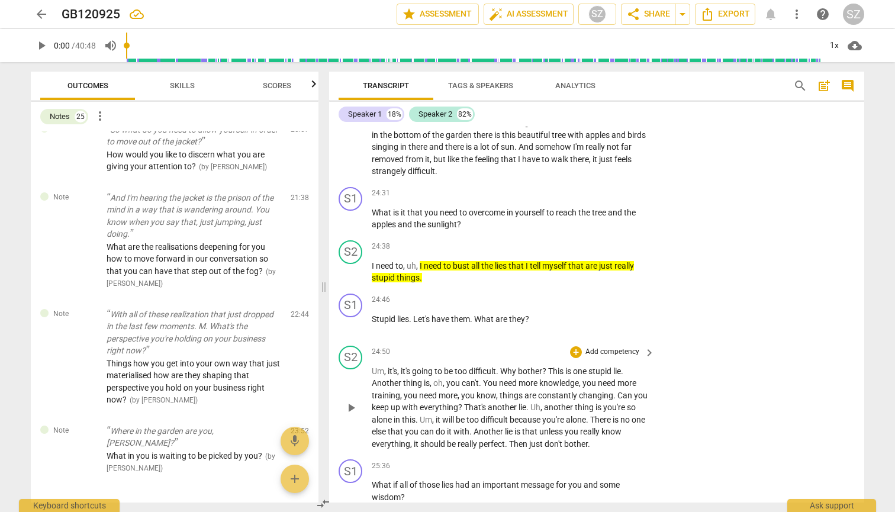
scroll to position [5145, 0]
click at [579, 242] on div "+" at bounding box center [576, 248] width 12 height 12
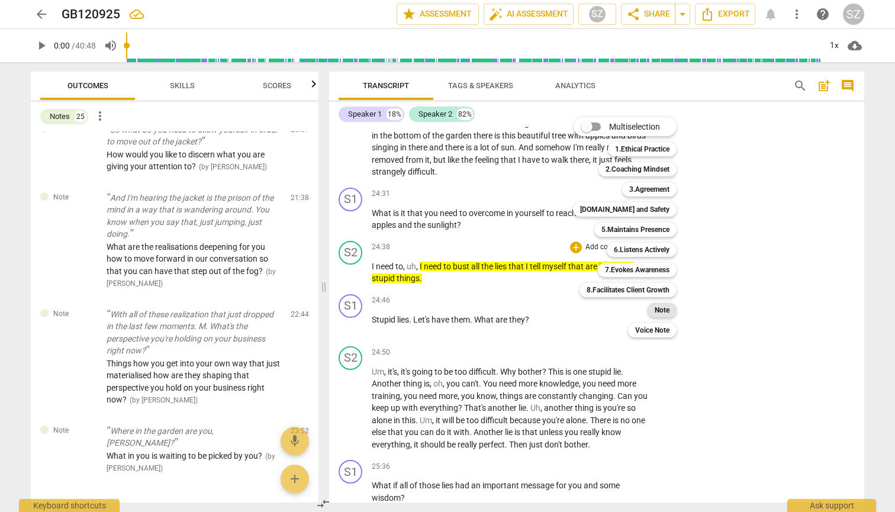
click at [663, 253] on b "Note" at bounding box center [662, 310] width 15 height 14
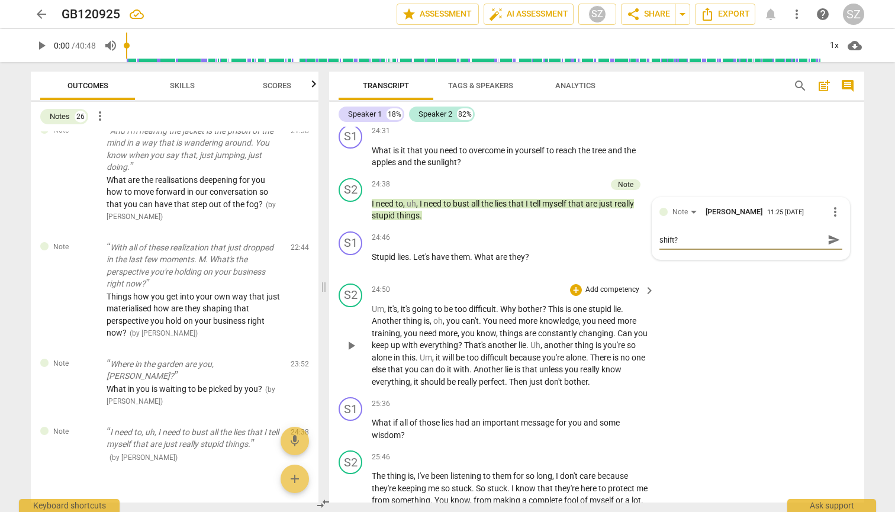
scroll to position [5209, 0]
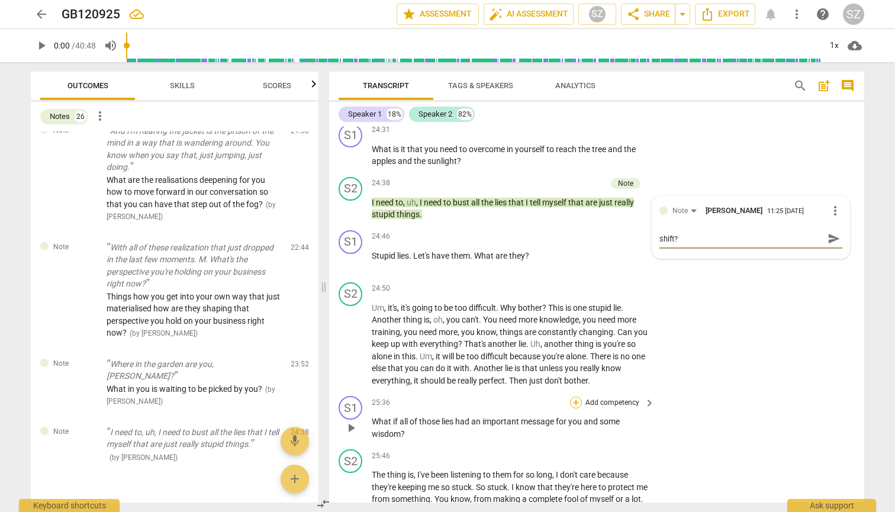
click at [576, 253] on div "+" at bounding box center [576, 403] width 12 height 12
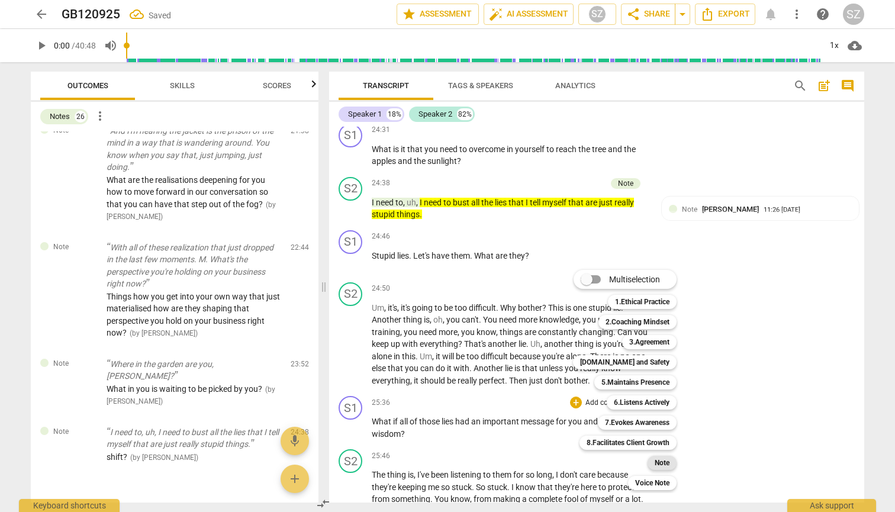
click at [667, 253] on b "Note" at bounding box center [662, 463] width 15 height 14
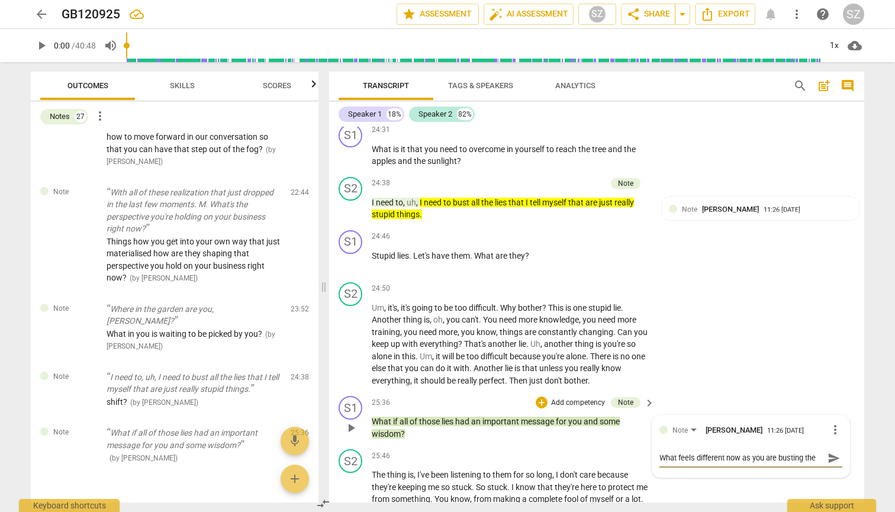
scroll to position [10, 0]
click at [830, 253] on span "send" at bounding box center [834, 458] width 13 height 13
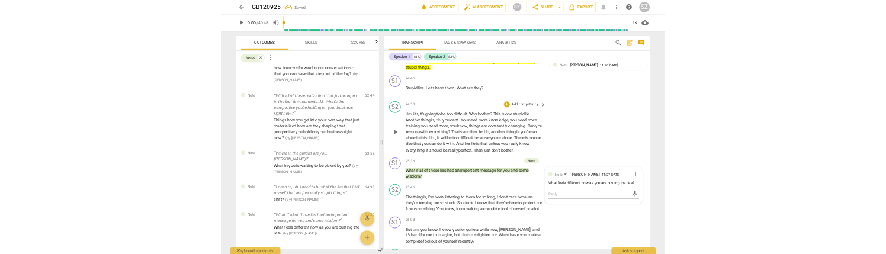
scroll to position [5290, 0]
